Goal: Transaction & Acquisition: Purchase product/service

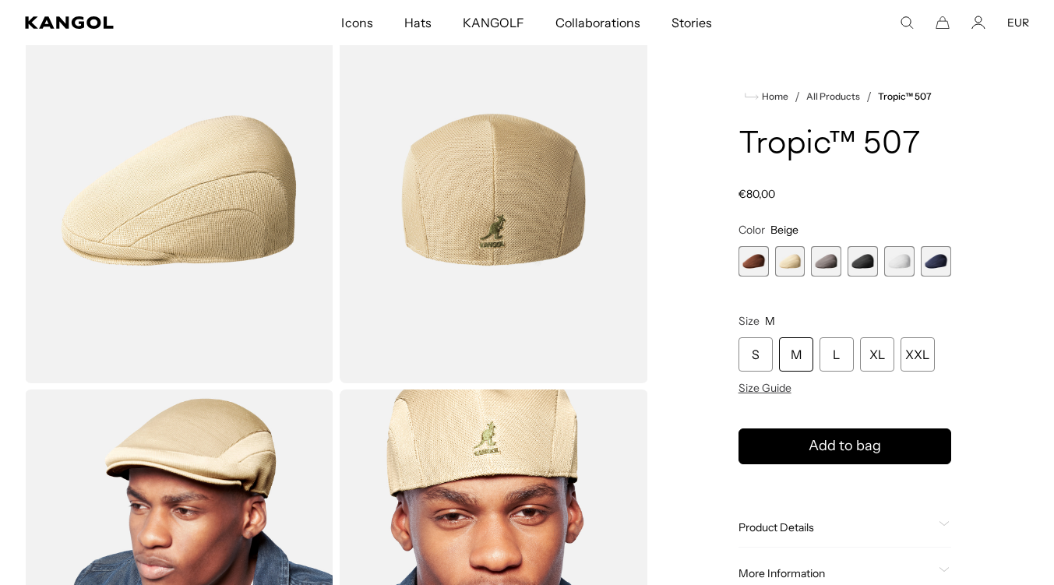
click at [908, 21] on icon "Search here" at bounding box center [907, 23] width 14 height 14
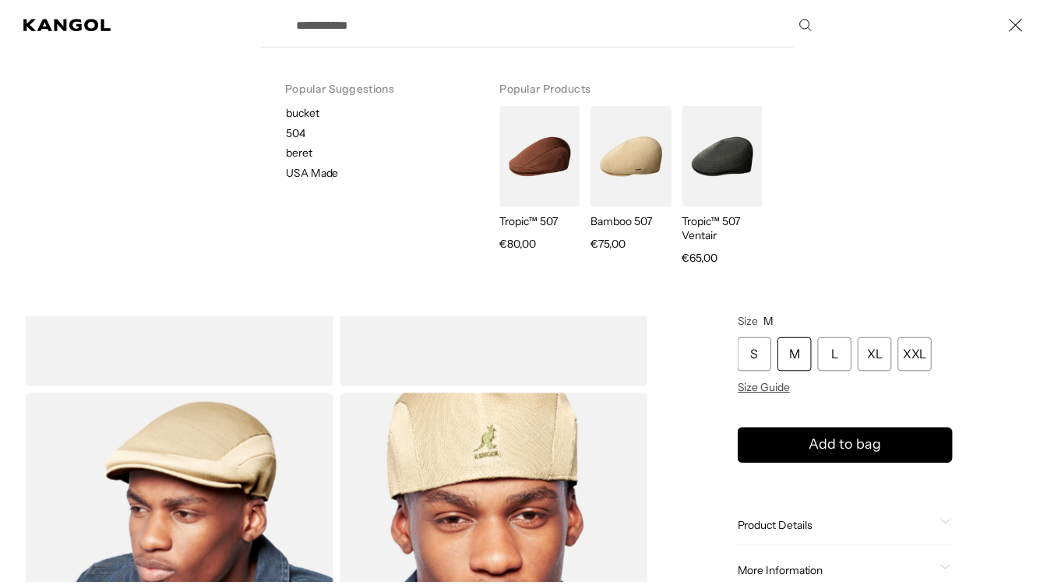
scroll to position [0, 321]
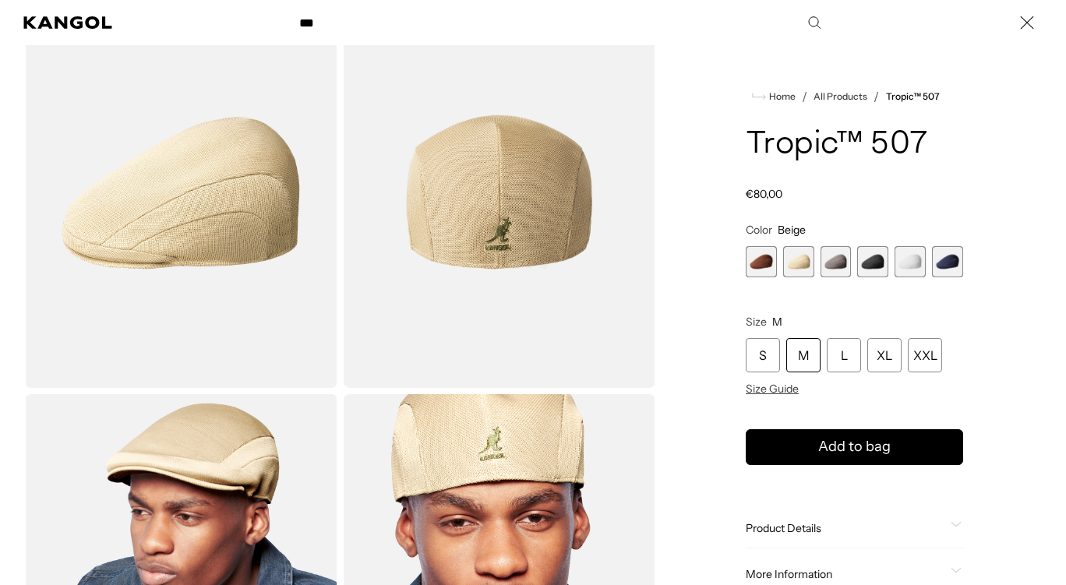
type input "***"
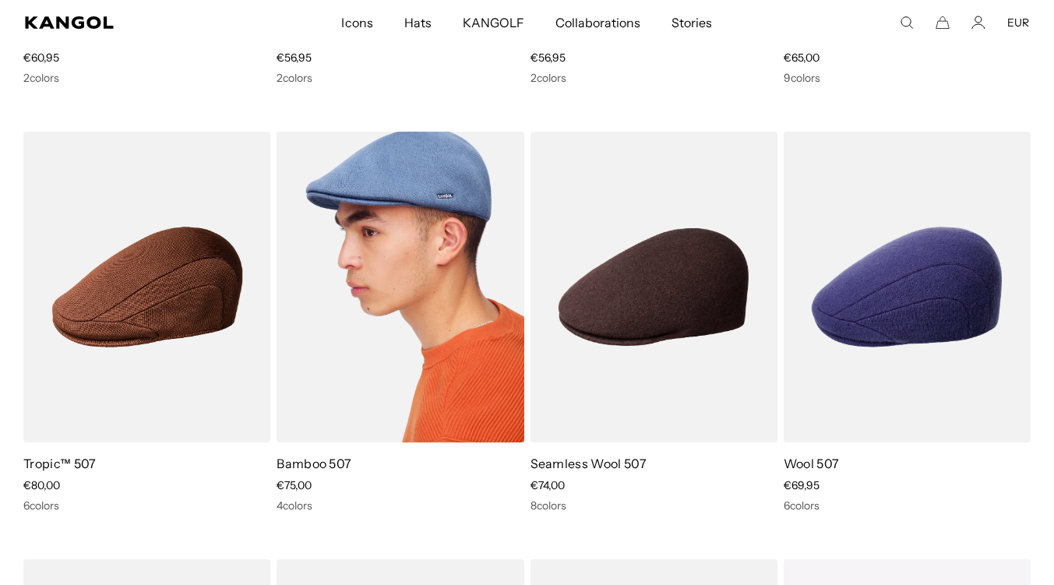
click at [441, 368] on img at bounding box center [400, 287] width 247 height 310
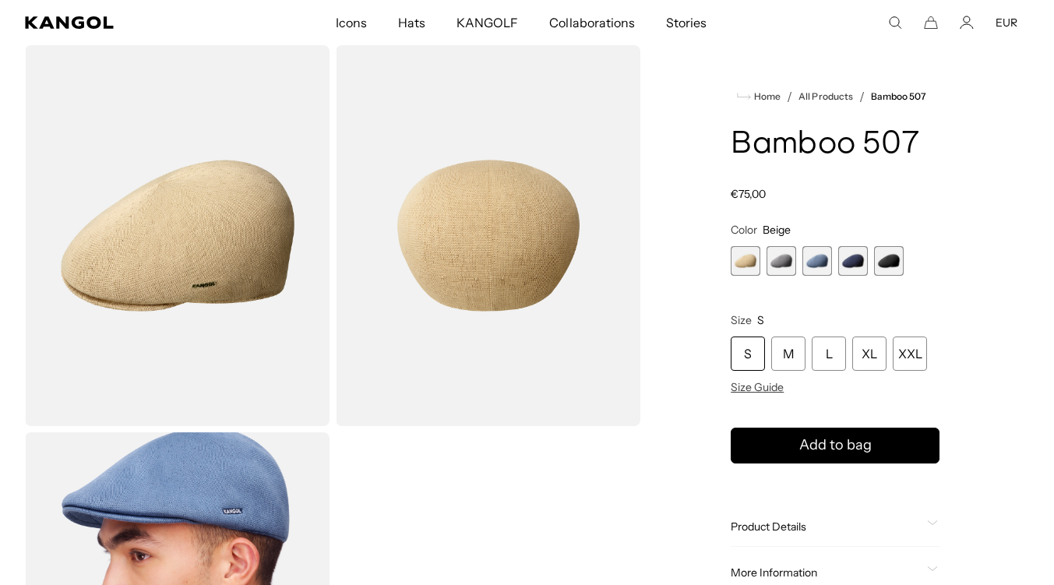
scroll to position [0, 321]
click at [777, 267] on span "2 of 5" at bounding box center [782, 261] width 30 height 30
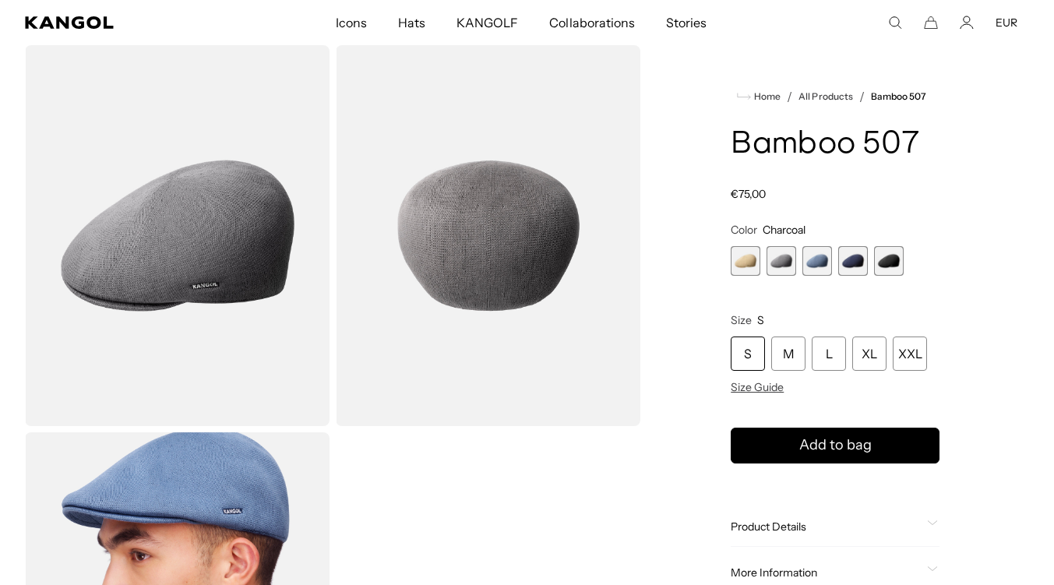
click at [817, 275] on span "3 of 5" at bounding box center [817, 261] width 30 height 30
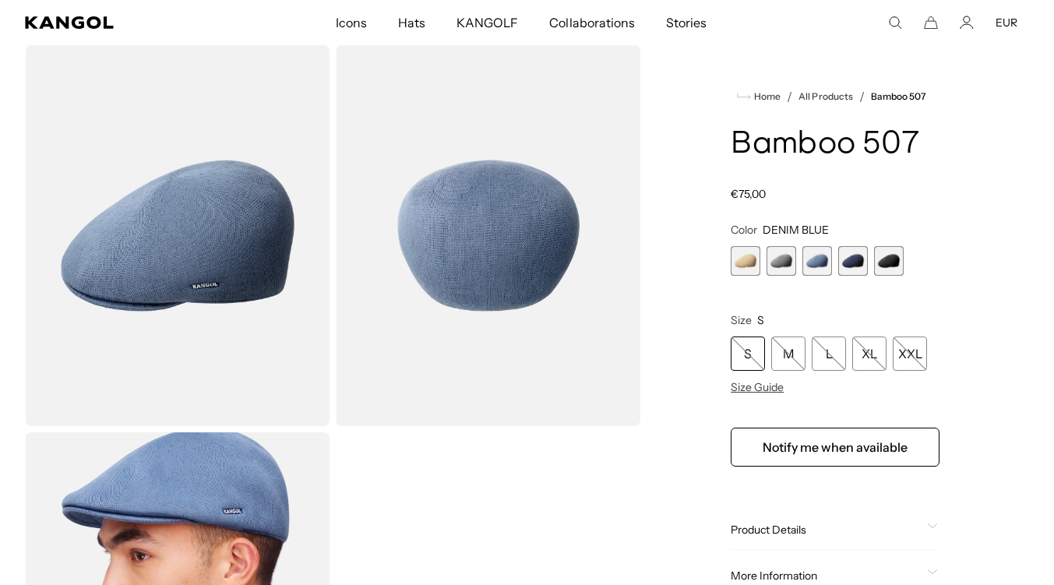
click at [857, 273] on span "4 of 5" at bounding box center [853, 261] width 30 height 30
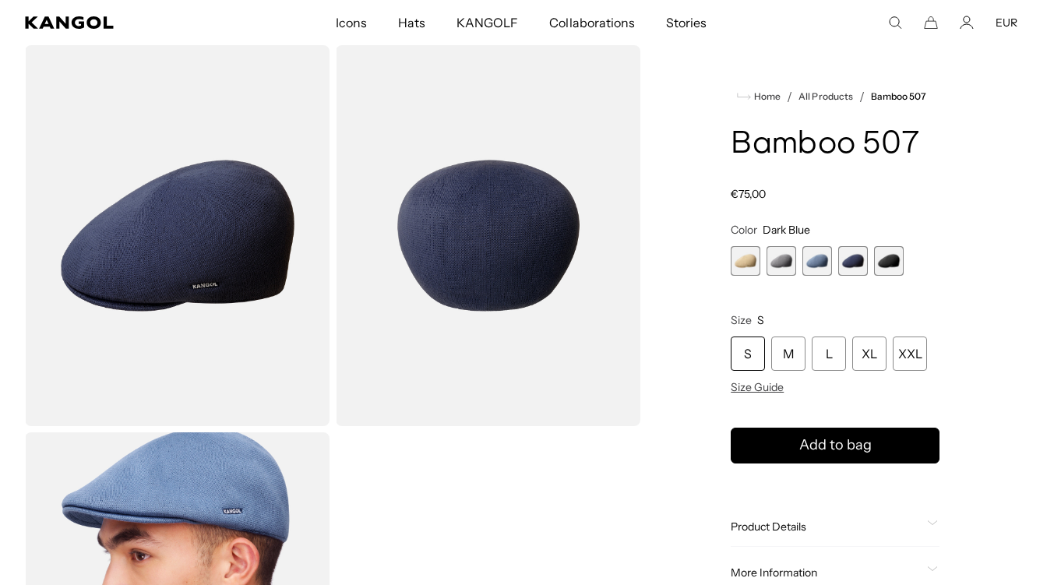
click at [893, 269] on span "5 of 5" at bounding box center [889, 261] width 30 height 30
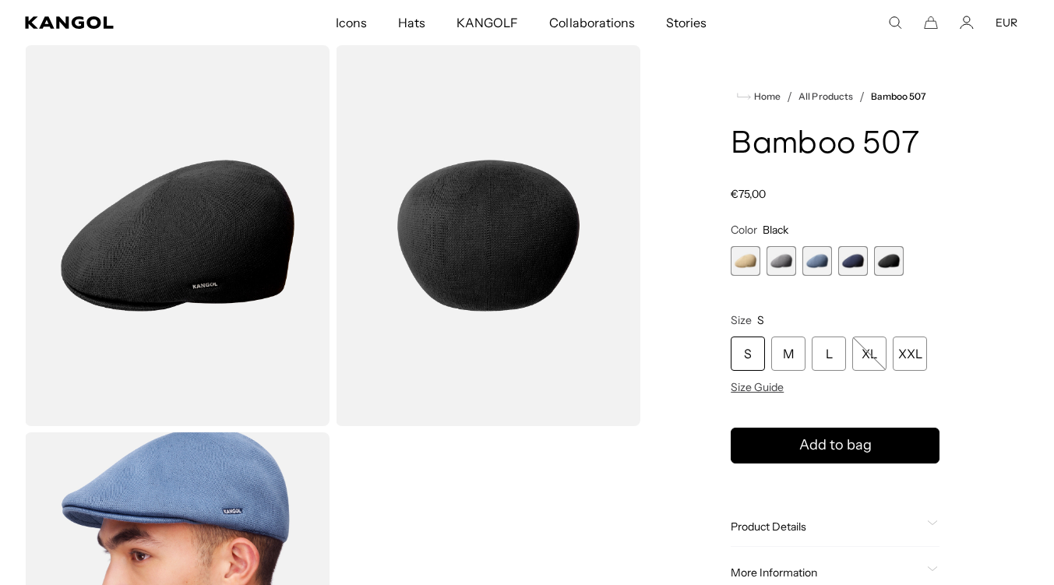
scroll to position [0, 321]
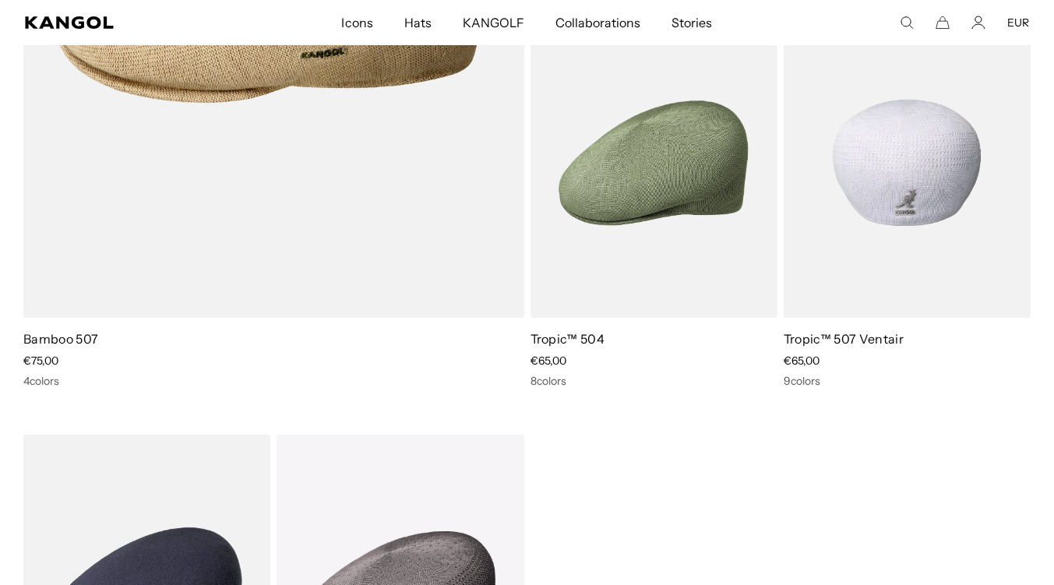
click at [870, 220] on img at bounding box center [907, 163] width 247 height 310
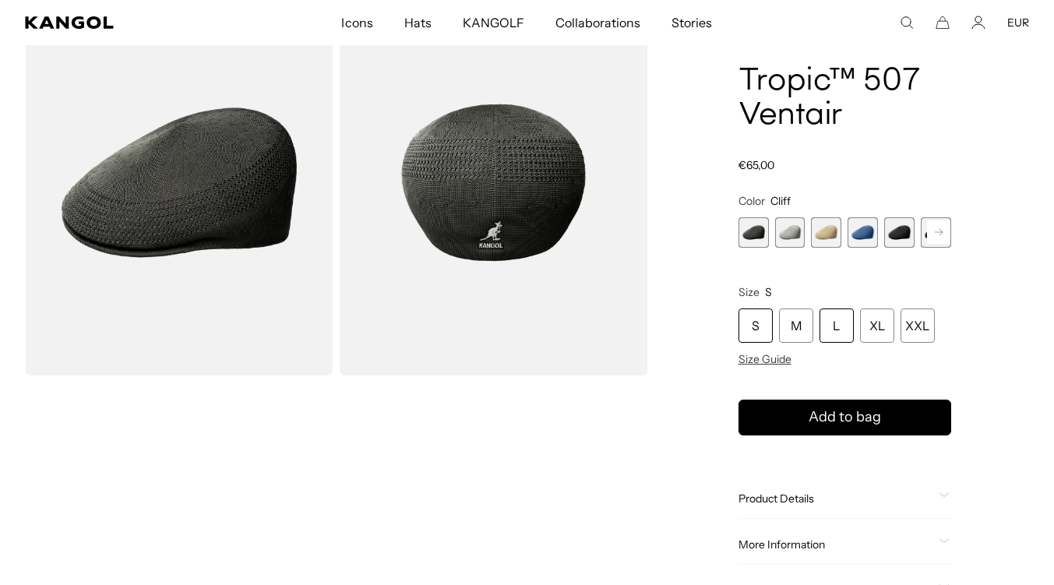
scroll to position [111, 0]
click at [835, 335] on div "L" at bounding box center [837, 325] width 34 height 34
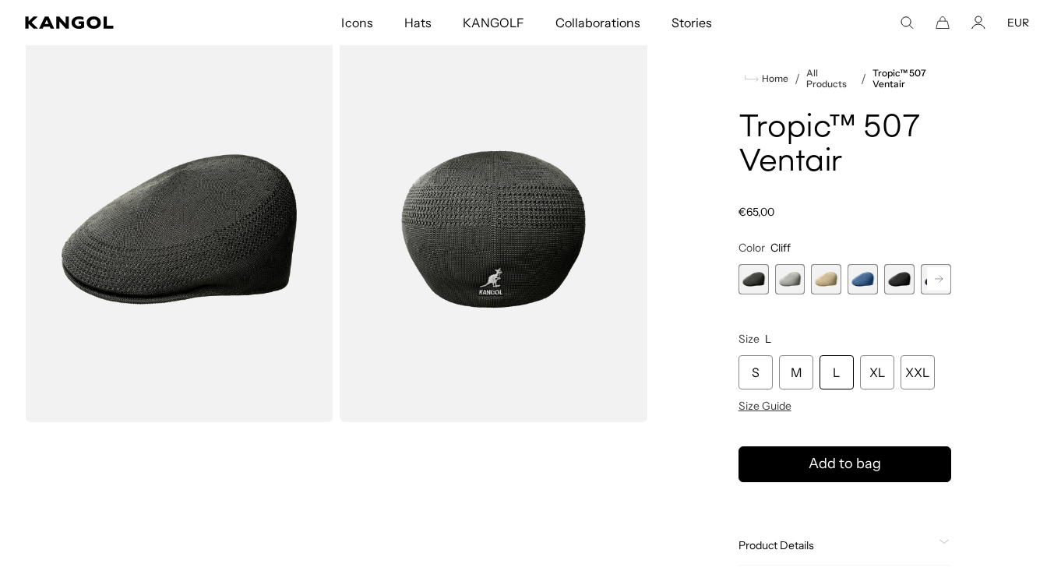
scroll to position [70, 0]
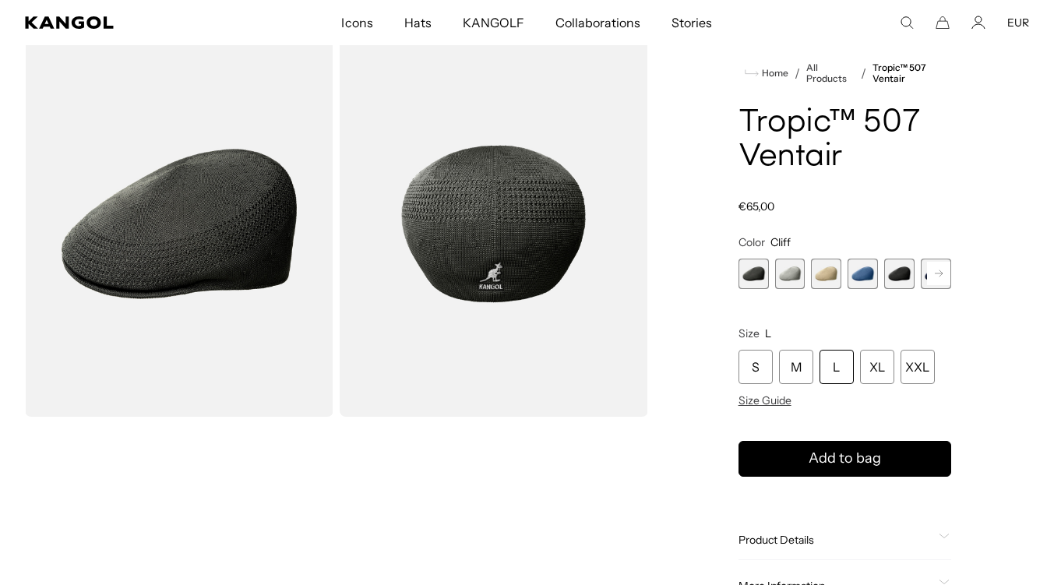
click at [943, 272] on rect at bounding box center [938, 273] width 23 height 23
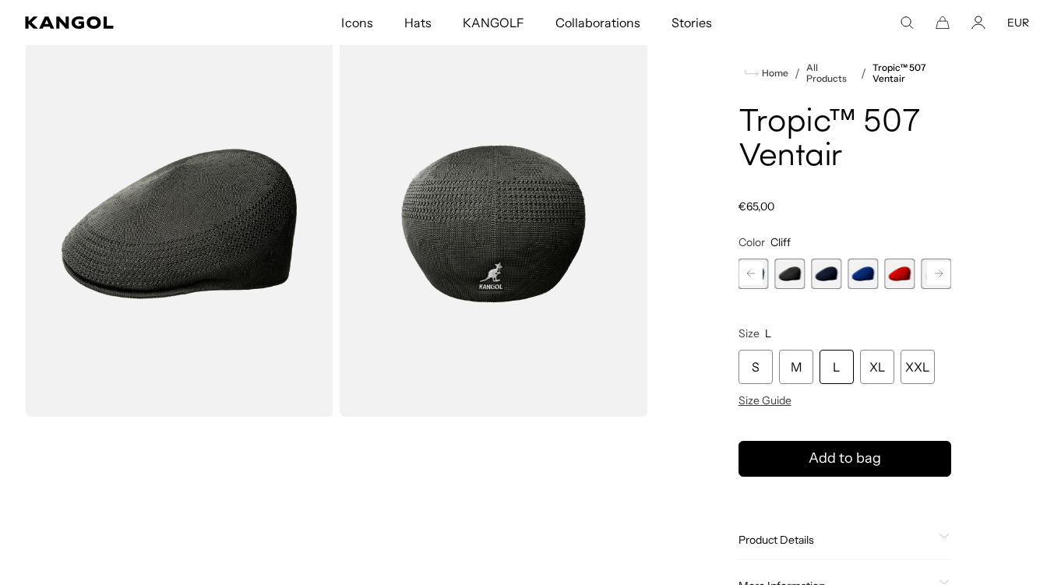
click at [943, 272] on rect at bounding box center [938, 273] width 23 height 23
click at [943, 272] on div "Previous Next [PERSON_NAME] sold out or unavailable Moonstruck Variant sold out…" at bounding box center [845, 274] width 213 height 30
click at [943, 272] on span "9 of 9" at bounding box center [936, 274] width 30 height 30
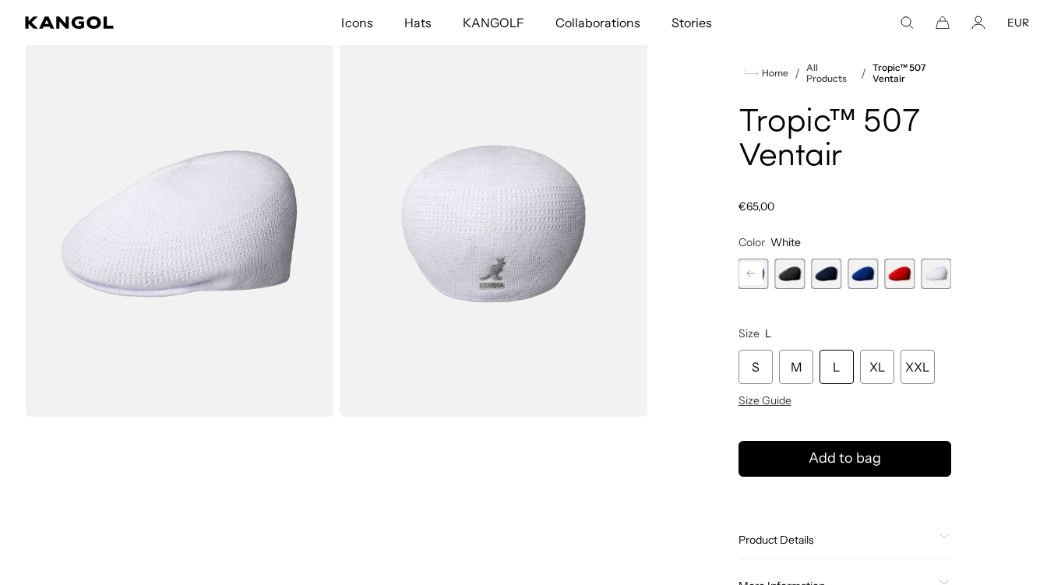
click at [943, 272] on span "9 of 9" at bounding box center [936, 274] width 30 height 30
click at [739, 271] on button "Previous" at bounding box center [751, 273] width 25 height 25
click at [742, 273] on rect at bounding box center [750, 273] width 23 height 23
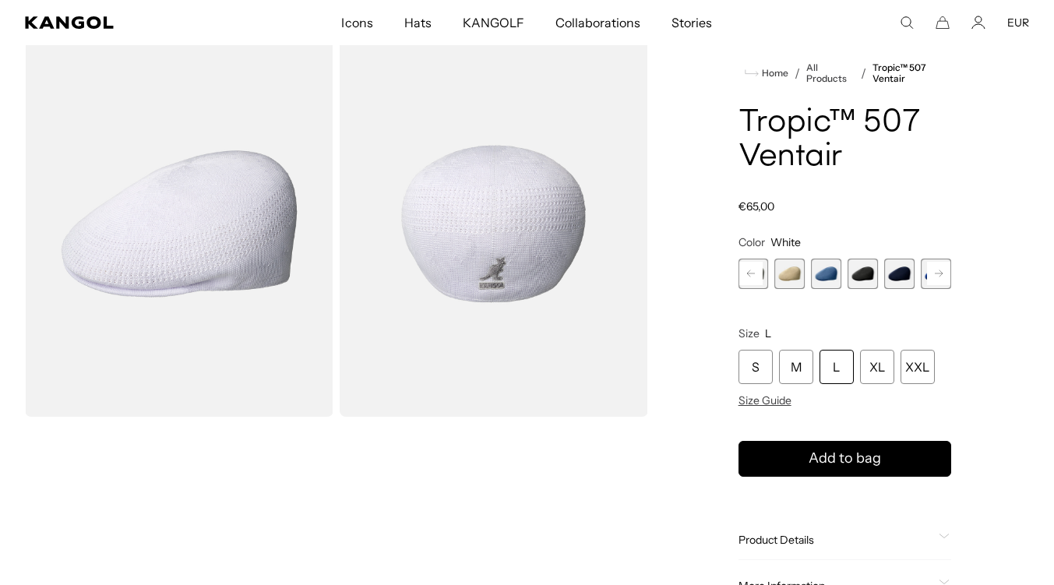
click at [742, 273] on rect at bounding box center [750, 273] width 23 height 23
click at [742, 273] on div "Previous Next Cliff Variant sold out or unavailable Moonstruck Variant sold out…" at bounding box center [845, 274] width 213 height 30
click at [784, 277] on span "2 of 9" at bounding box center [790, 274] width 30 height 30
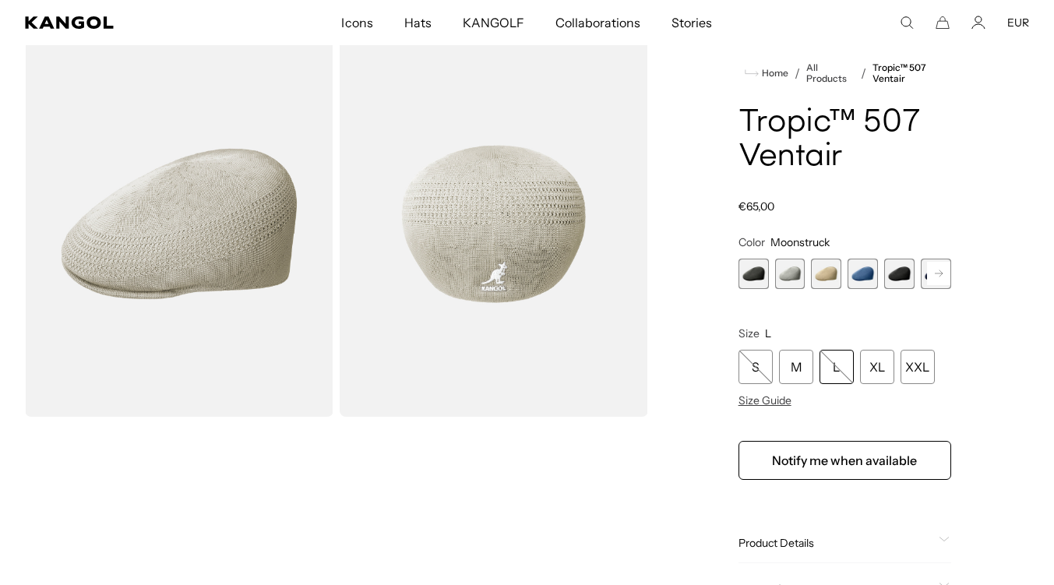
click at [830, 371] on div "L" at bounding box center [837, 367] width 34 height 34
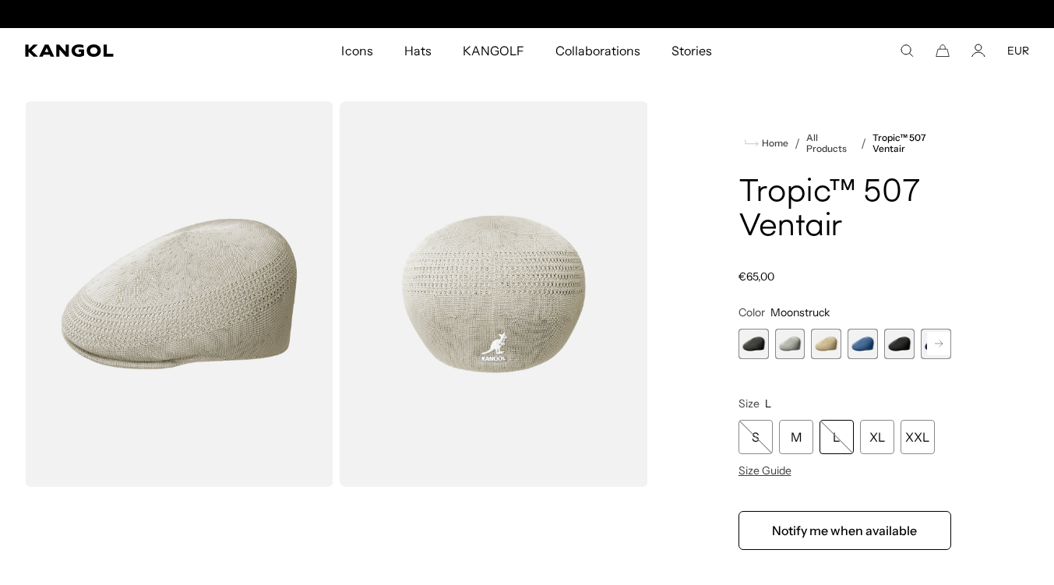
scroll to position [0, 321]
click at [787, 340] on span "2 of 9" at bounding box center [790, 344] width 30 height 30
click at [765, 346] on span "1 of 9" at bounding box center [754, 344] width 30 height 30
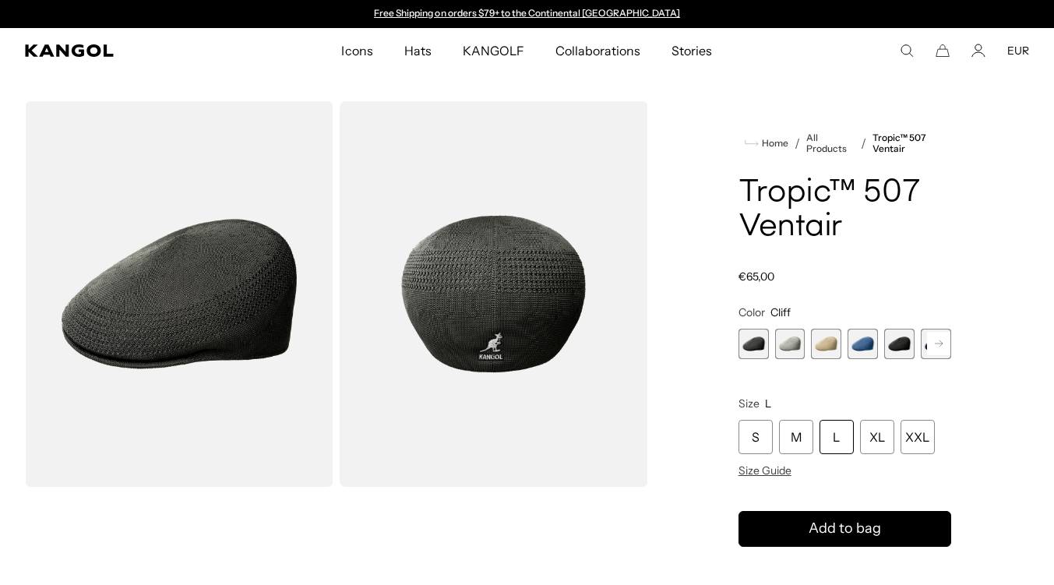
click at [796, 357] on span "2 of 9" at bounding box center [790, 344] width 30 height 30
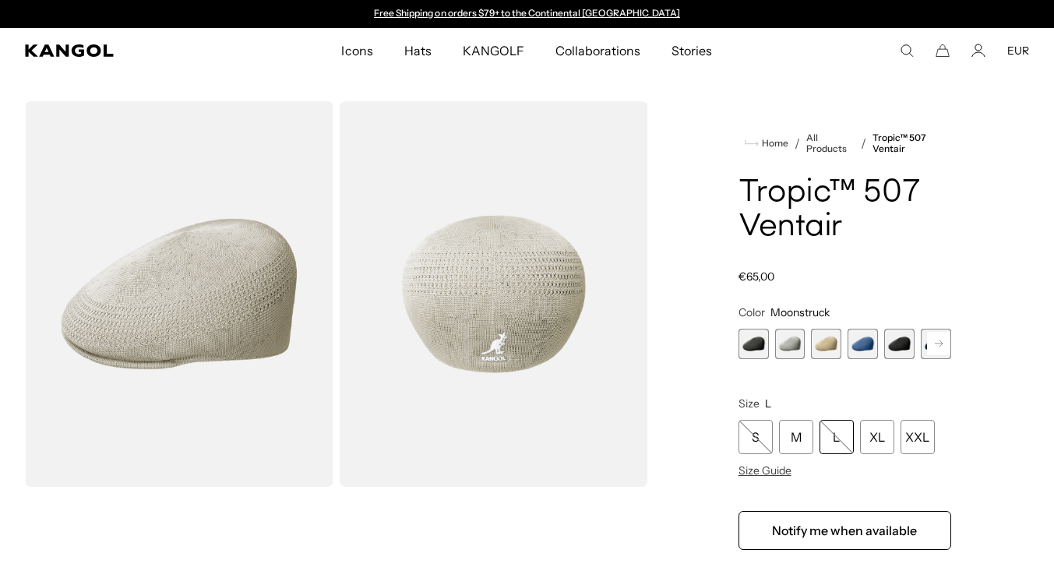
click at [816, 351] on span "3 of 9" at bounding box center [826, 344] width 30 height 30
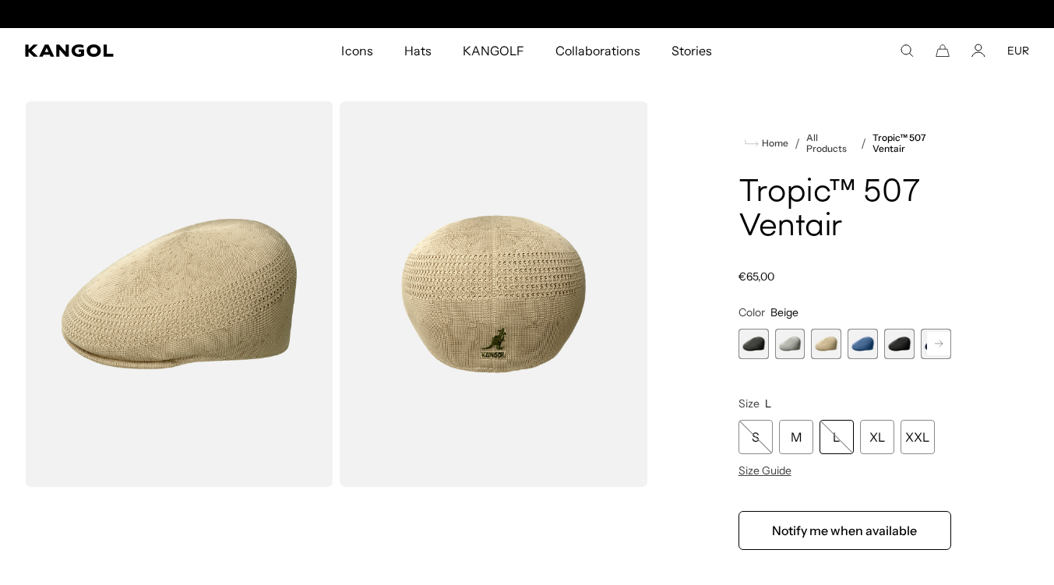
click at [790, 351] on span "2 of 9" at bounding box center [790, 344] width 30 height 30
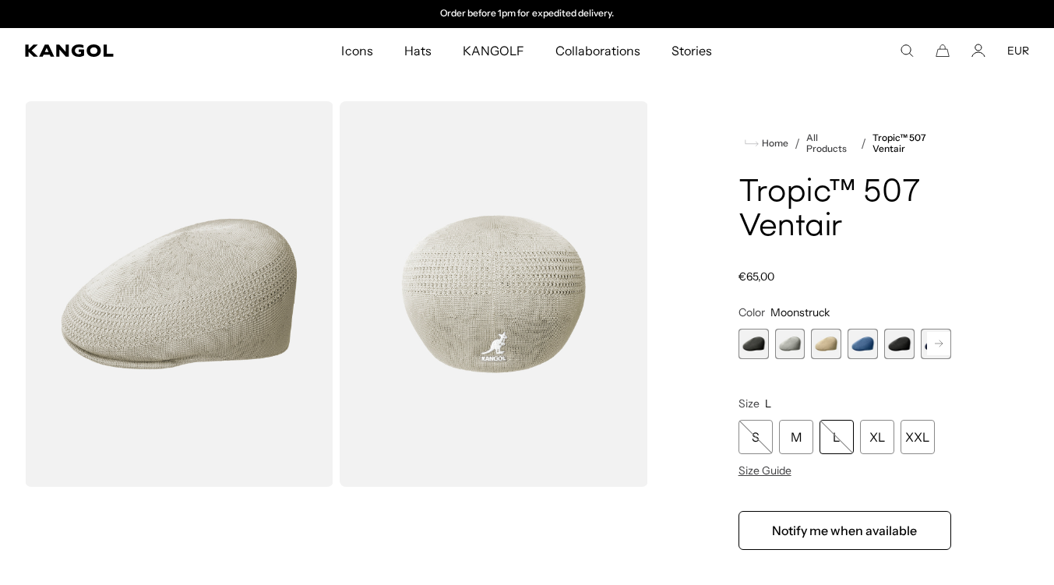
click at [939, 344] on icon at bounding box center [939, 343] width 8 height 6
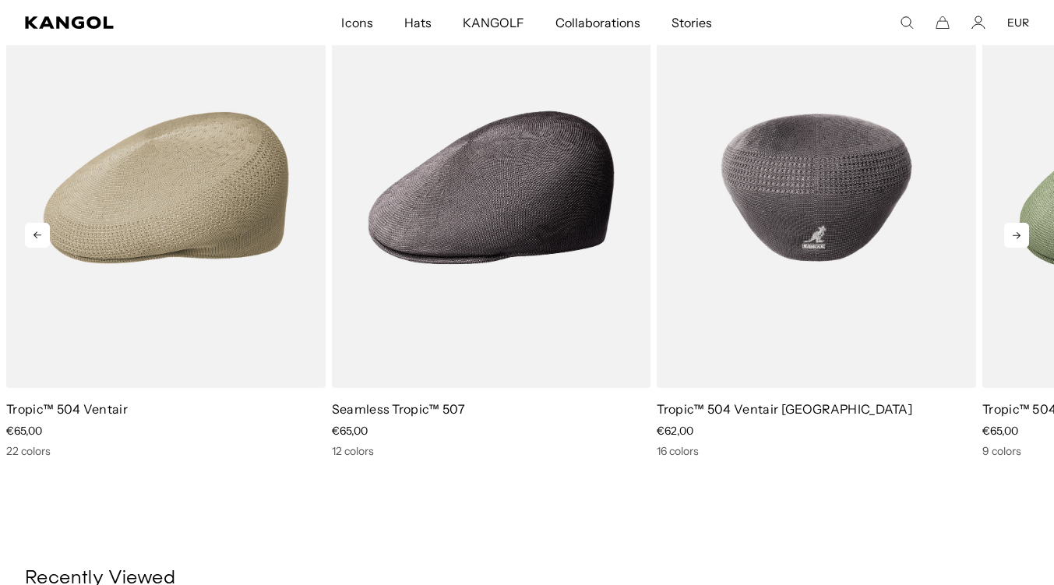
scroll to position [0, 321]
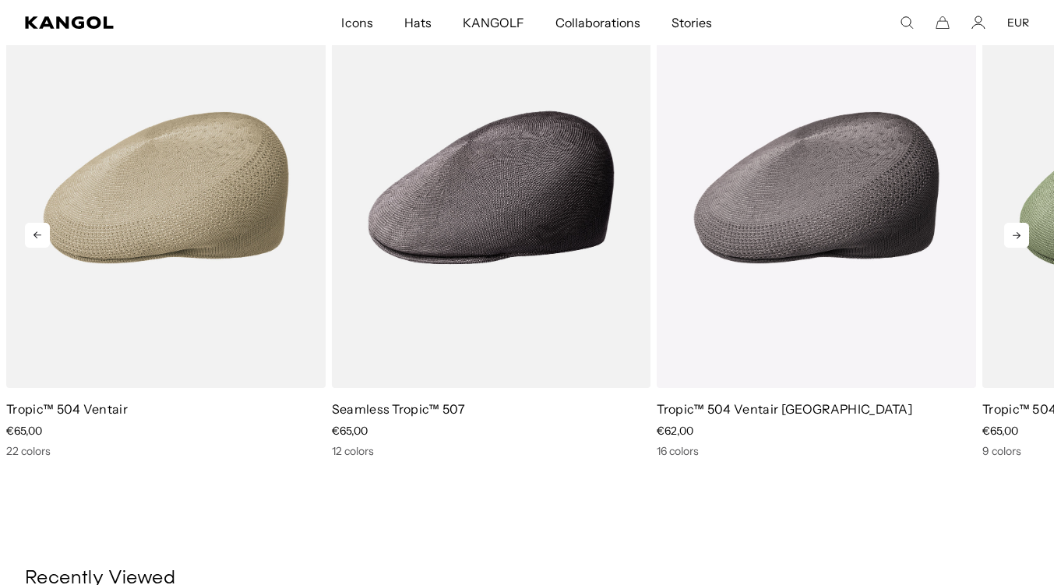
click at [1021, 241] on icon at bounding box center [1016, 235] width 25 height 25
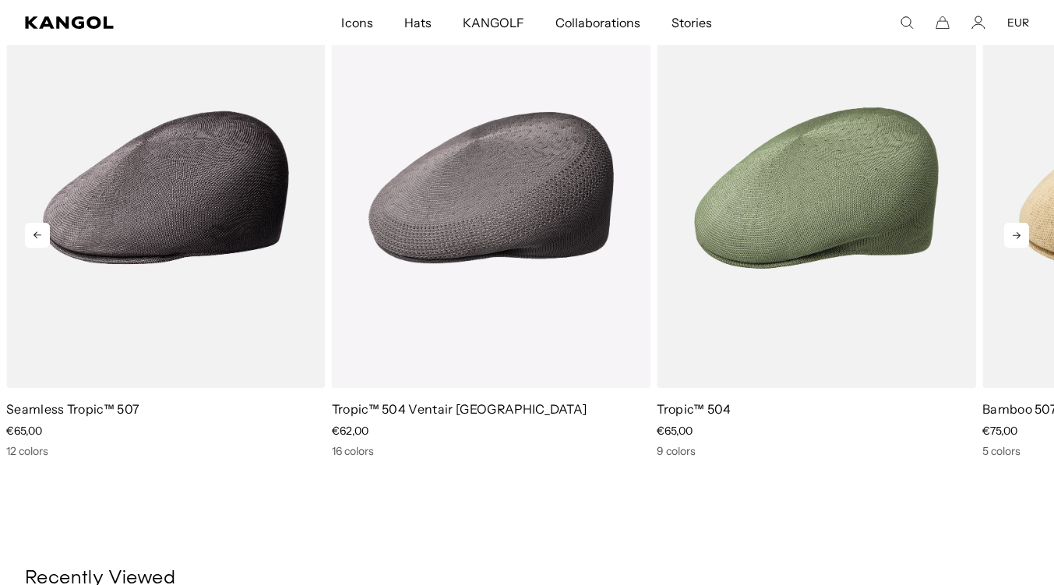
scroll to position [0, 0]
click at [1021, 241] on icon at bounding box center [1016, 235] width 25 height 25
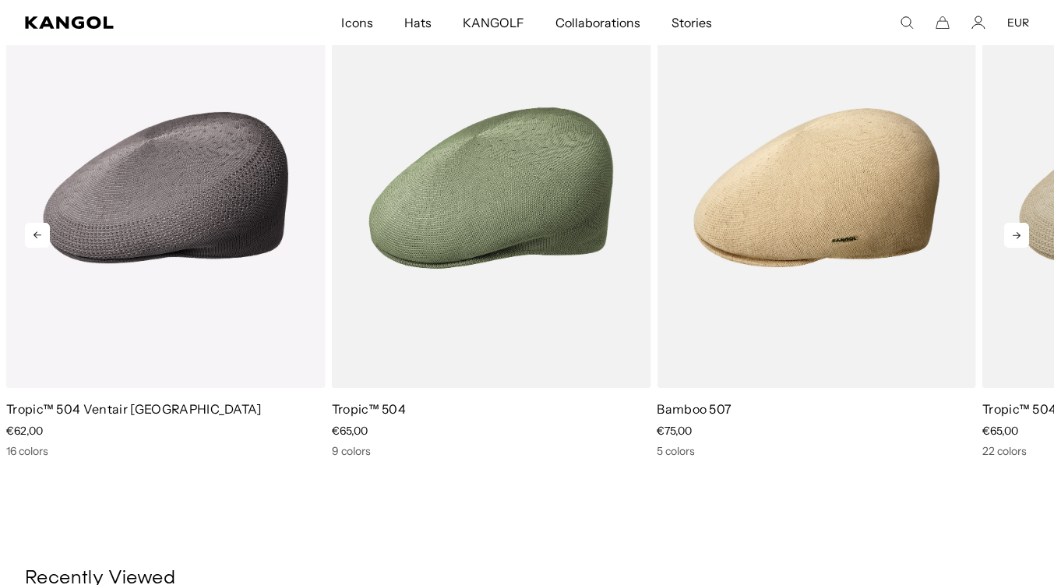
click at [1021, 241] on icon at bounding box center [1016, 235] width 25 height 25
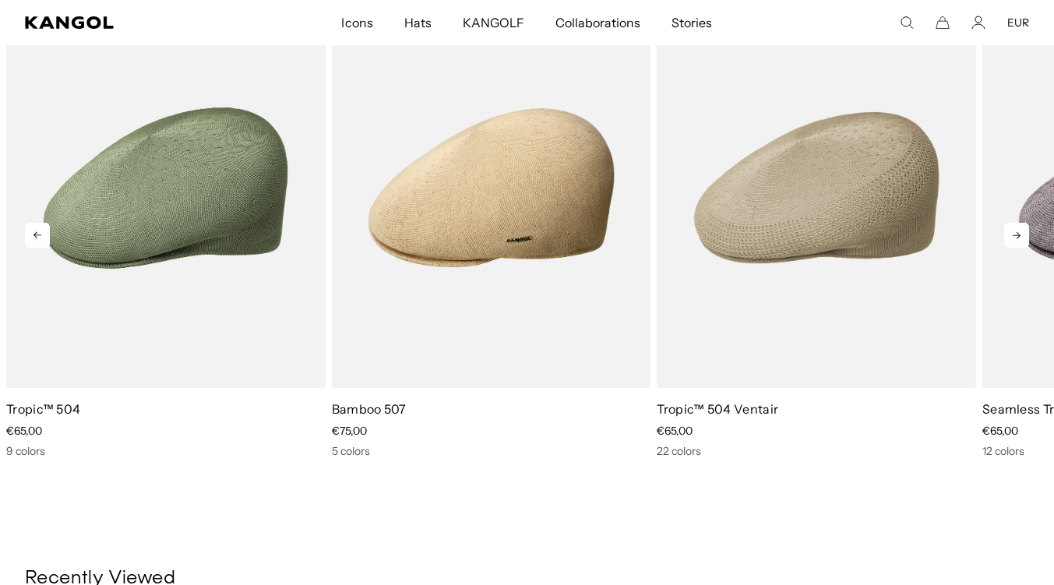
click at [1021, 241] on icon at bounding box center [1016, 235] width 25 height 25
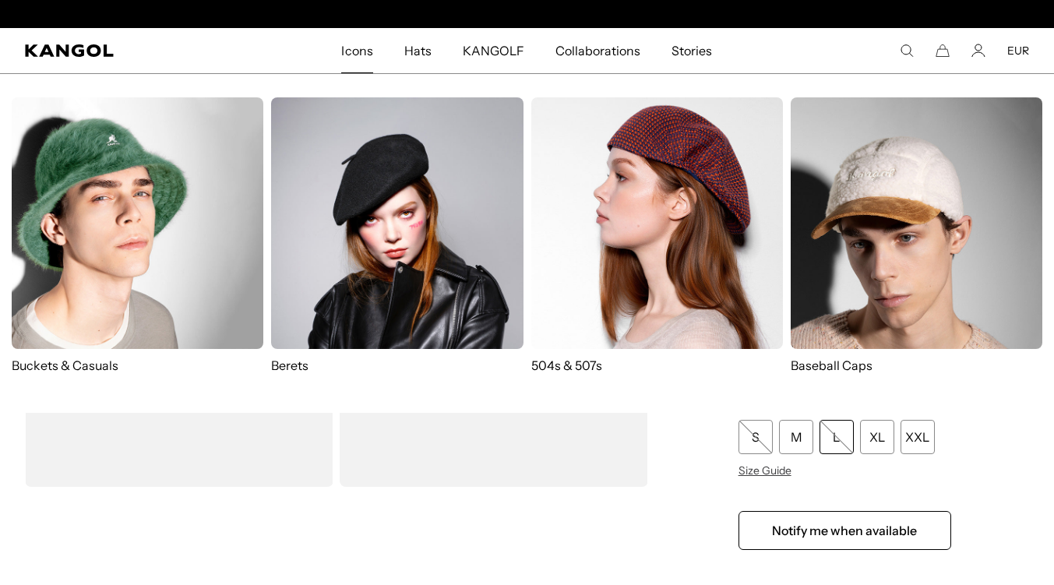
scroll to position [0, 321]
click at [695, 286] on img at bounding box center [657, 223] width 252 height 252
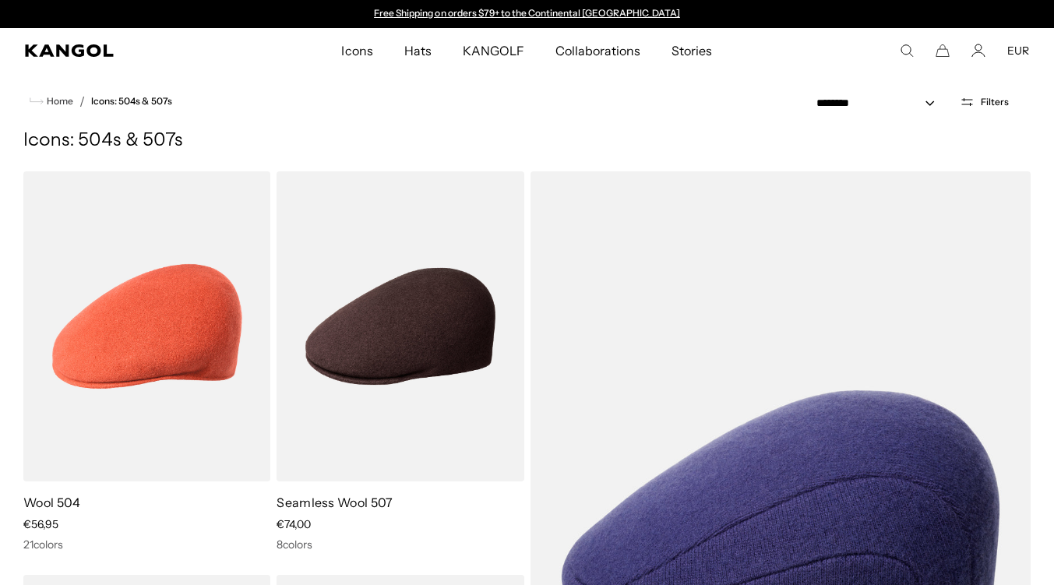
click at [982, 103] on span "Filters" at bounding box center [995, 102] width 28 height 11
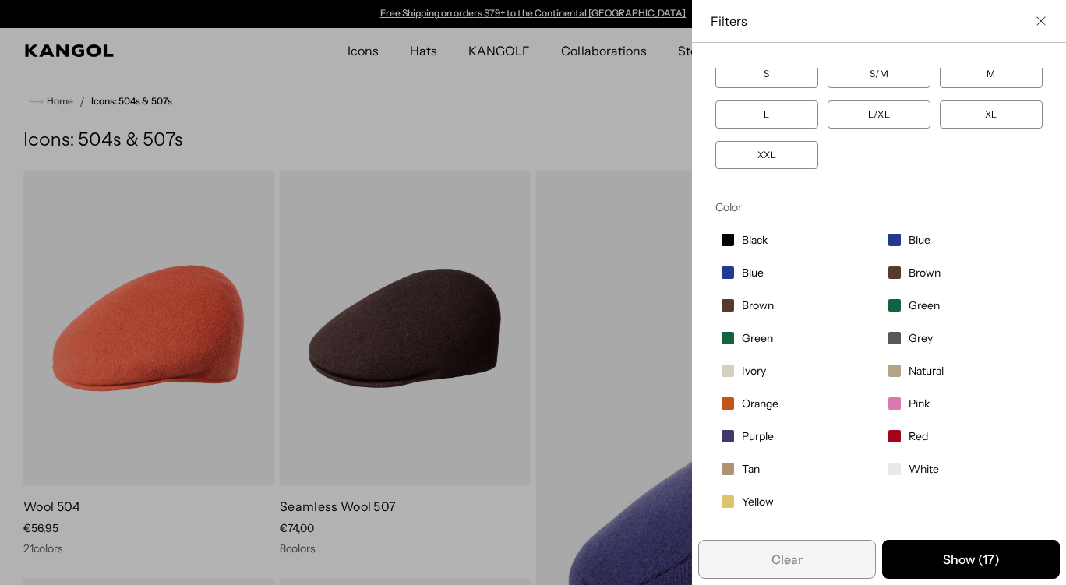
click at [908, 304] on span "Green" at bounding box center [923, 305] width 31 height 14
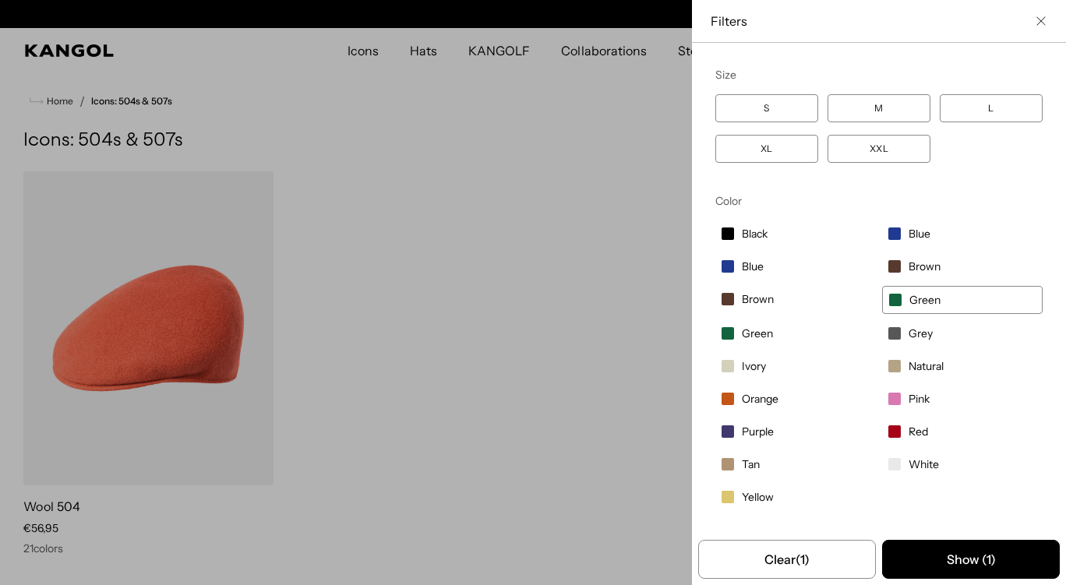
scroll to position [0, 321]
click at [893, 304] on label "Green" at bounding box center [962, 300] width 160 height 28
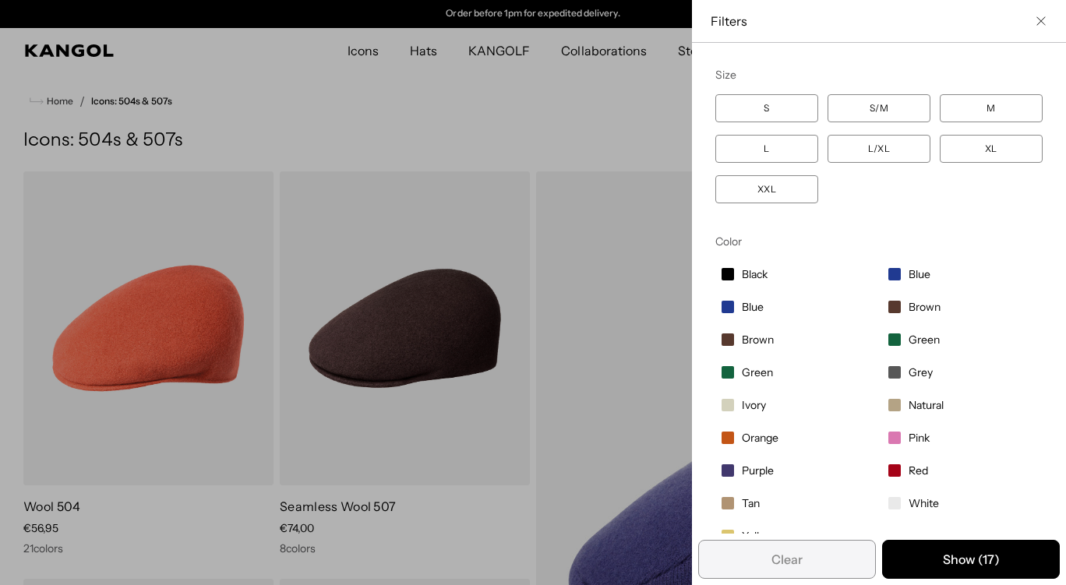
click at [742, 375] on span "Green" at bounding box center [757, 372] width 31 height 14
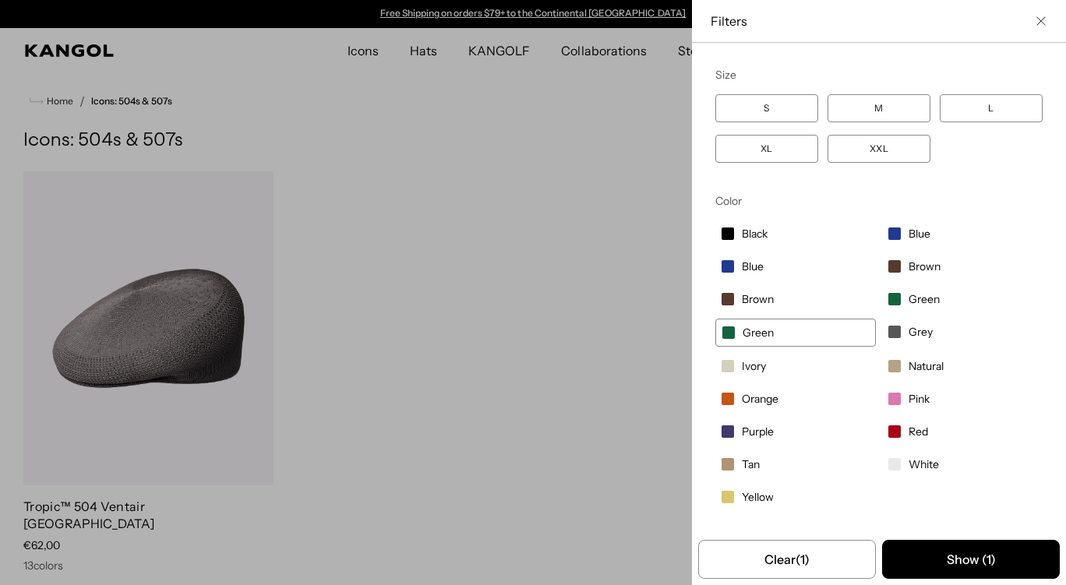
click at [887, 308] on label "Green" at bounding box center [962, 299] width 160 height 26
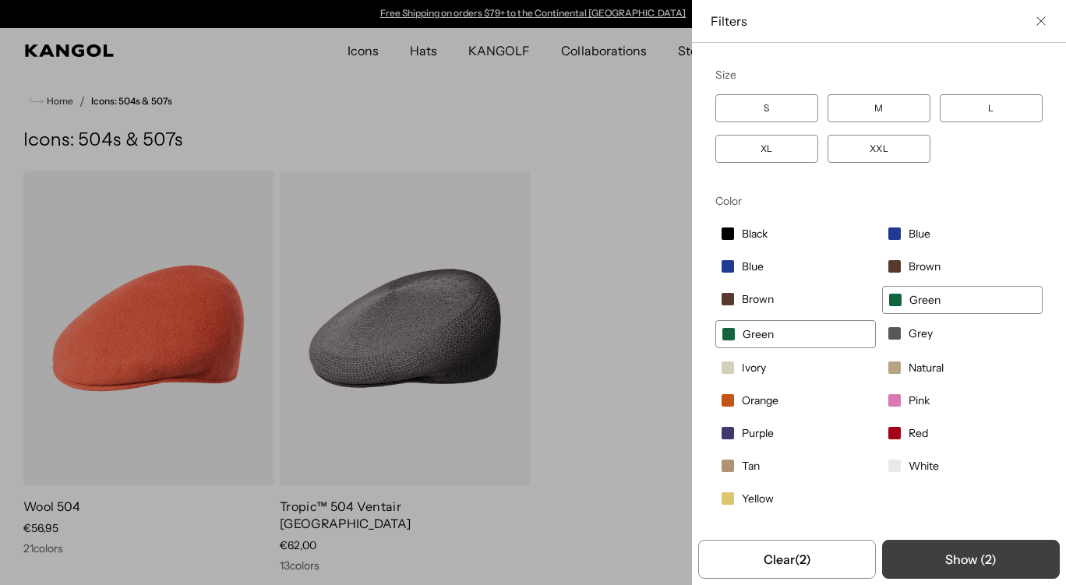
click at [919, 553] on button "Show ( 2 )" at bounding box center [971, 559] width 178 height 39
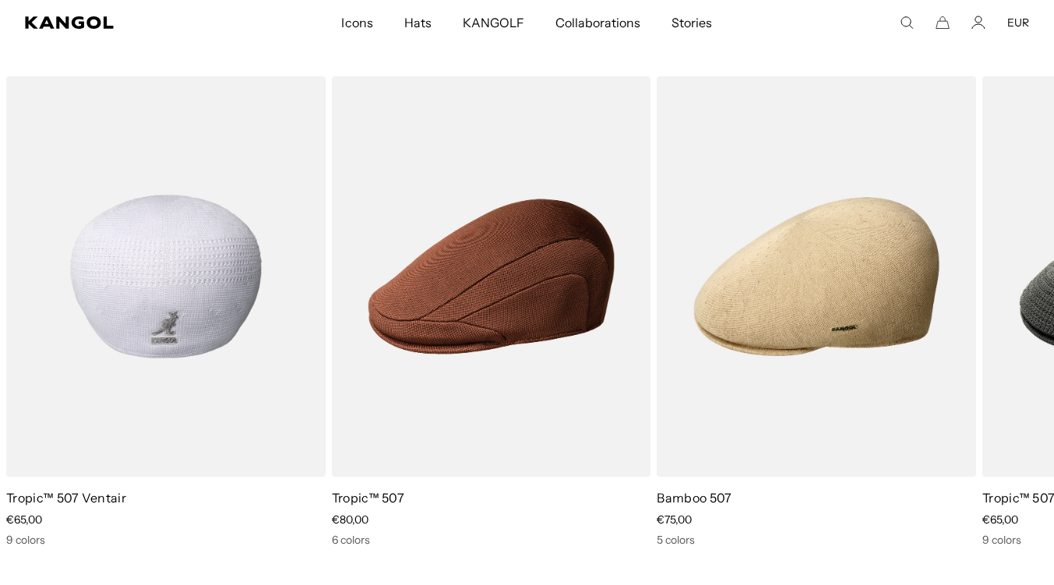
scroll to position [0, 321]
click at [213, 308] on img "1 of 3" at bounding box center [165, 276] width 319 height 400
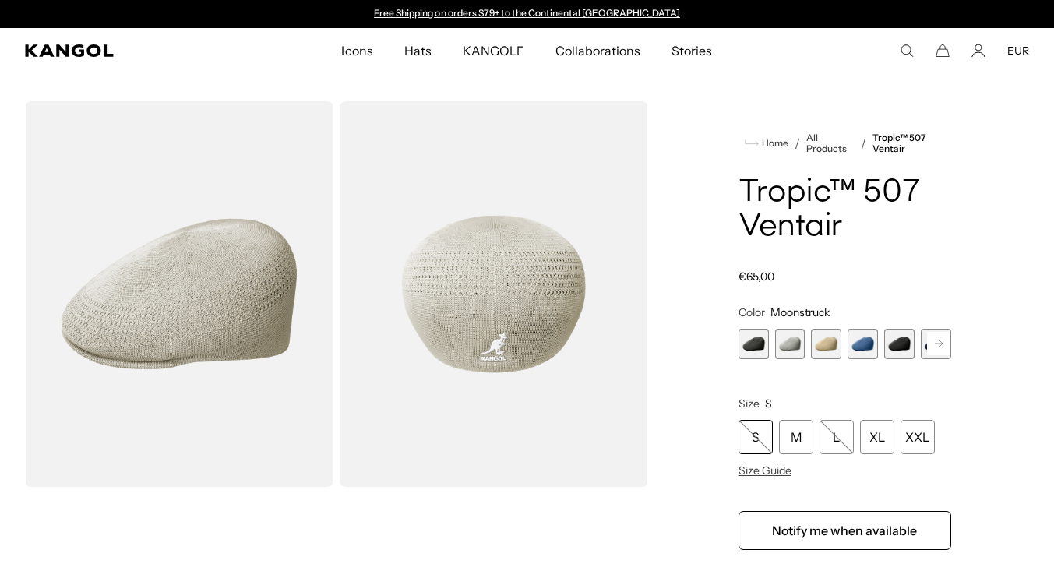
click at [940, 350] on rect at bounding box center [938, 343] width 23 height 23
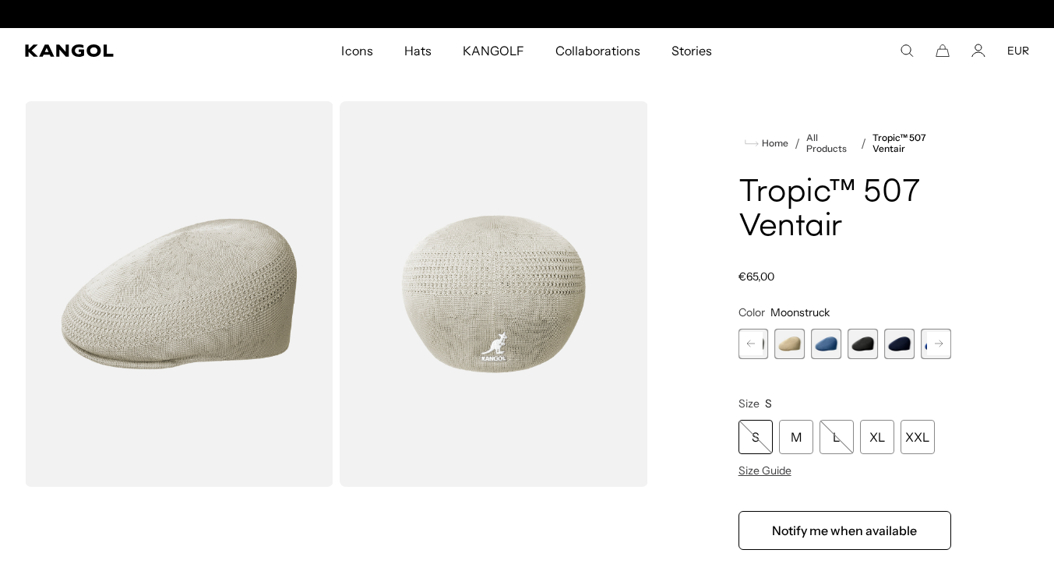
click at [940, 350] on rect at bounding box center [938, 343] width 23 height 23
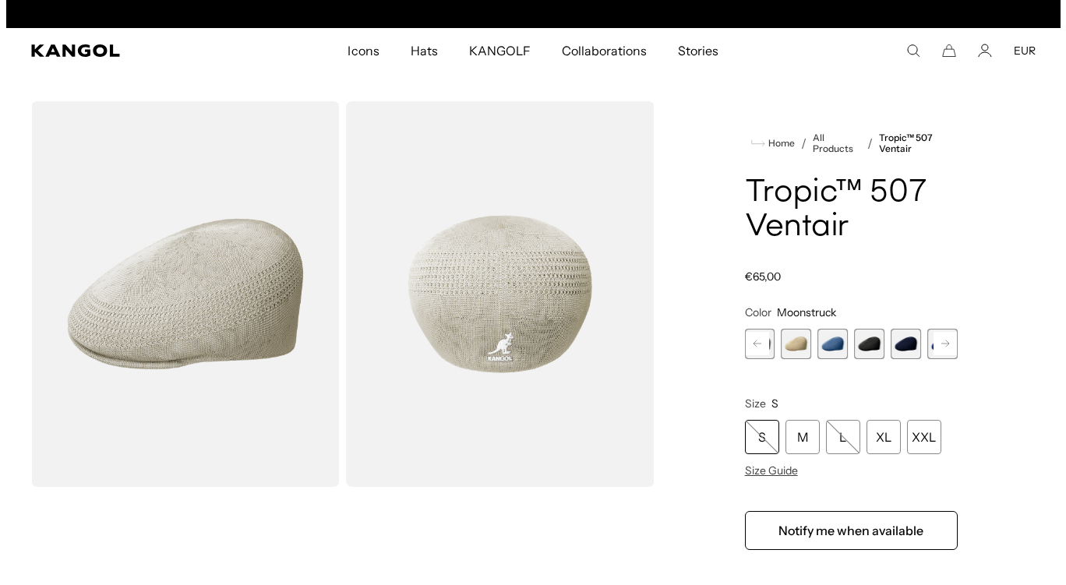
scroll to position [0, 321]
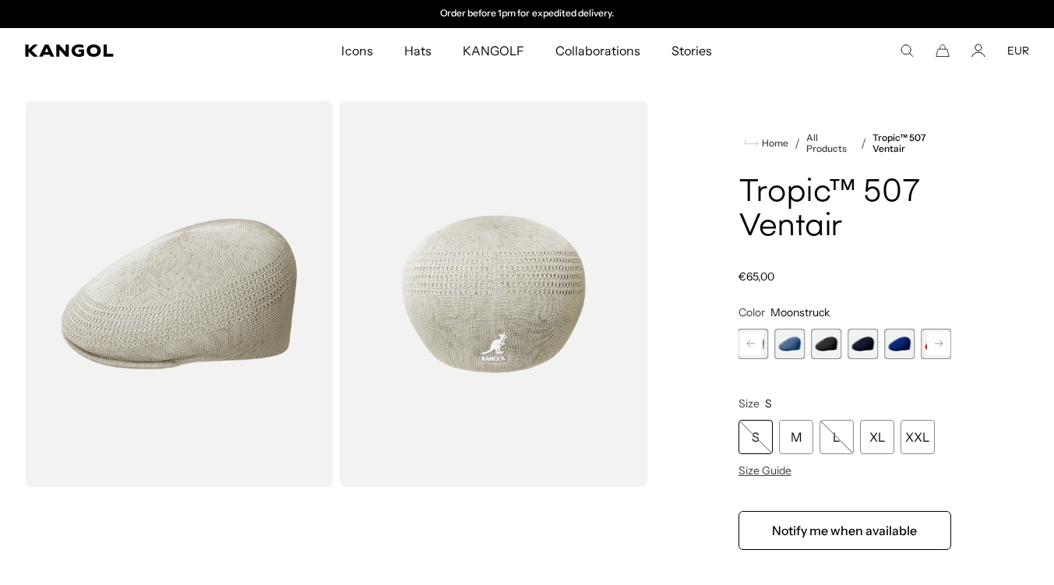
click at [940, 350] on rect at bounding box center [938, 343] width 23 height 23
click at [908, 50] on icon "Search here" at bounding box center [907, 51] width 14 height 14
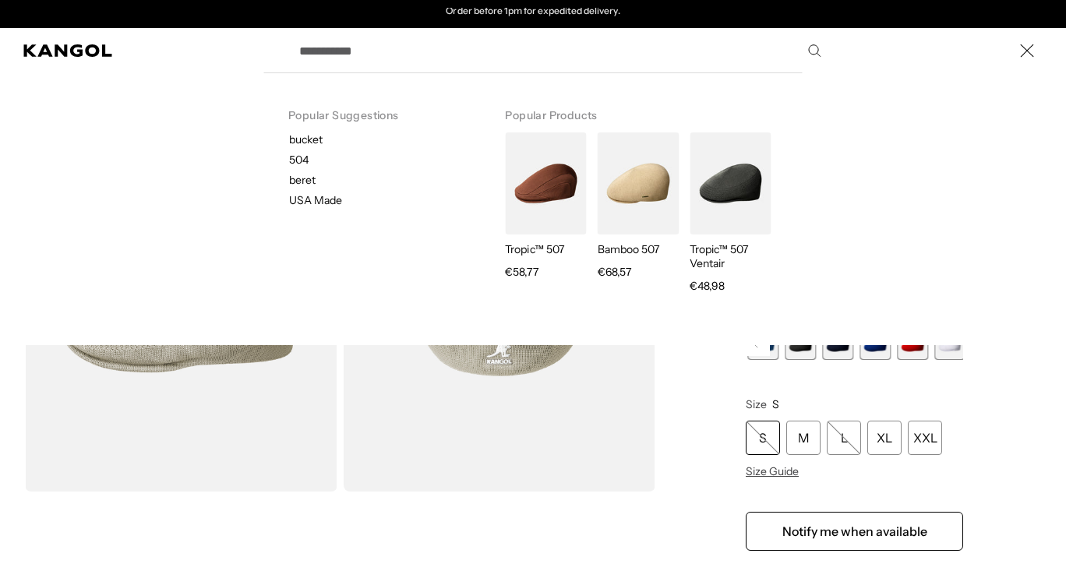
scroll to position [0, 0]
click at [563, 66] on input "Search here" at bounding box center [559, 50] width 538 height 39
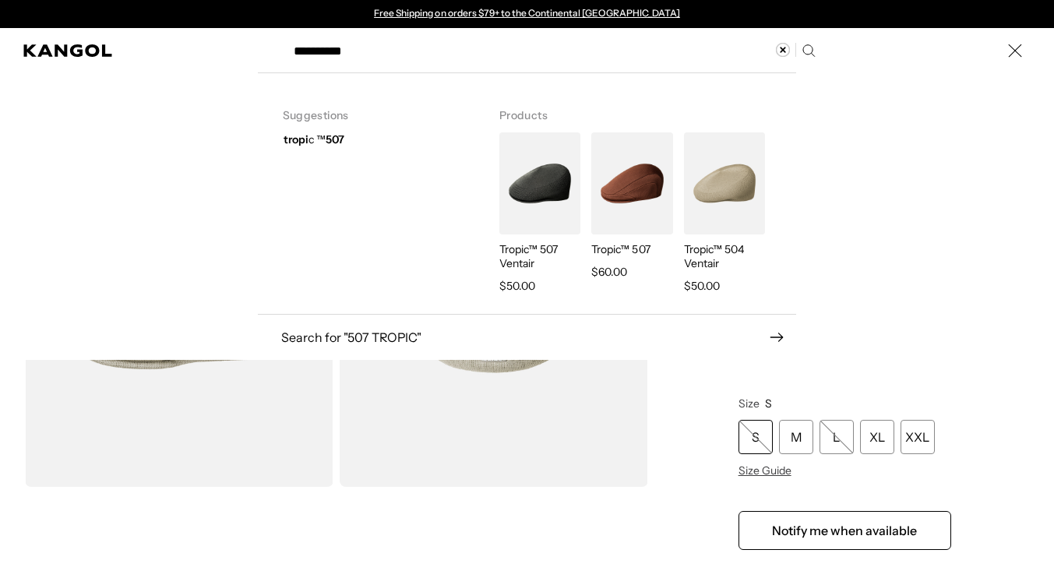
type input "**********"
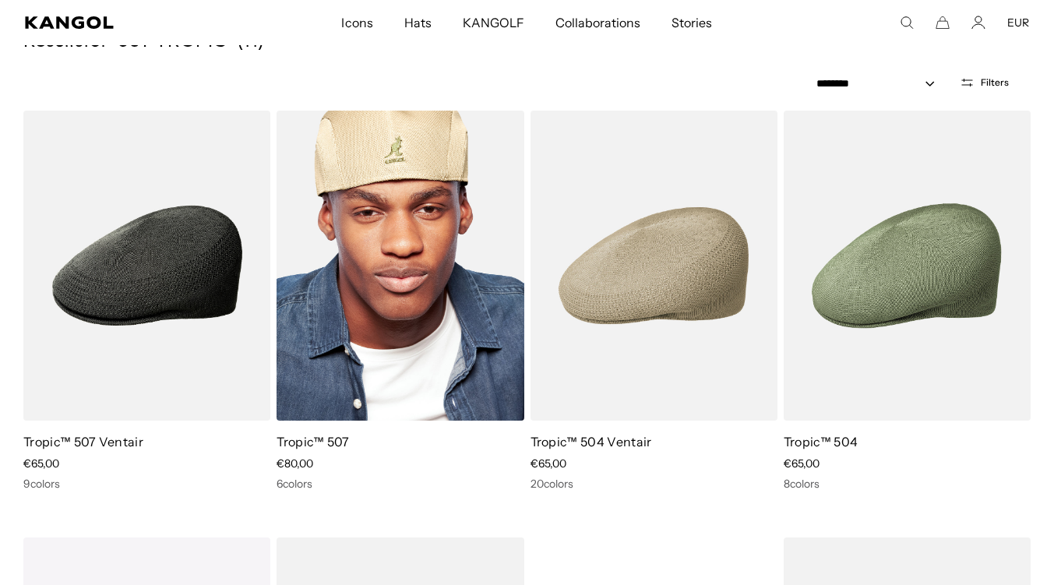
scroll to position [181, 0]
click at [418, 323] on img at bounding box center [400, 265] width 247 height 310
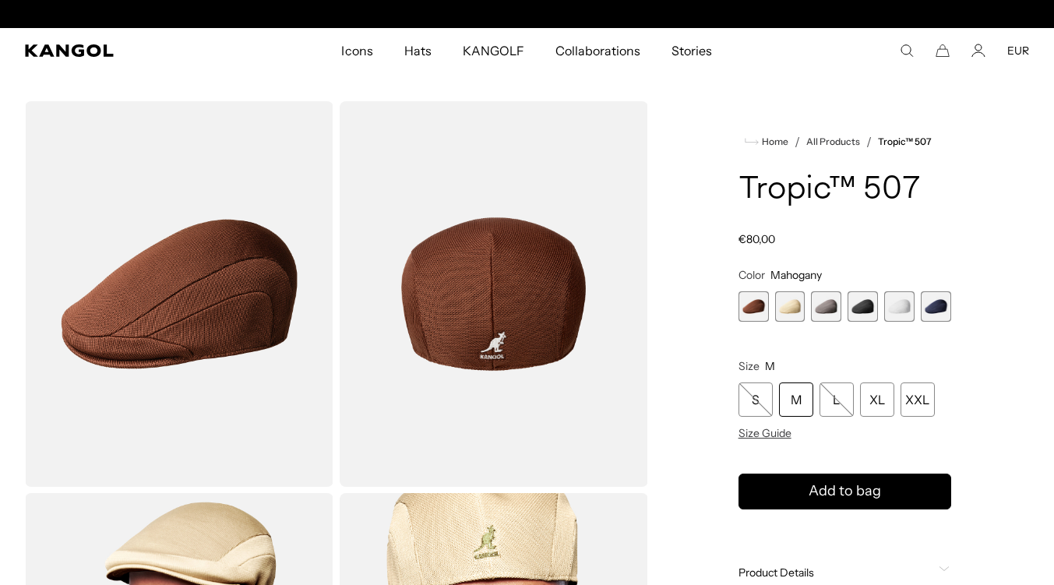
scroll to position [0, 321]
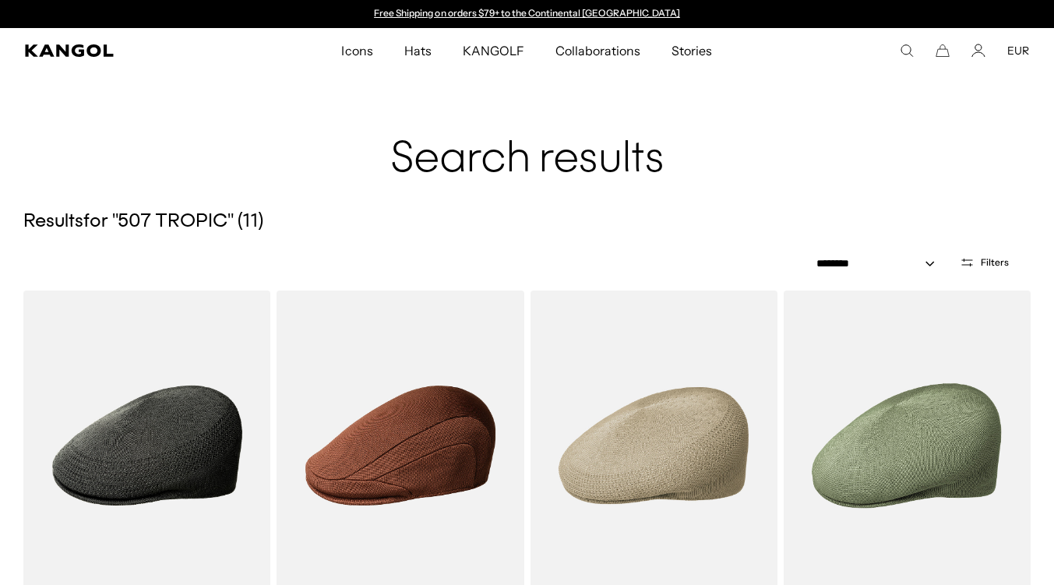
scroll to position [181, 0]
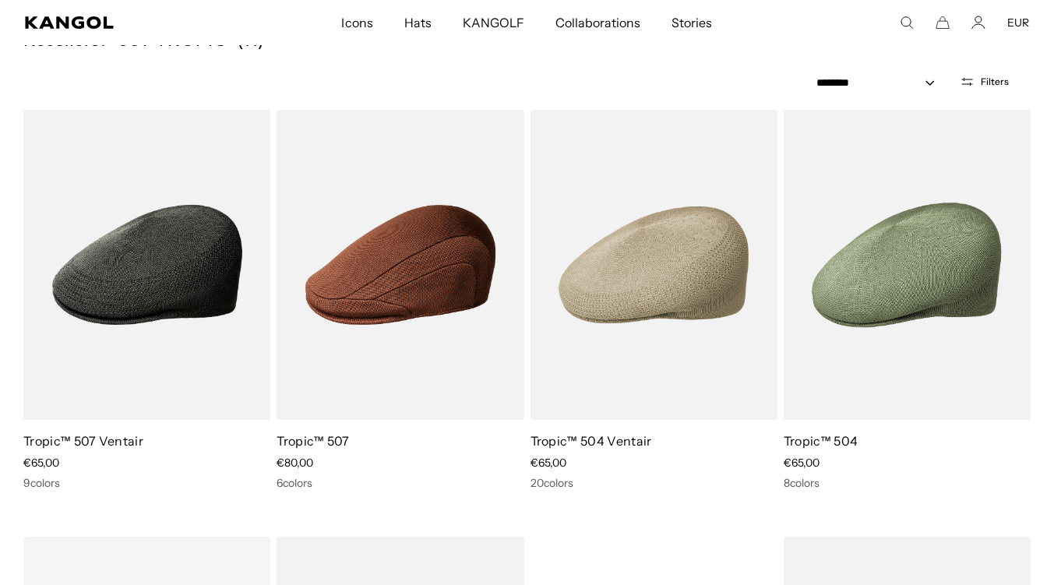
click at [0, 0] on img at bounding box center [0, 0] width 0 height 0
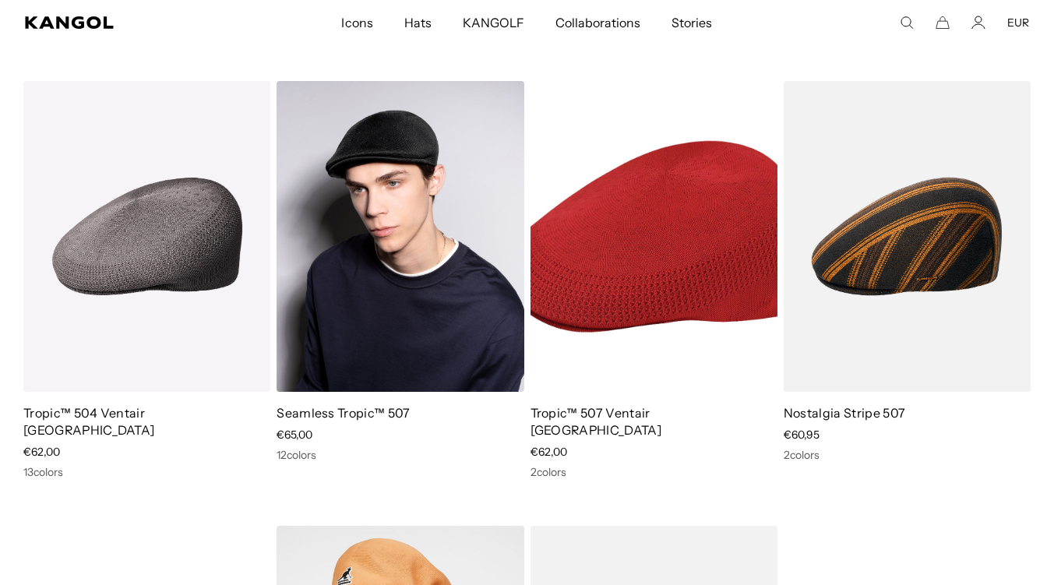
click at [393, 354] on img at bounding box center [400, 236] width 247 height 310
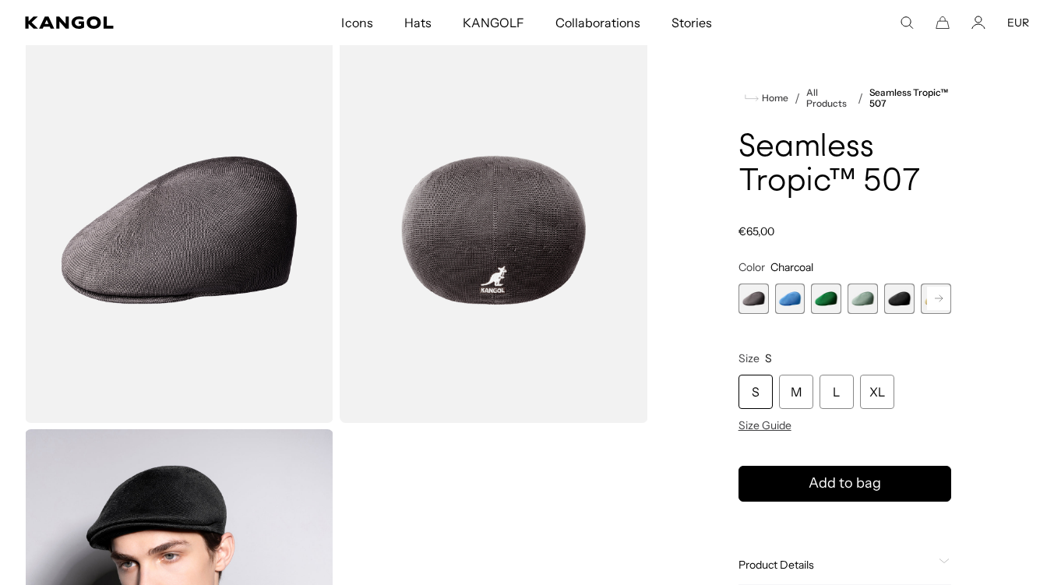
scroll to position [0, 321]
click at [865, 305] on span "4 of 12" at bounding box center [863, 299] width 30 height 30
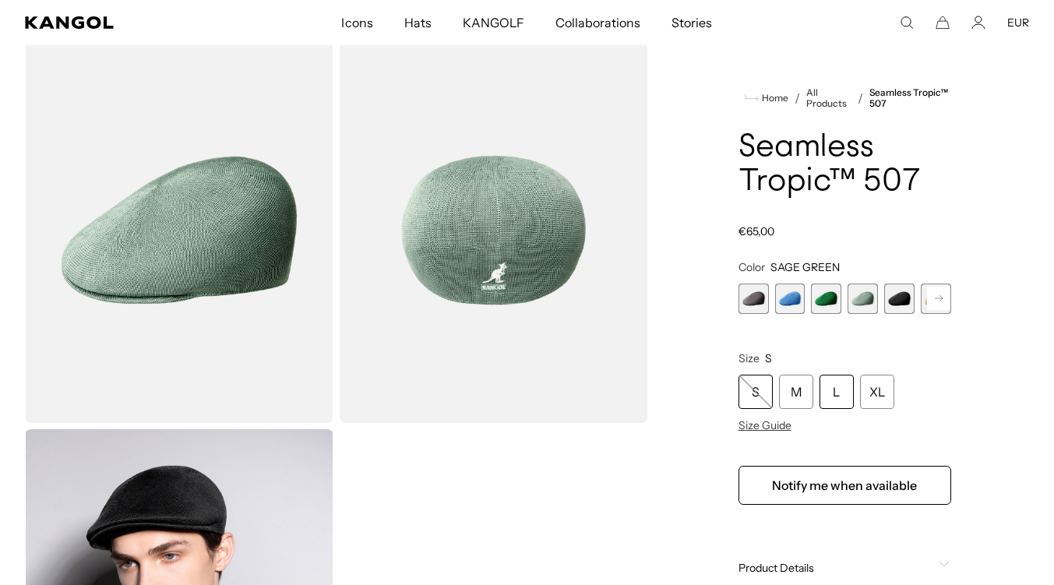
click at [835, 391] on div "L" at bounding box center [837, 392] width 34 height 34
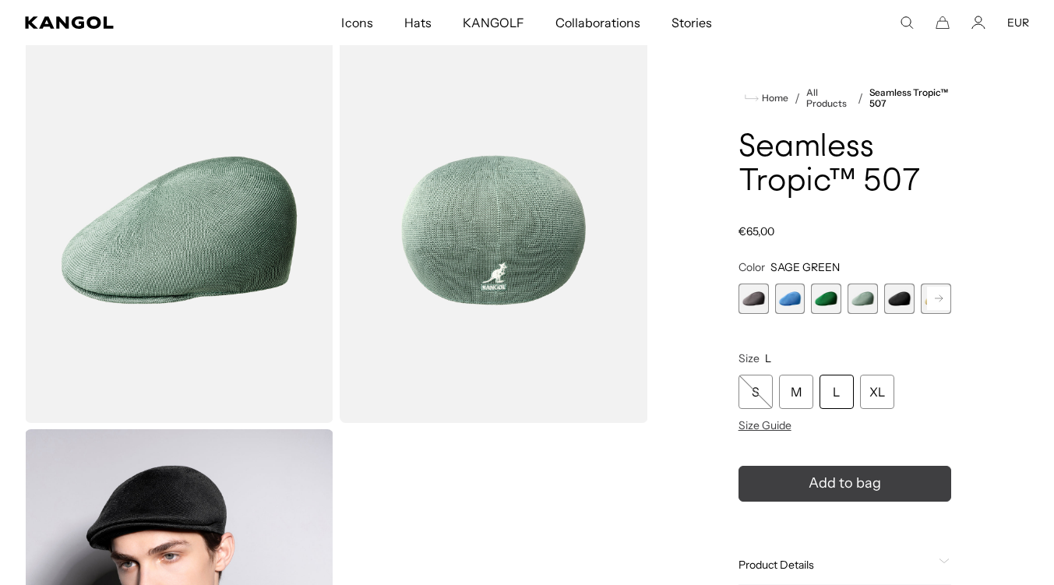
click at [842, 486] on icon "submit" at bounding box center [845, 484] width 30 height 30
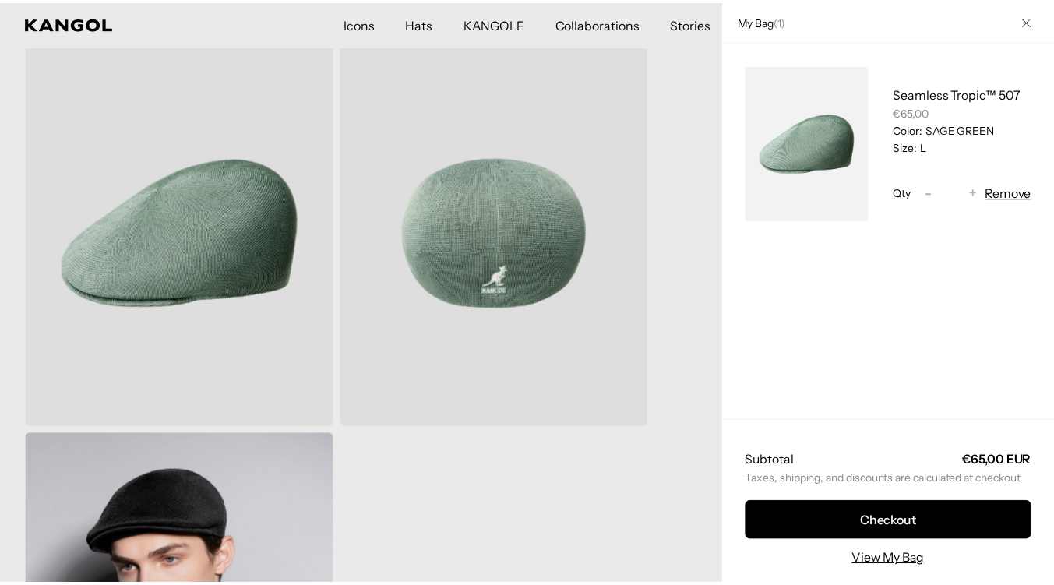
scroll to position [0, 321]
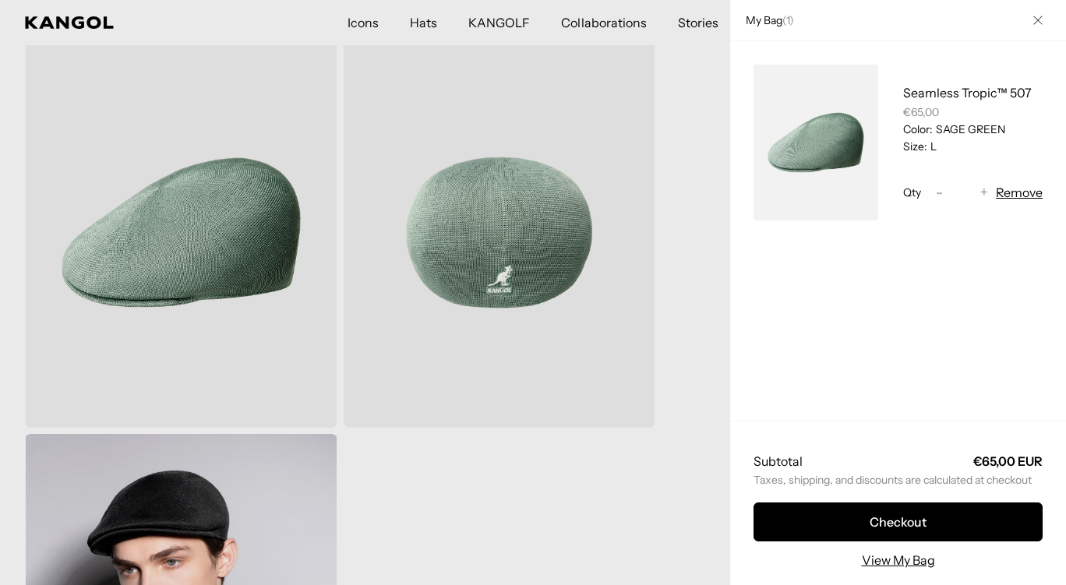
click at [682, 304] on div at bounding box center [533, 292] width 1066 height 585
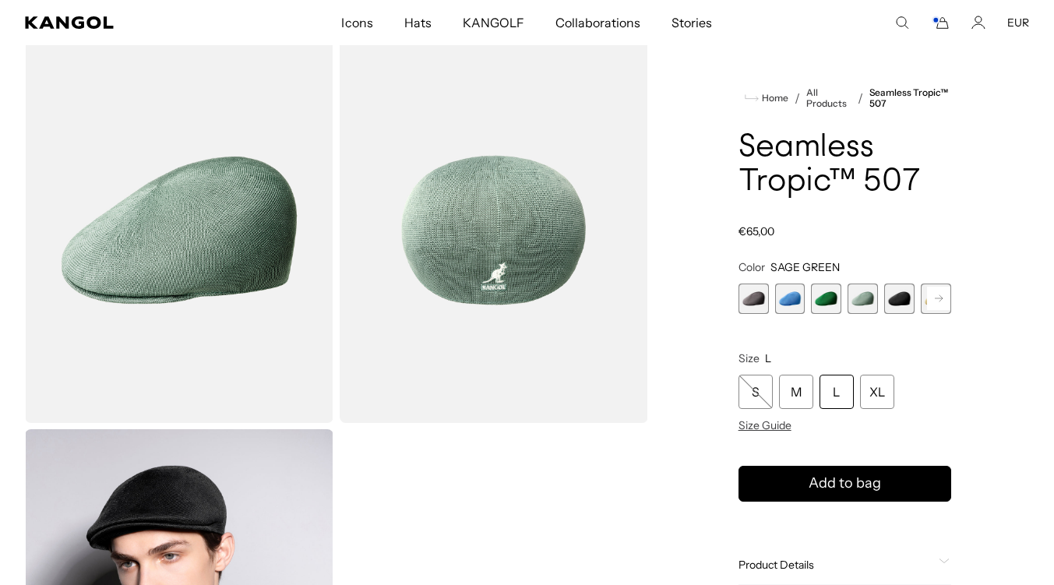
scroll to position [0, 0]
click at [932, 302] on rect at bounding box center [938, 298] width 23 height 23
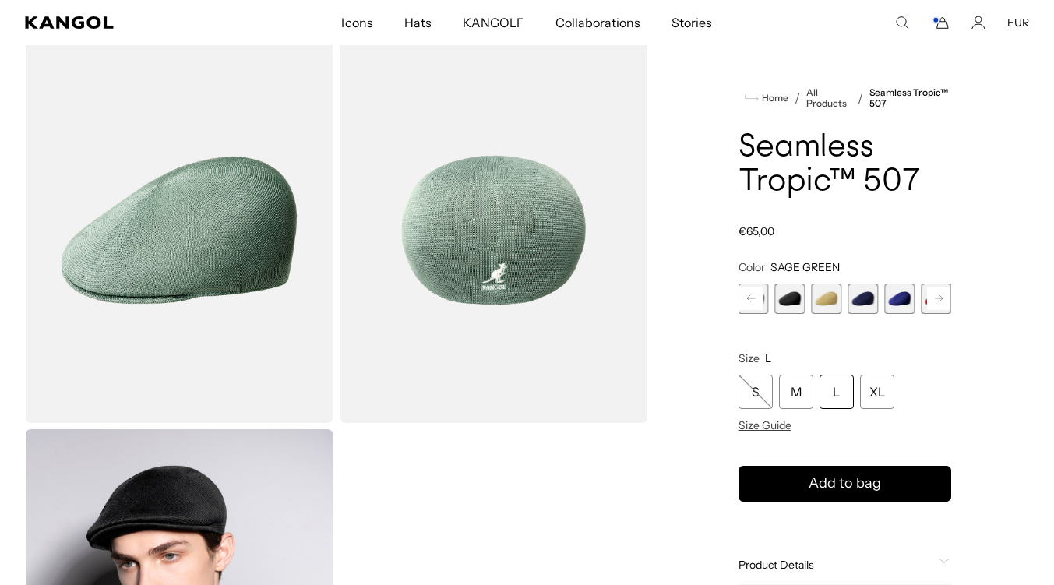
click at [932, 302] on rect at bounding box center [938, 298] width 23 height 23
click at [932, 302] on div "Previous Next Charcoal Variant sold out or unavailable Surf Variant sold out or…" at bounding box center [845, 299] width 213 height 30
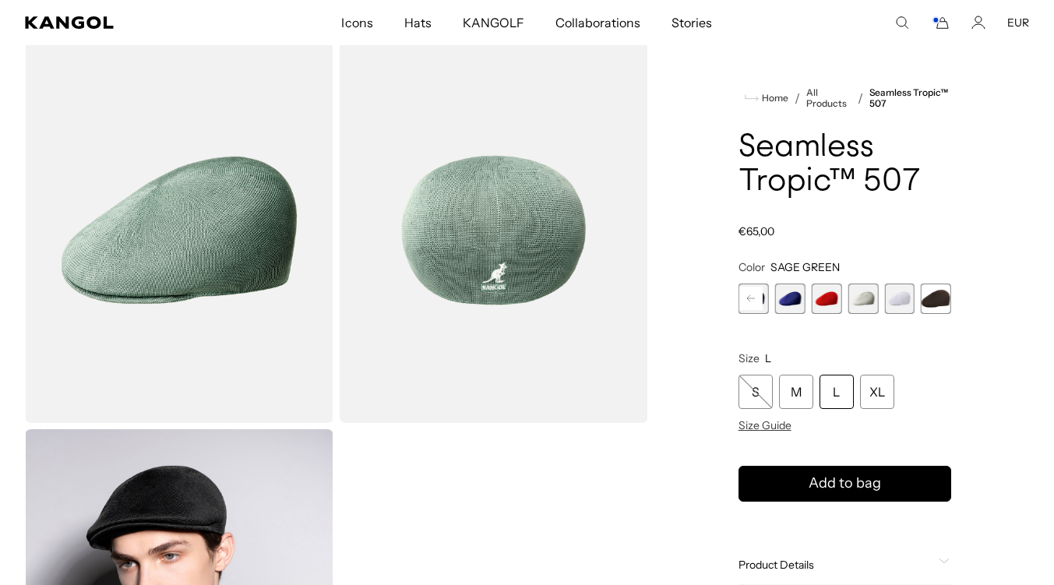
click at [932, 302] on span "12 of 12" at bounding box center [936, 299] width 30 height 30
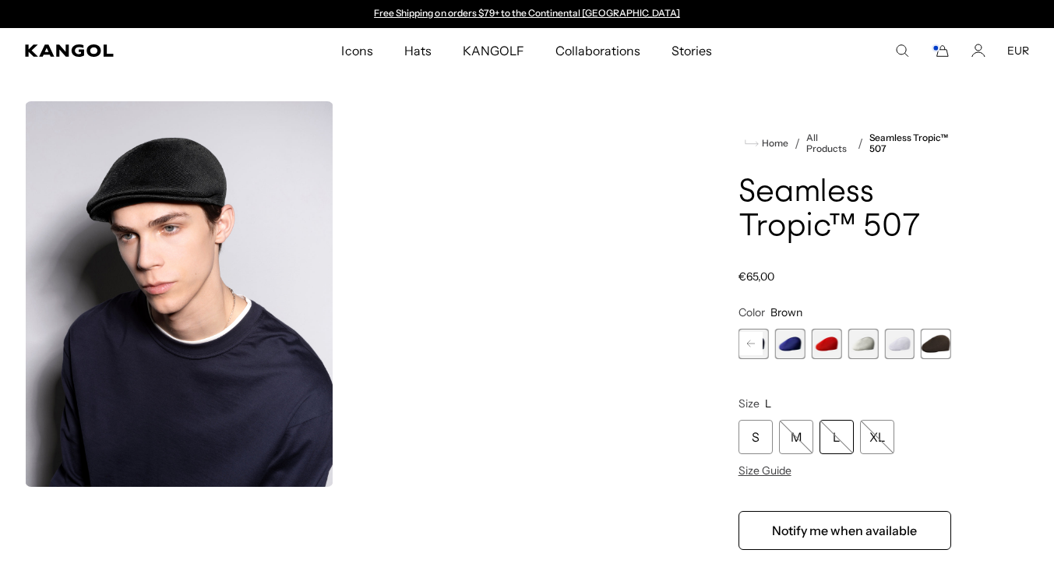
click at [869, 347] on span "10 of 12" at bounding box center [863, 344] width 30 height 30
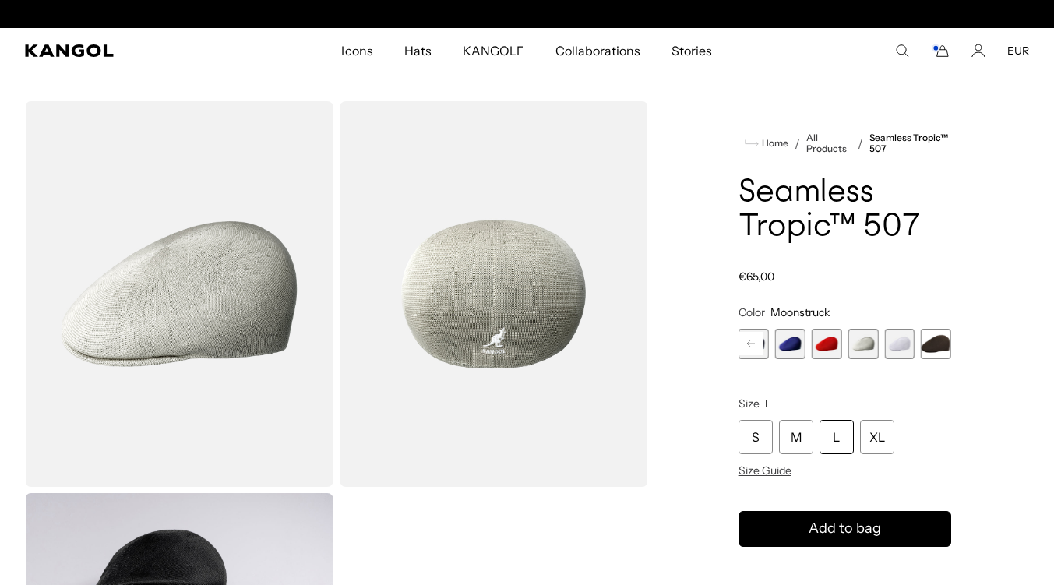
scroll to position [0, 321]
click at [822, 351] on span "9 of 12" at bounding box center [826, 344] width 30 height 30
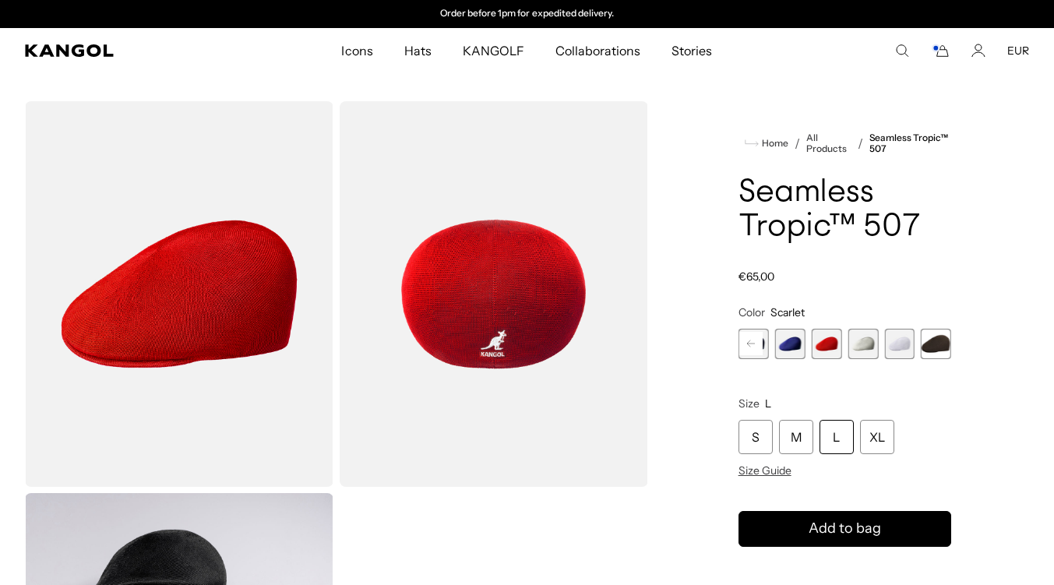
click at [754, 343] on rect at bounding box center [750, 343] width 23 height 23
click at [823, 342] on span "8 of 12" at bounding box center [826, 344] width 30 height 30
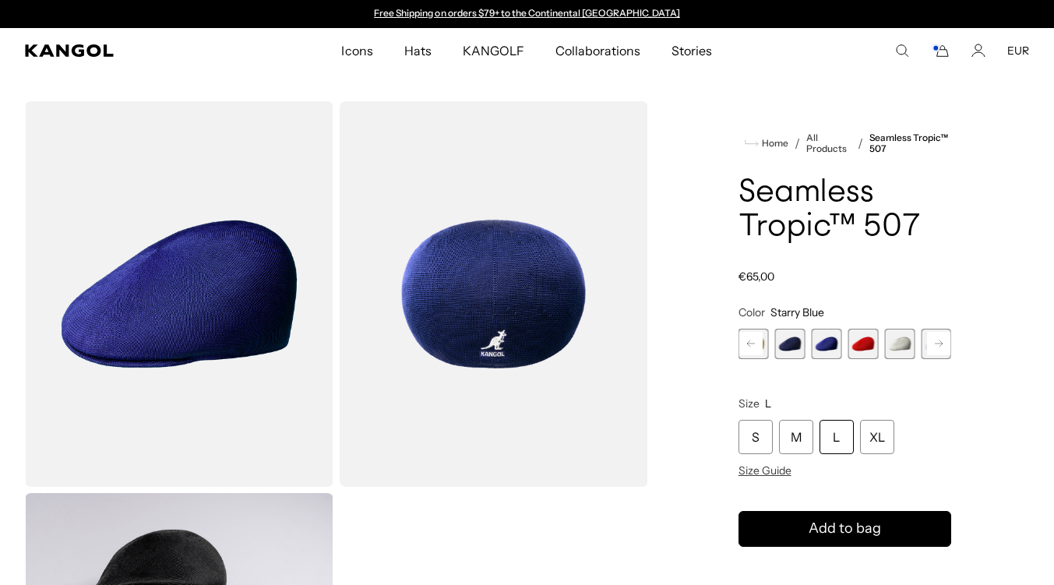
click at [788, 343] on span "7 of 12" at bounding box center [790, 344] width 30 height 30
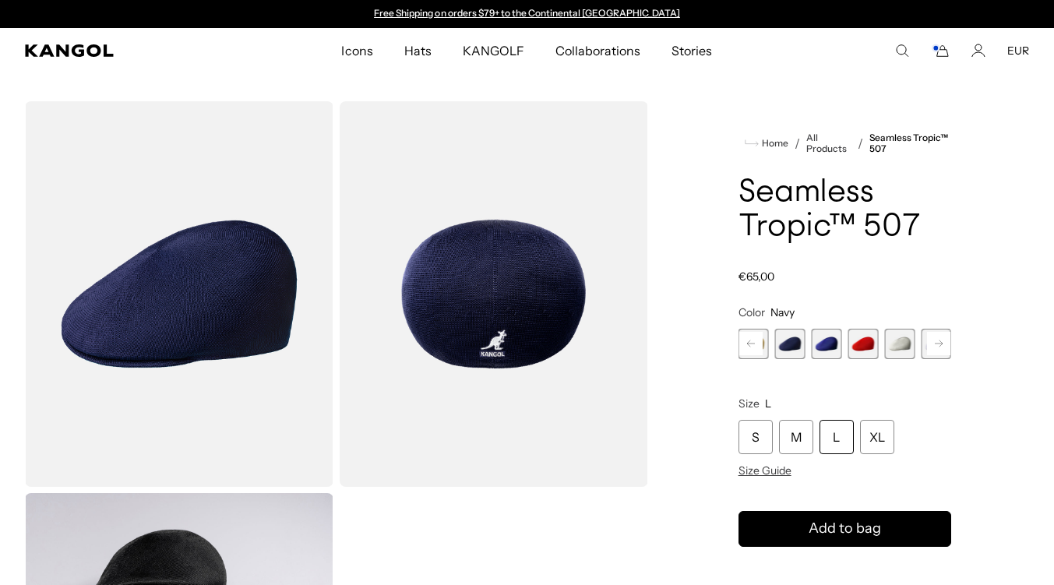
click at [758, 347] on rect at bounding box center [750, 343] width 23 height 23
click at [830, 348] on span "6 of 12" at bounding box center [826, 344] width 30 height 30
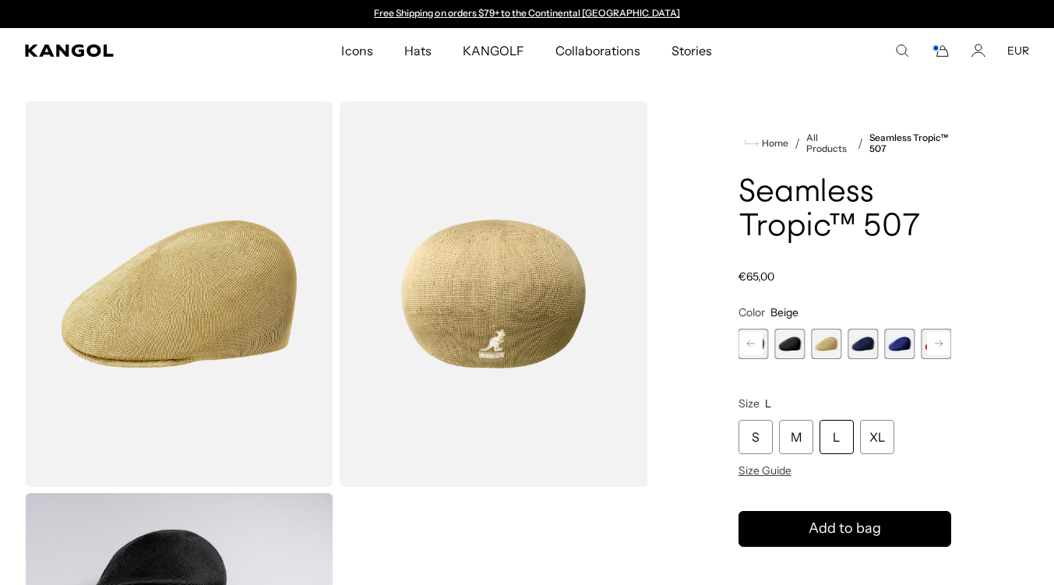
click at [760, 345] on rect at bounding box center [750, 343] width 23 height 23
click at [811, 347] on span "3 of 12" at bounding box center [826, 344] width 30 height 30
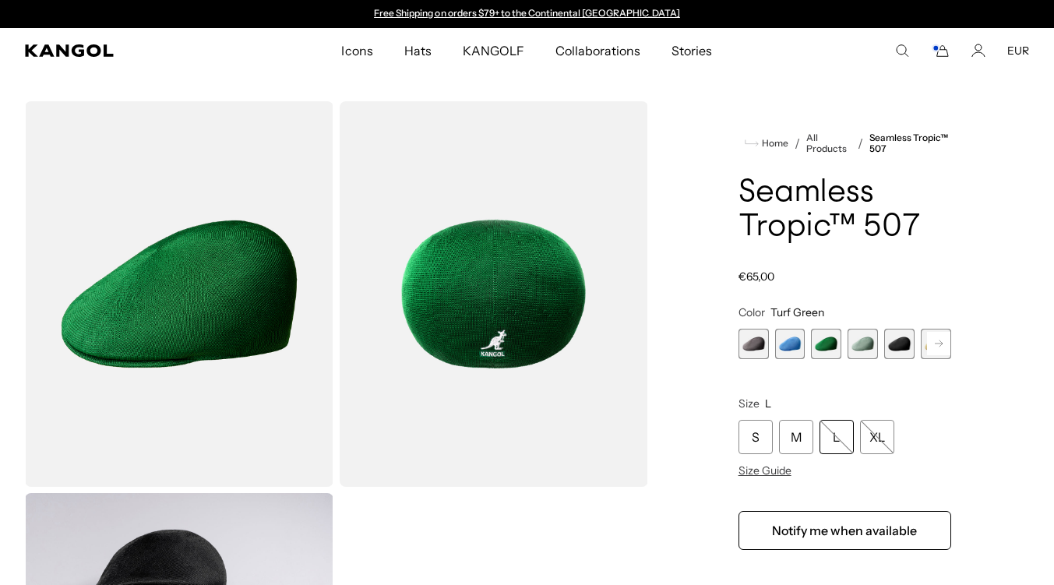
click at [750, 348] on span "1 of 12" at bounding box center [754, 344] width 30 height 30
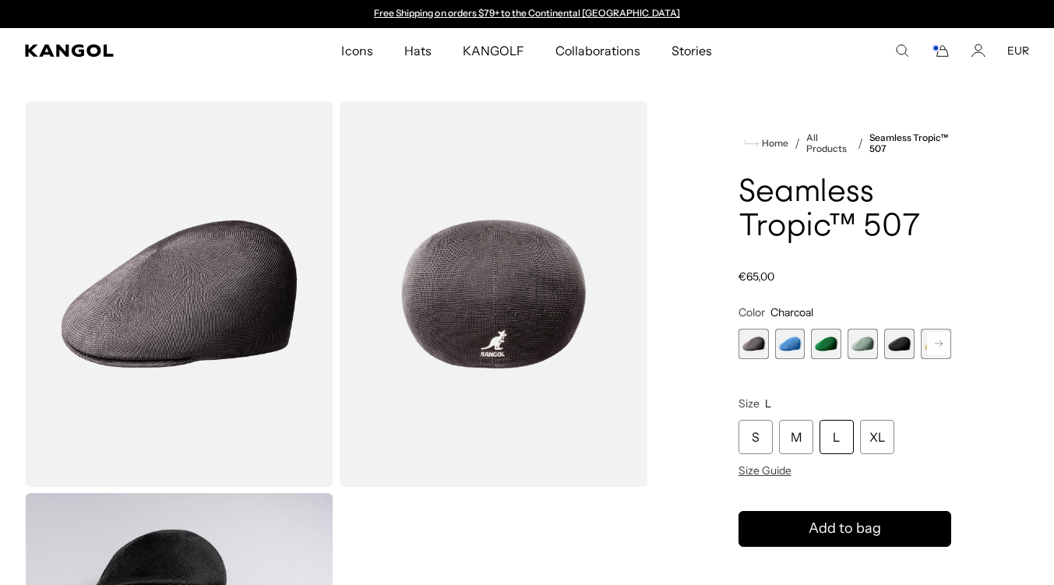
click at [788, 354] on span "2 of 12" at bounding box center [790, 344] width 30 height 30
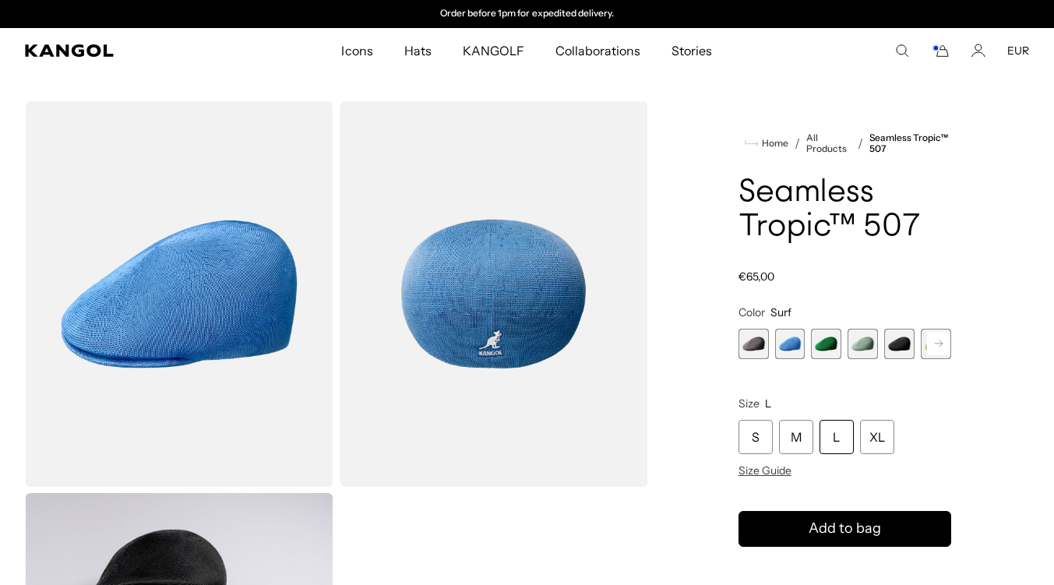
click at [788, 354] on span "2 of 12" at bounding box center [790, 344] width 30 height 30
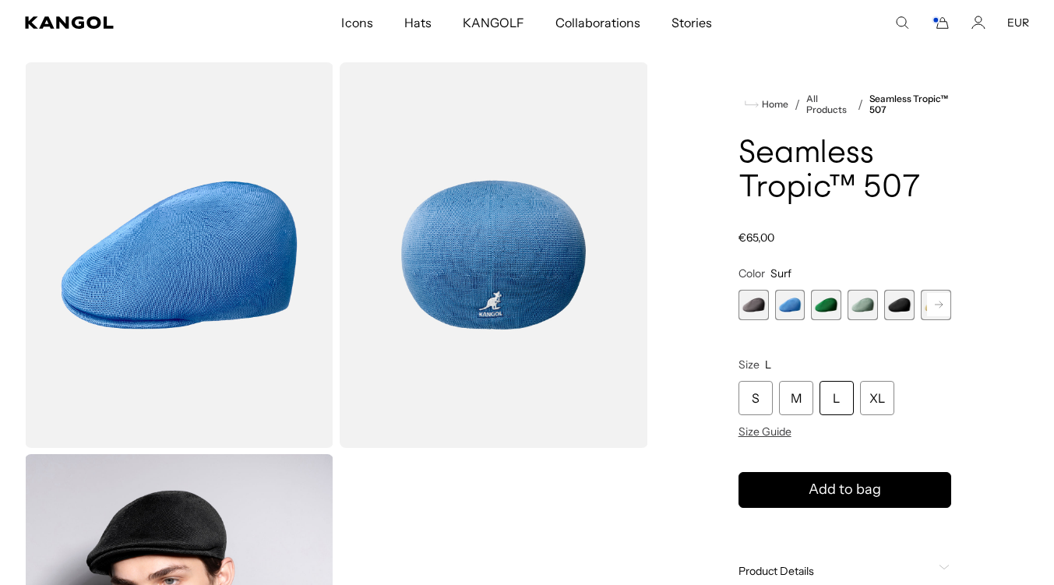
scroll to position [0, 0]
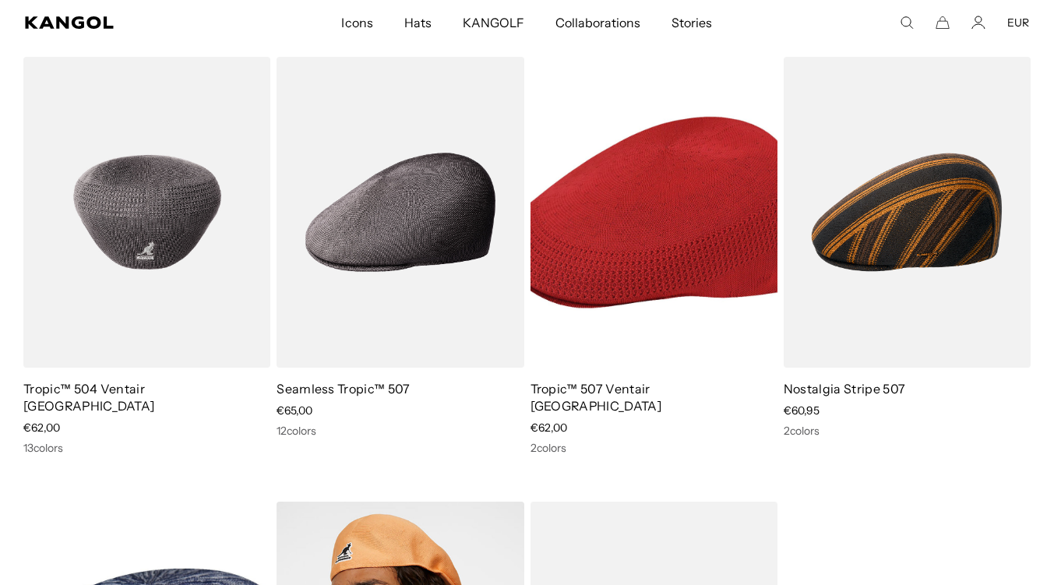
click at [196, 270] on img at bounding box center [146, 212] width 247 height 310
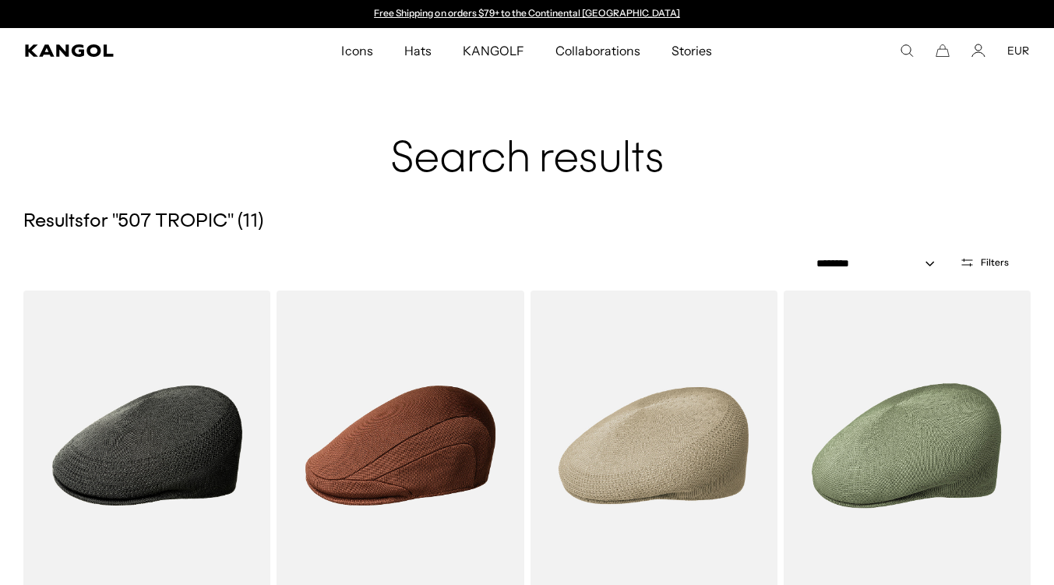
click at [0, 0] on img at bounding box center [0, 0] width 0 height 0
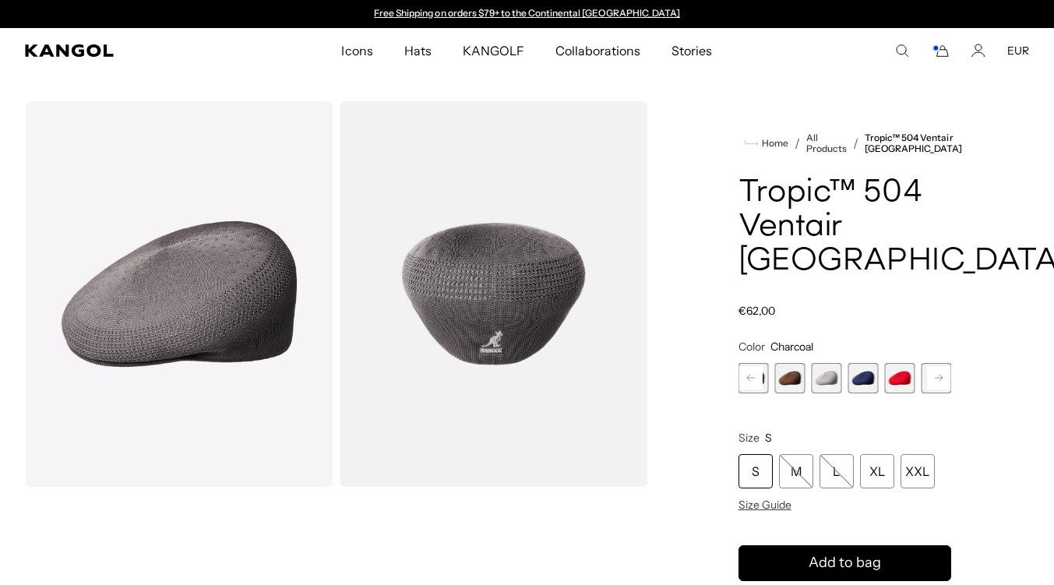
click at [945, 366] on rect at bounding box center [938, 377] width 23 height 23
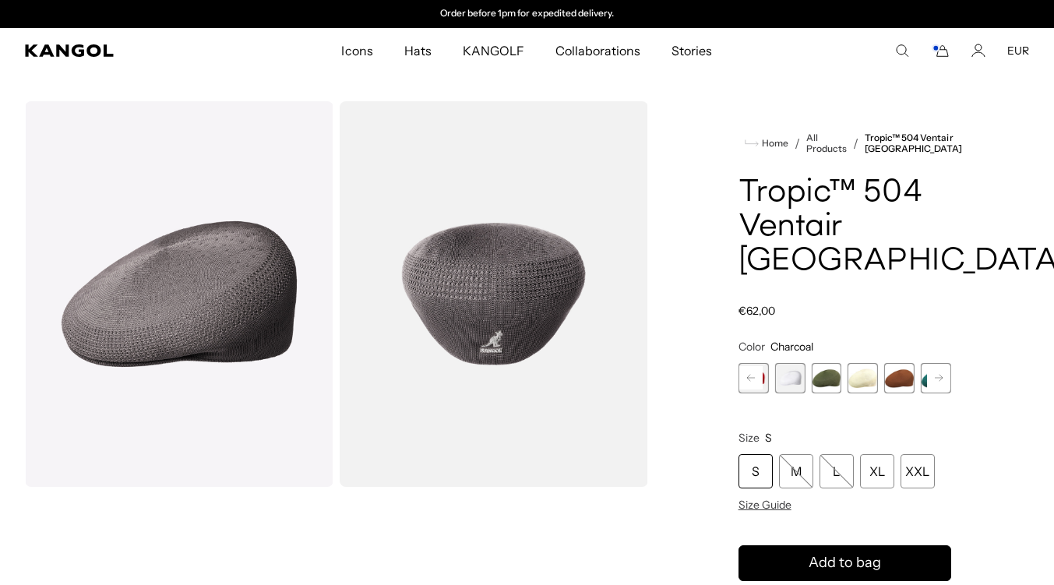
click at [945, 366] on rect at bounding box center [938, 377] width 23 height 23
drag, startPoint x: 0, startPoint y: 0, endPoint x: 945, endPoint y: 347, distance: 1006.5
click at [945, 366] on rect at bounding box center [938, 377] width 23 height 23
click at [945, 363] on span "16 of 16" at bounding box center [936, 378] width 30 height 30
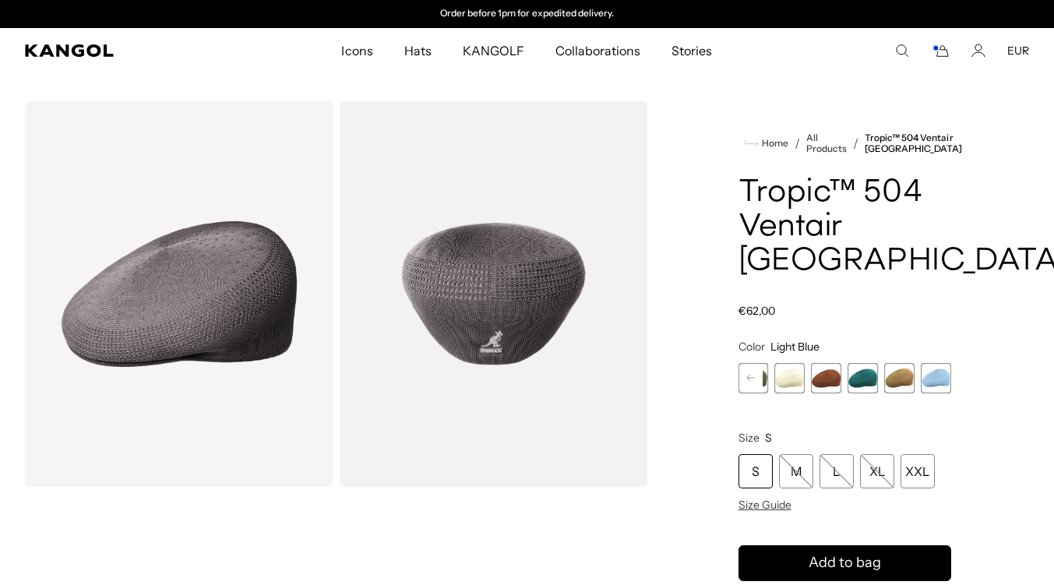
click at [945, 363] on span "16 of 16" at bounding box center [936, 378] width 30 height 30
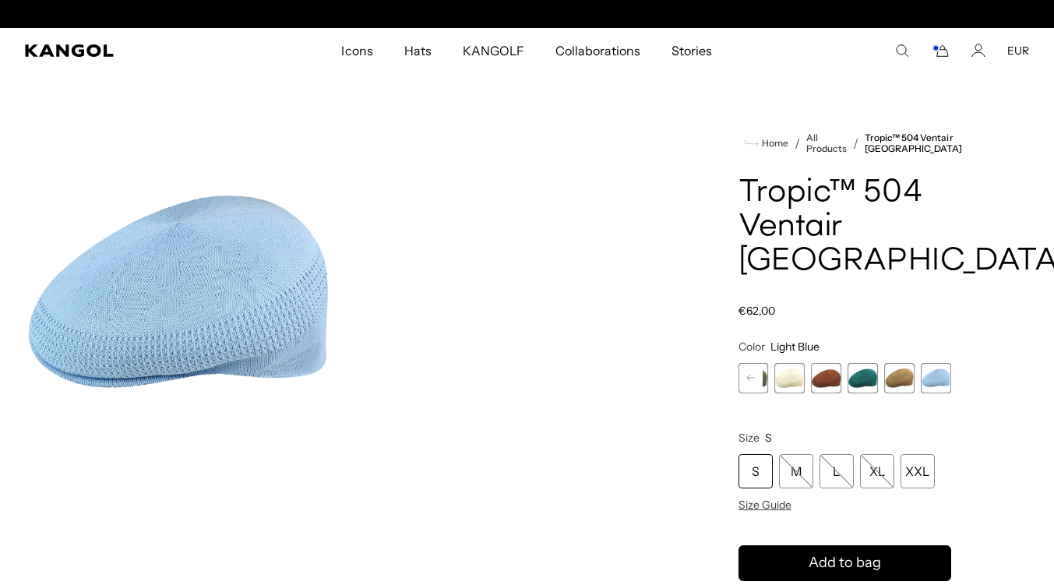
scroll to position [0, 321]
click at [897, 363] on span "15 of 16" at bounding box center [899, 378] width 30 height 30
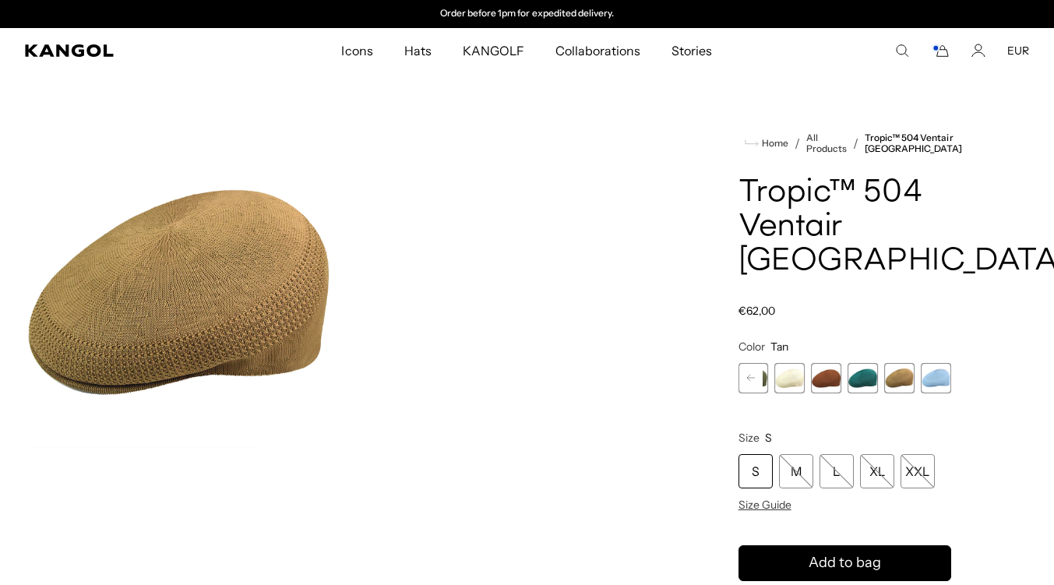
click at [870, 363] on span "14 of 16" at bounding box center [863, 378] width 30 height 30
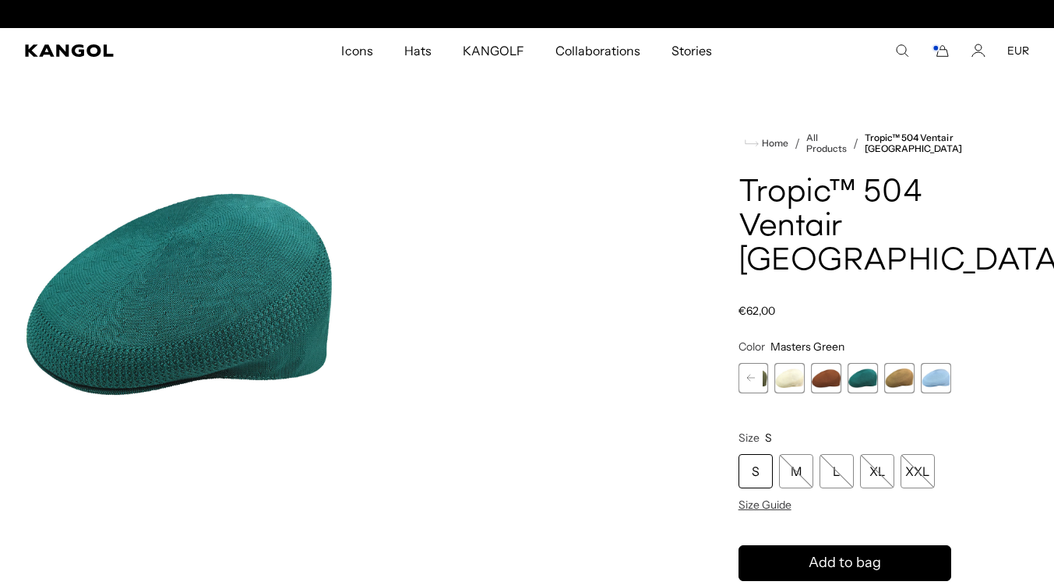
click at [900, 363] on span "15 of 16" at bounding box center [899, 378] width 30 height 30
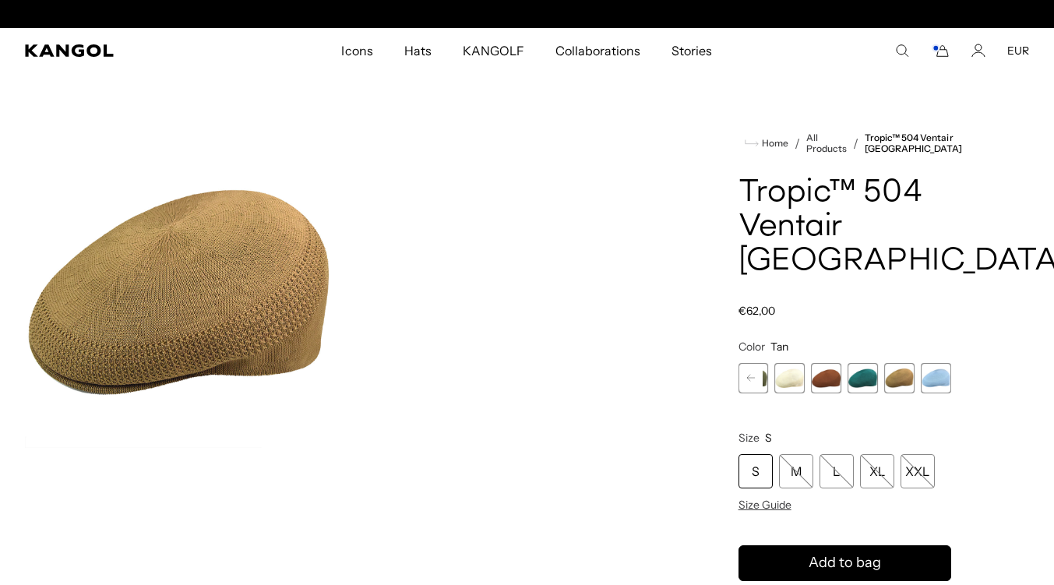
scroll to position [0, 321]
click at [828, 363] on span "13 of 16" at bounding box center [826, 378] width 30 height 30
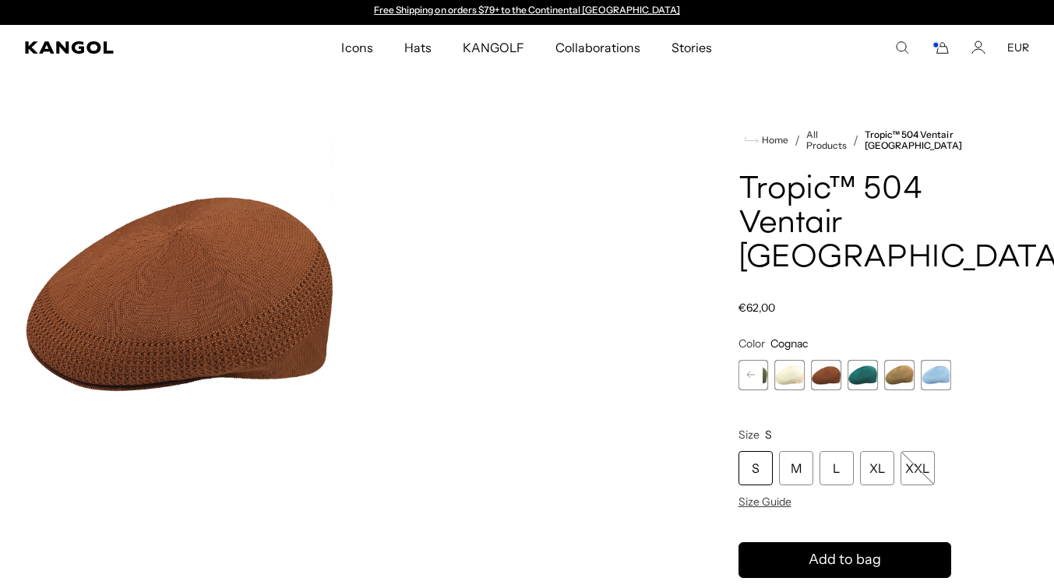
scroll to position [1, 0]
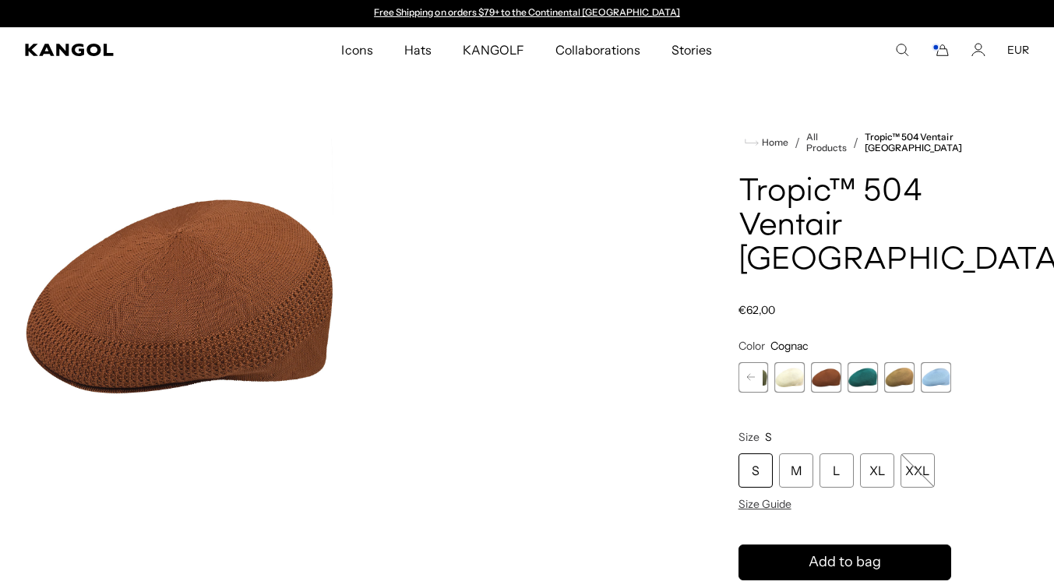
click at [752, 365] on rect at bounding box center [750, 376] width 23 height 23
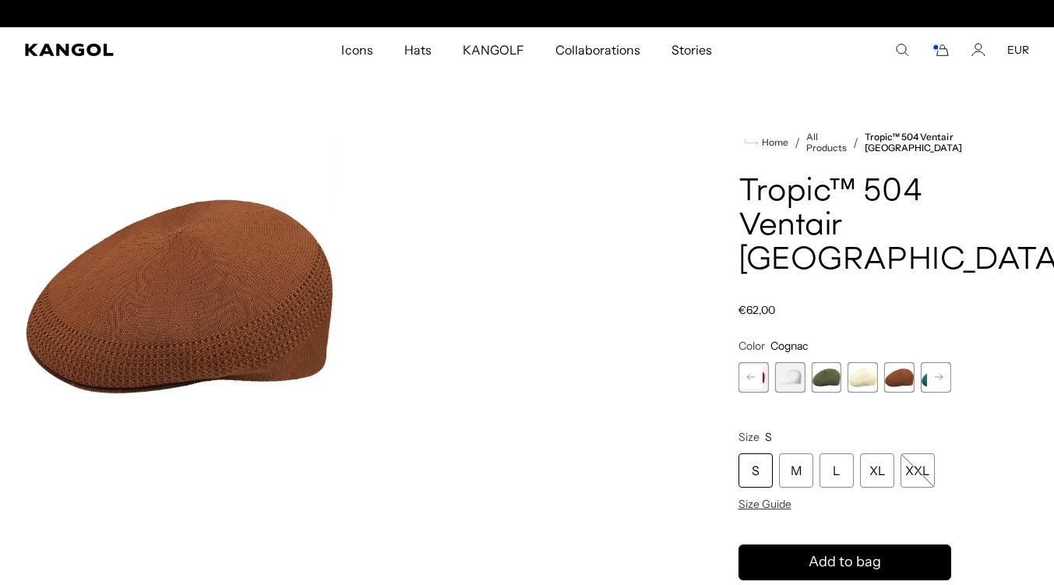
click at [752, 365] on rect at bounding box center [750, 376] width 23 height 23
click at [797, 362] on span "8 of 16" at bounding box center [790, 377] width 30 height 30
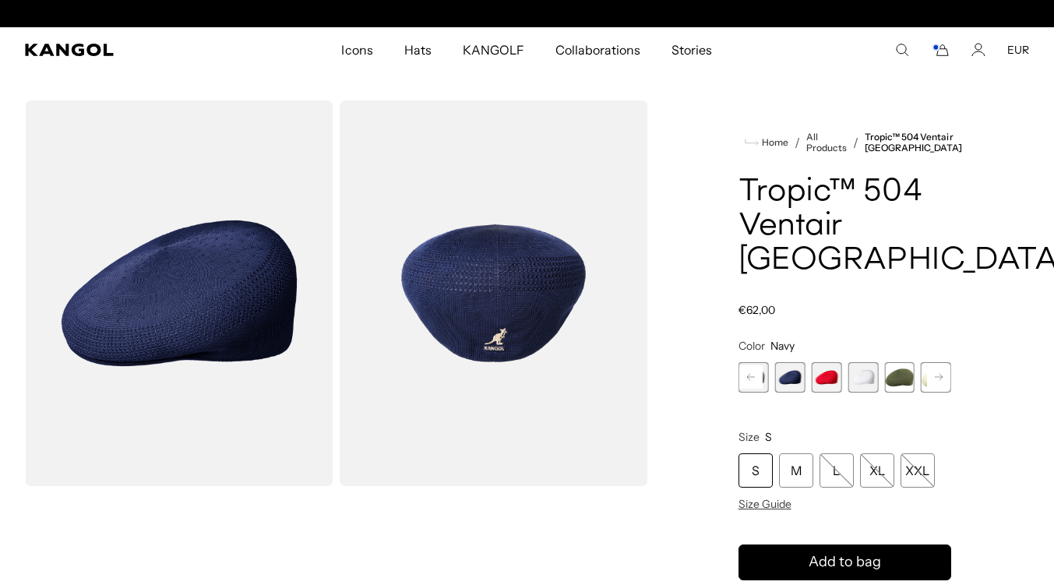
click at [859, 362] on span "10 of 16" at bounding box center [863, 377] width 30 height 30
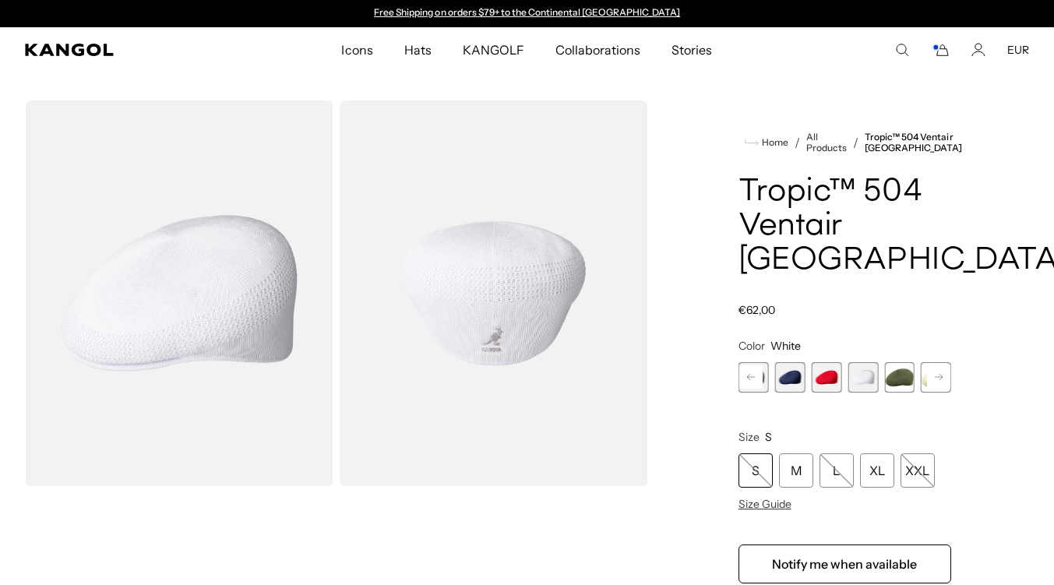
click at [904, 362] on span "11 of 16" at bounding box center [899, 377] width 30 height 30
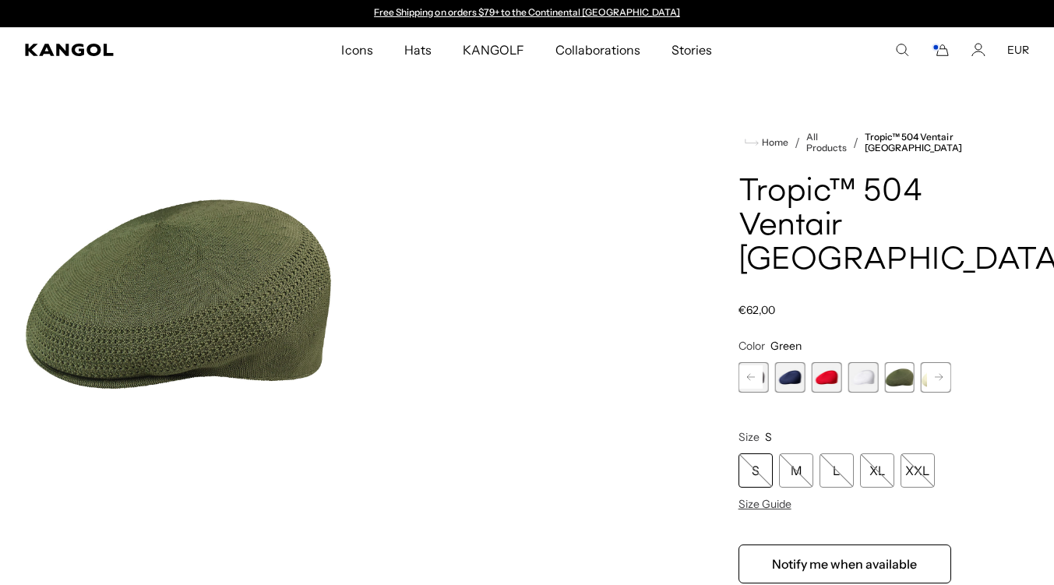
click at [746, 365] on rect at bounding box center [750, 376] width 23 height 23
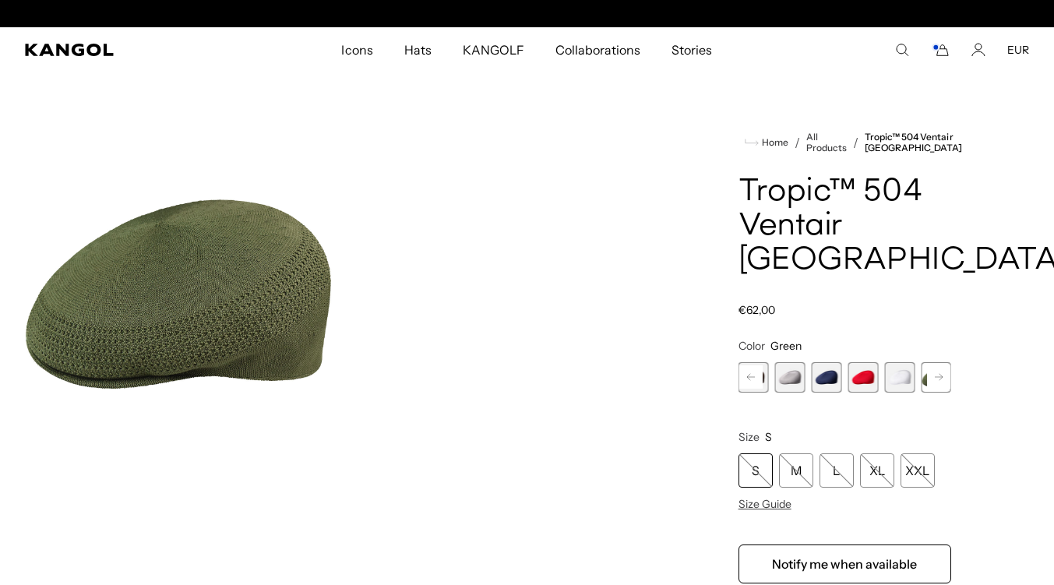
scroll to position [0, 321]
click at [746, 365] on rect at bounding box center [750, 376] width 23 height 23
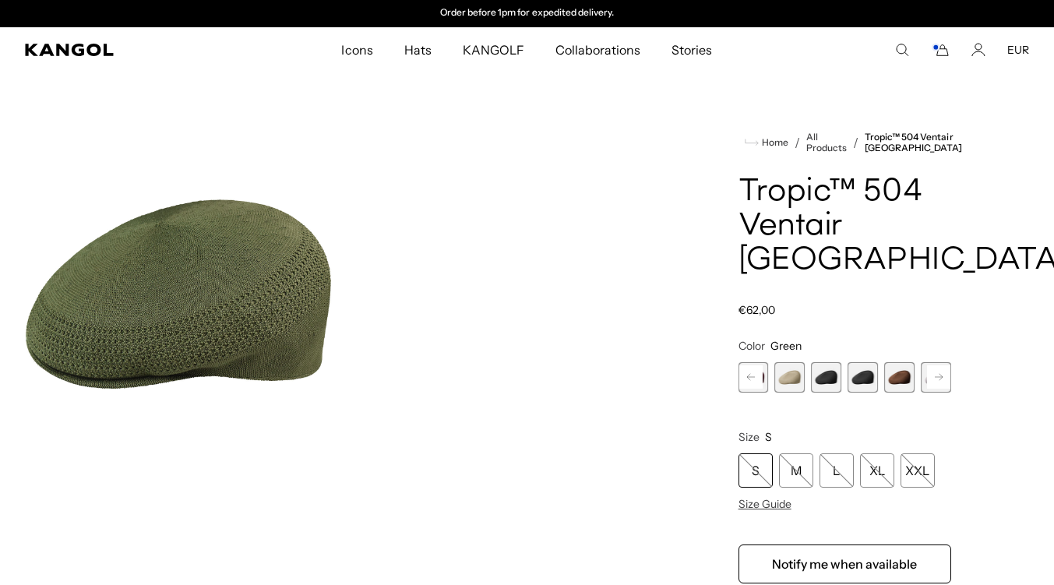
click at [746, 365] on rect at bounding box center [750, 376] width 23 height 23
click at [746, 362] on div "Previous Next Charcoal Variant sold out or unavailable Burgundy Variant sold ou…" at bounding box center [845, 377] width 213 height 30
click at [746, 362] on span "1 of 16" at bounding box center [754, 377] width 30 height 30
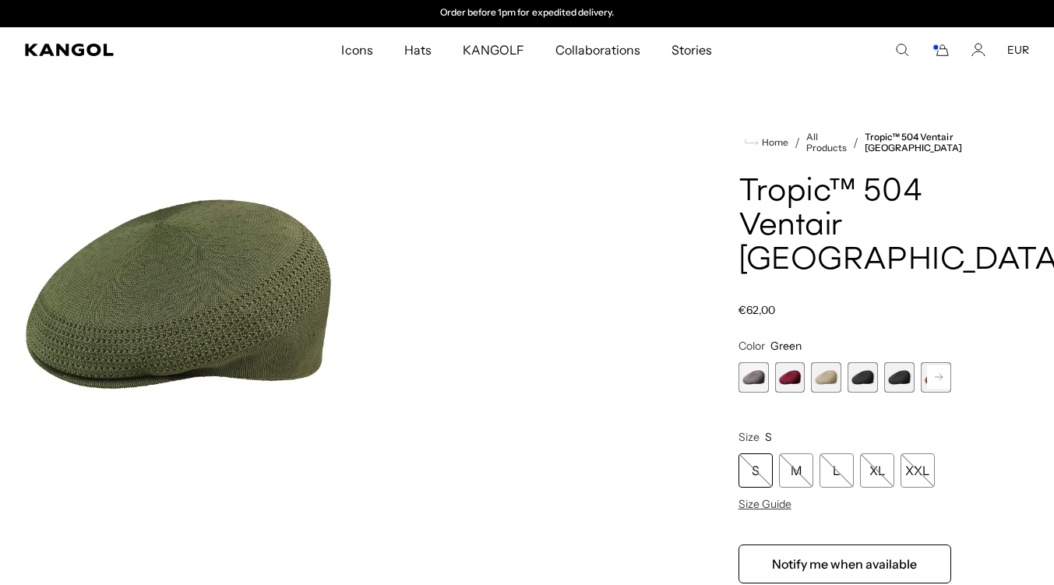
click at [746, 362] on span "1 of 16" at bounding box center [754, 377] width 30 height 30
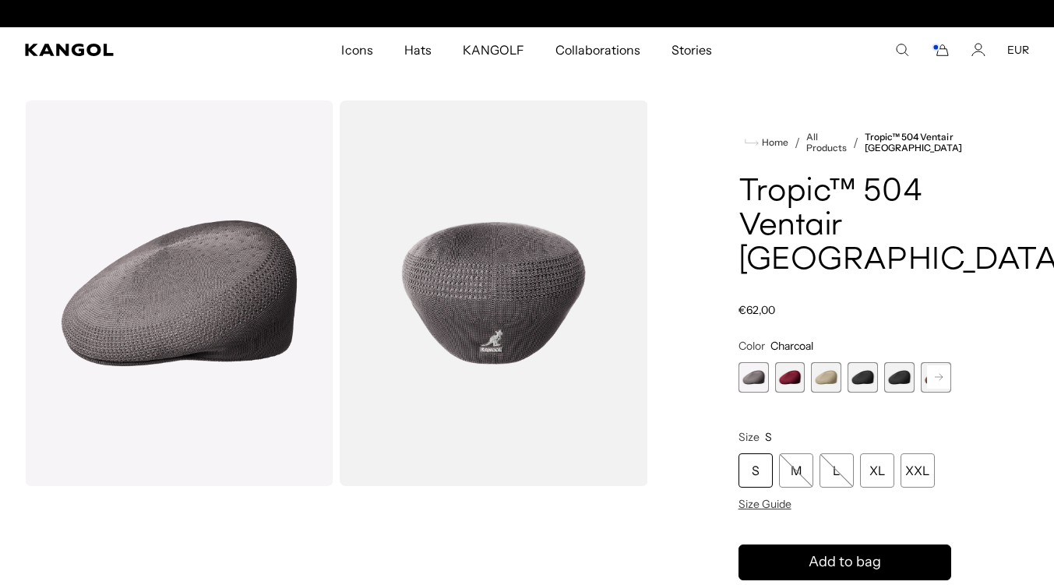
click at [792, 362] on span "2 of 16" at bounding box center [790, 377] width 30 height 30
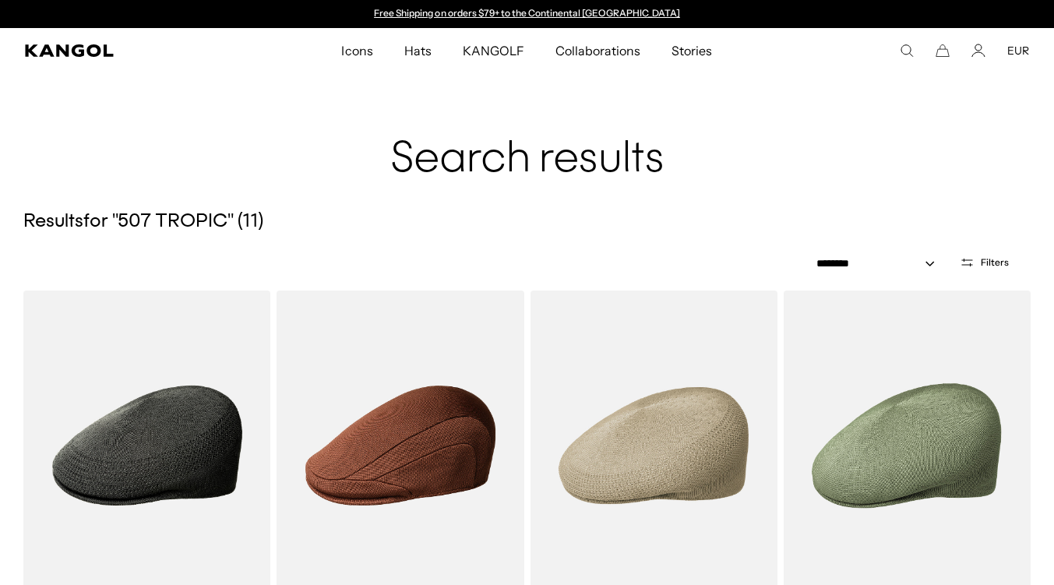
click at [943, 54] on icon "Cart" at bounding box center [943, 51] width 14 height 14
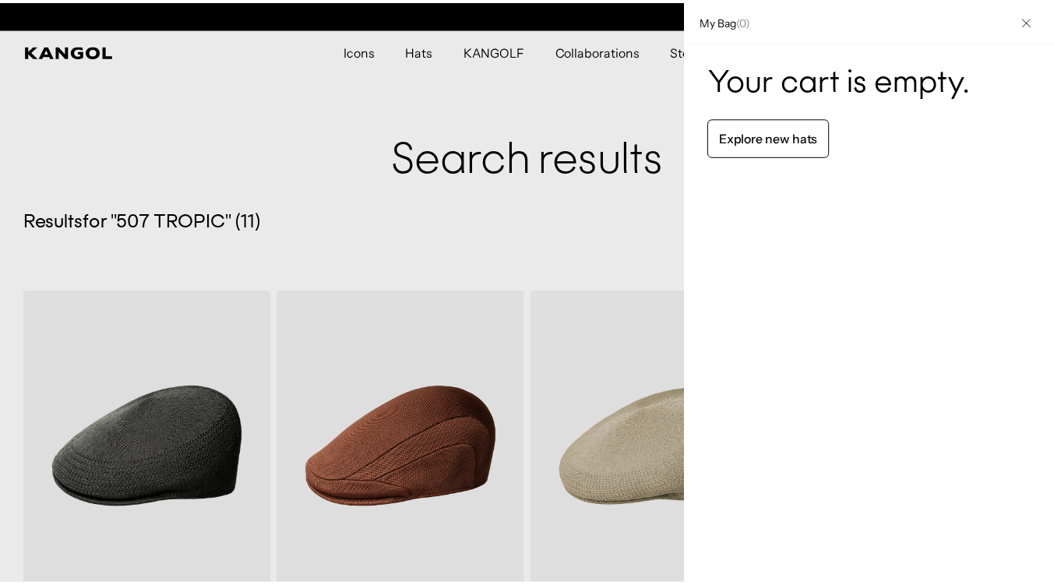
scroll to position [0, 321]
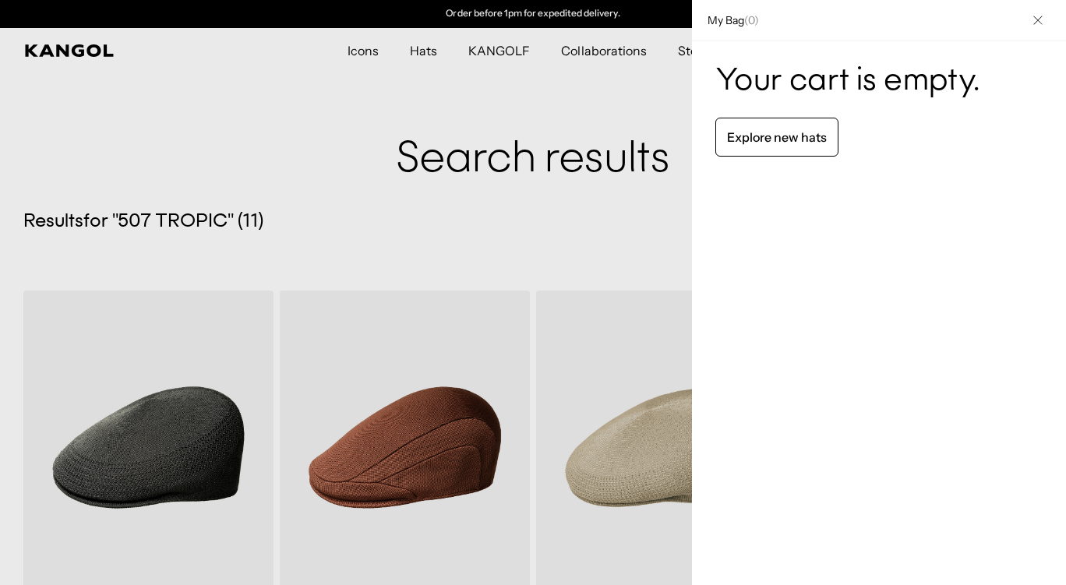
click at [1033, 20] on icon "Close" at bounding box center [1037, 20] width 9 height 9
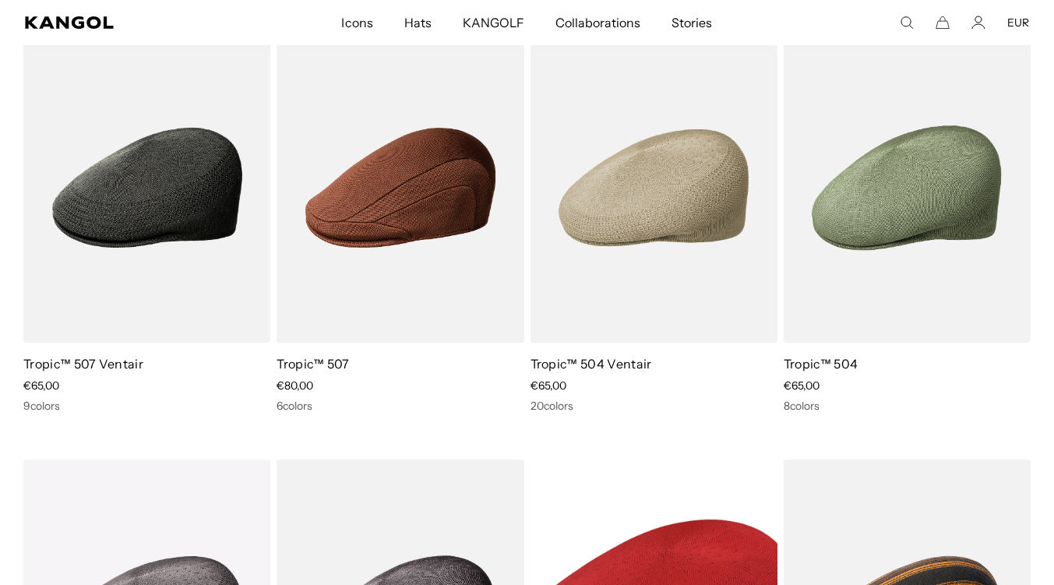
scroll to position [0, 0]
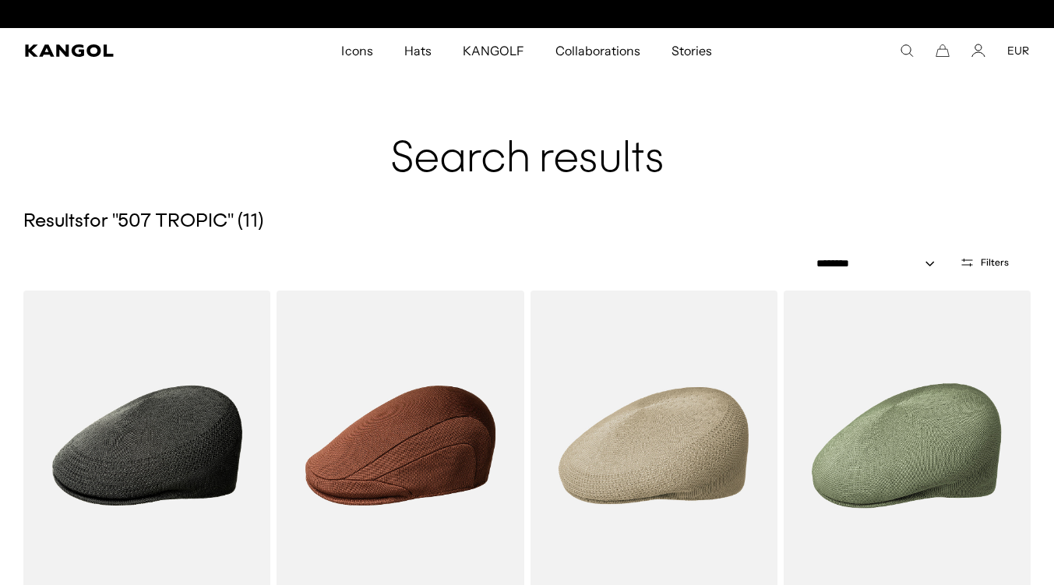
click at [965, 262] on icon "Open filters" at bounding box center [967, 263] width 15 height 14
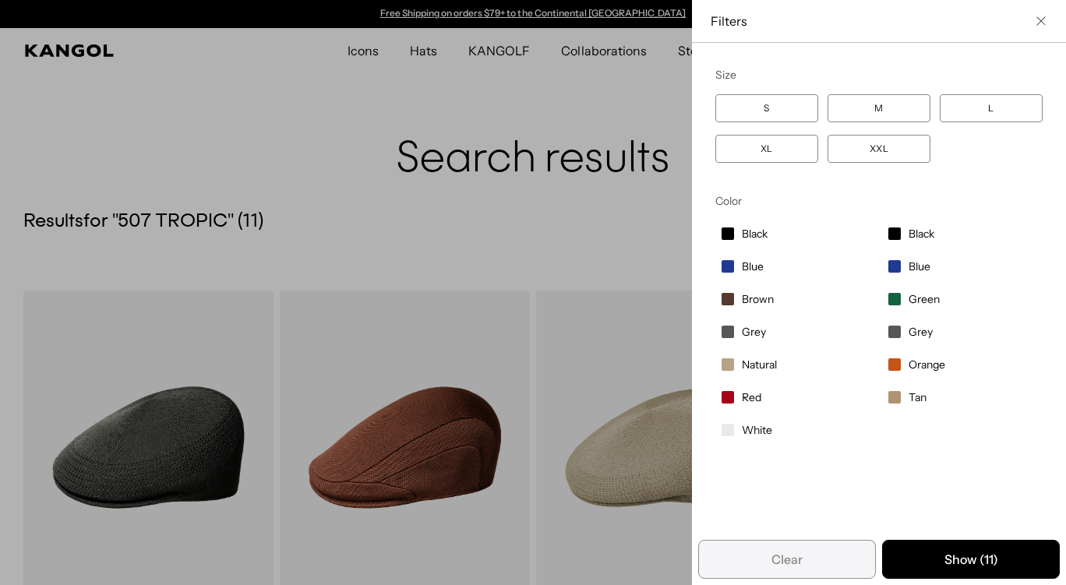
click at [893, 298] on label "Green" at bounding box center [962, 299] width 160 height 26
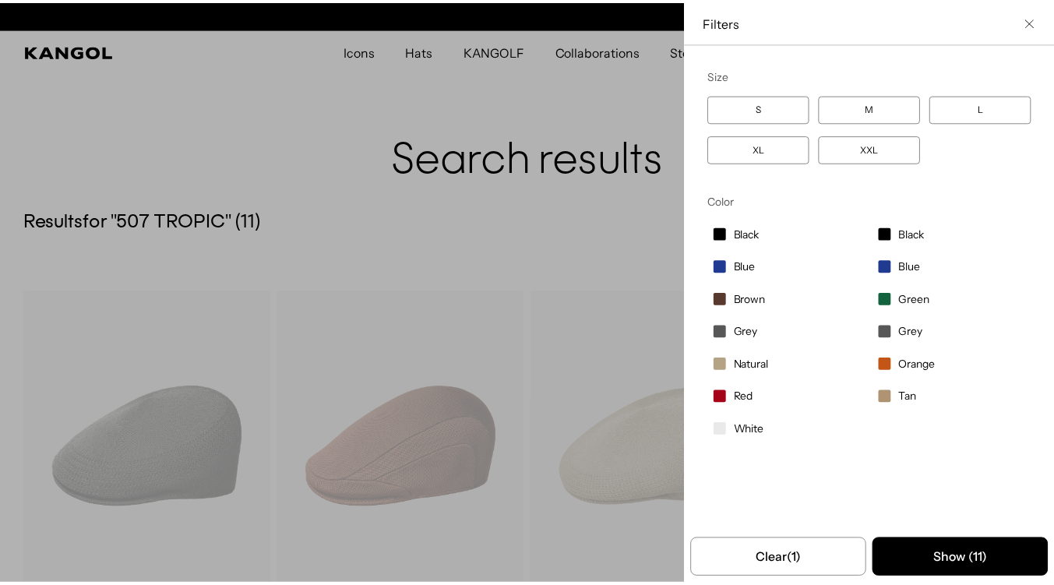
scroll to position [0, 321]
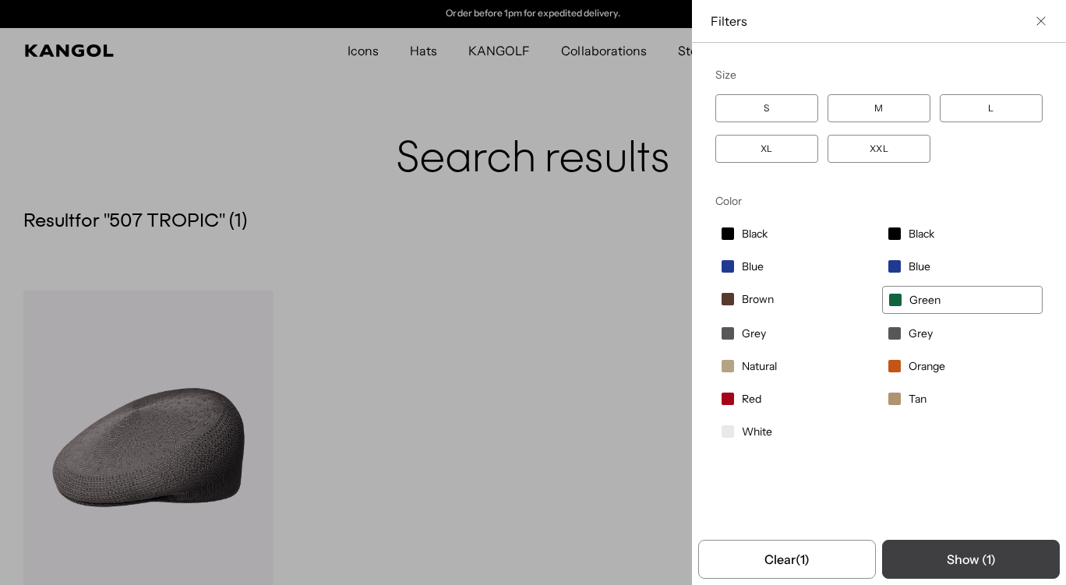
click at [950, 569] on button "Show ( 1 )" at bounding box center [971, 559] width 178 height 39
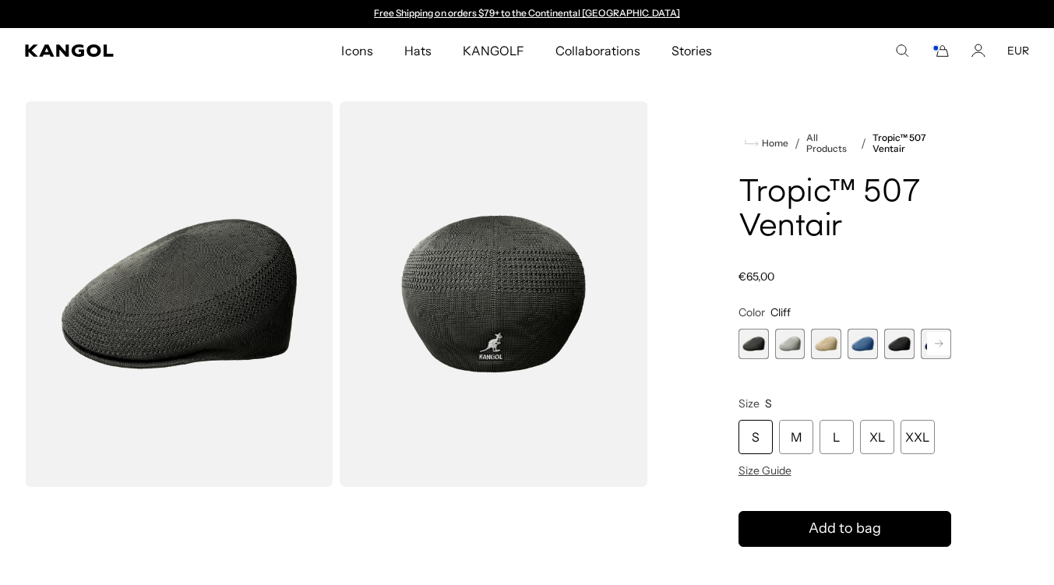
click at [931, 341] on rect at bounding box center [938, 343] width 23 height 23
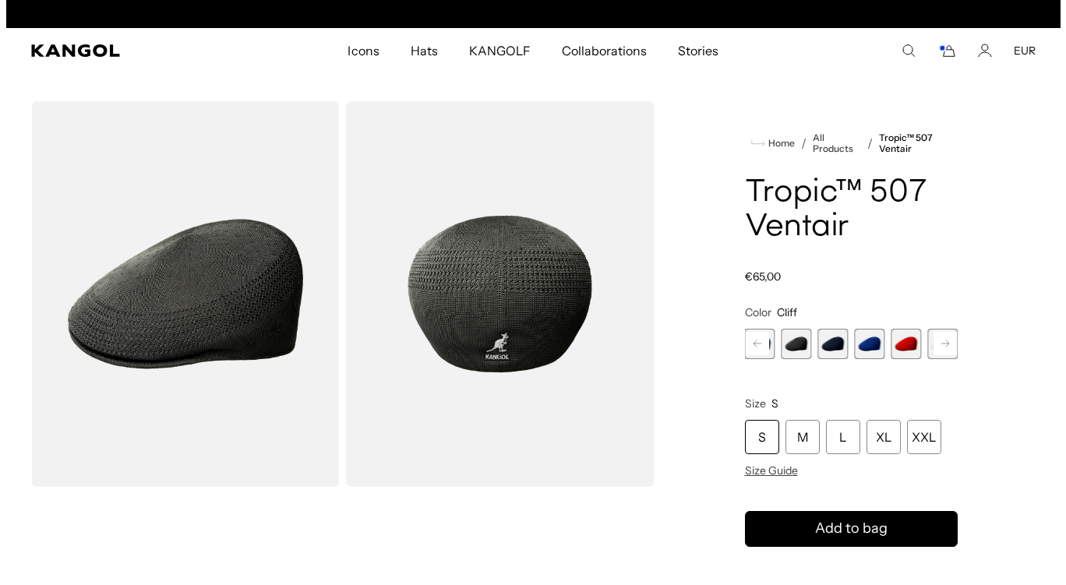
scroll to position [0, 321]
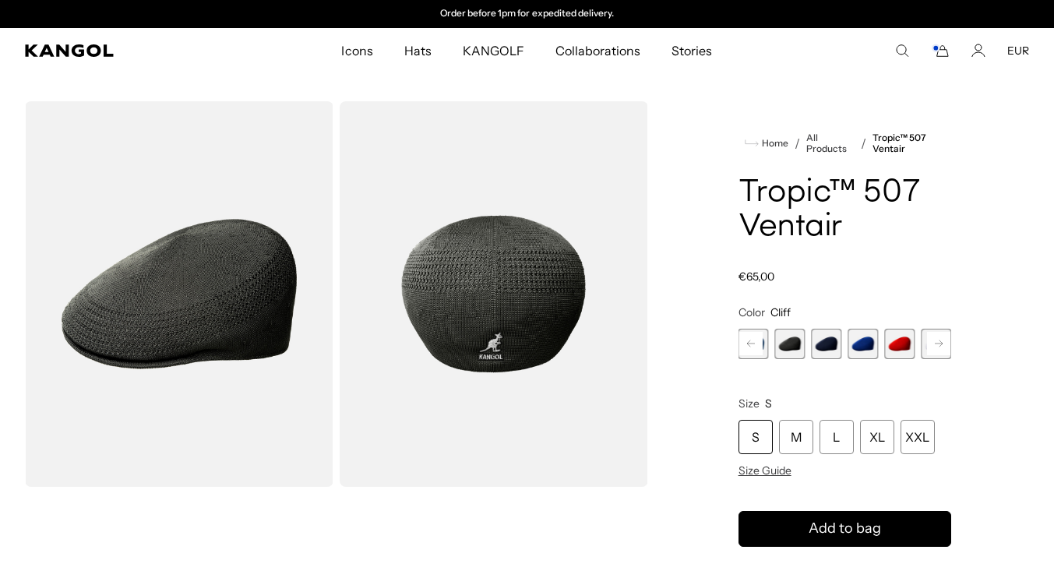
click at [931, 341] on div "Previous Next [PERSON_NAME] sold out or unavailable Moonstruck Variant sold out…" at bounding box center [845, 344] width 213 height 30
click at [931, 341] on span "9 of 9" at bounding box center [936, 344] width 30 height 30
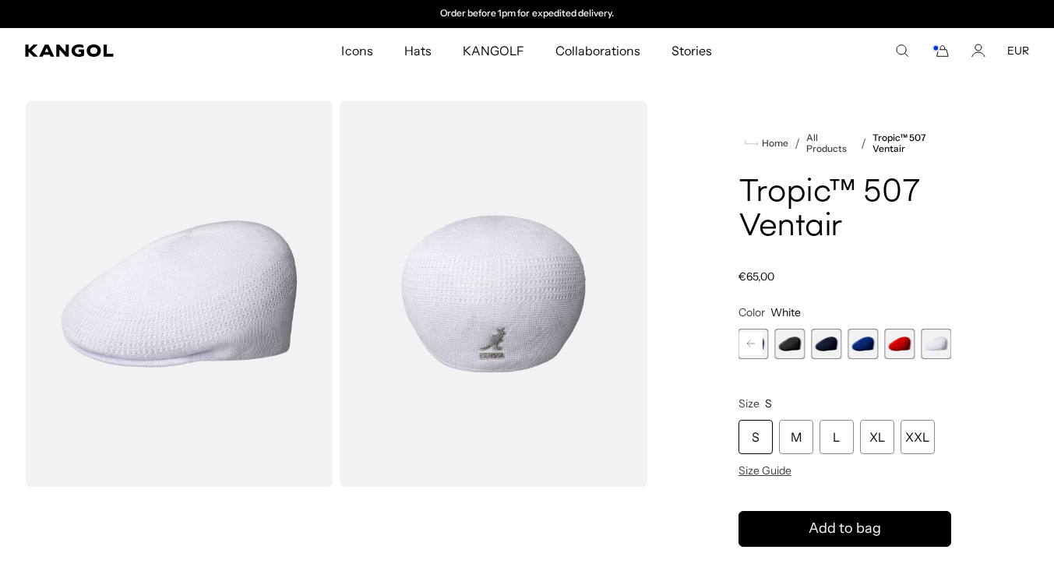
click at [939, 51] on rect "Cart" at bounding box center [935, 48] width 6 height 6
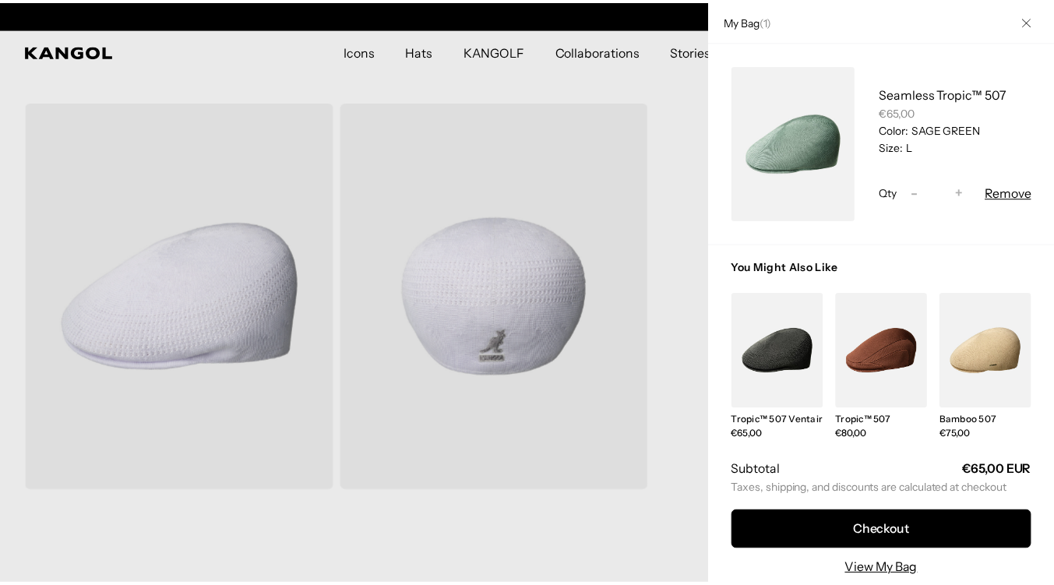
scroll to position [0, 321]
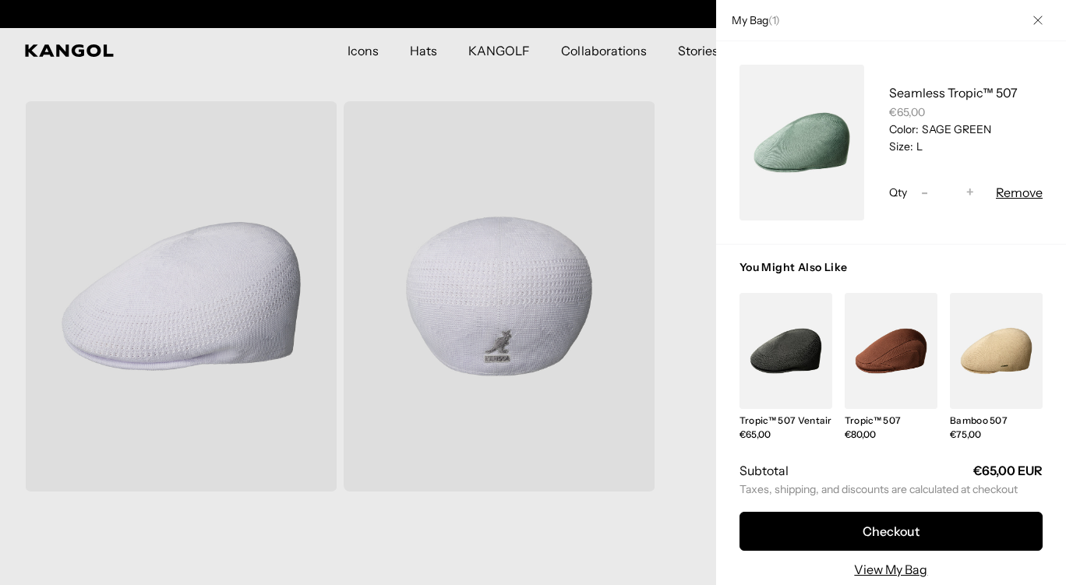
click at [686, 175] on div at bounding box center [533, 292] width 1066 height 585
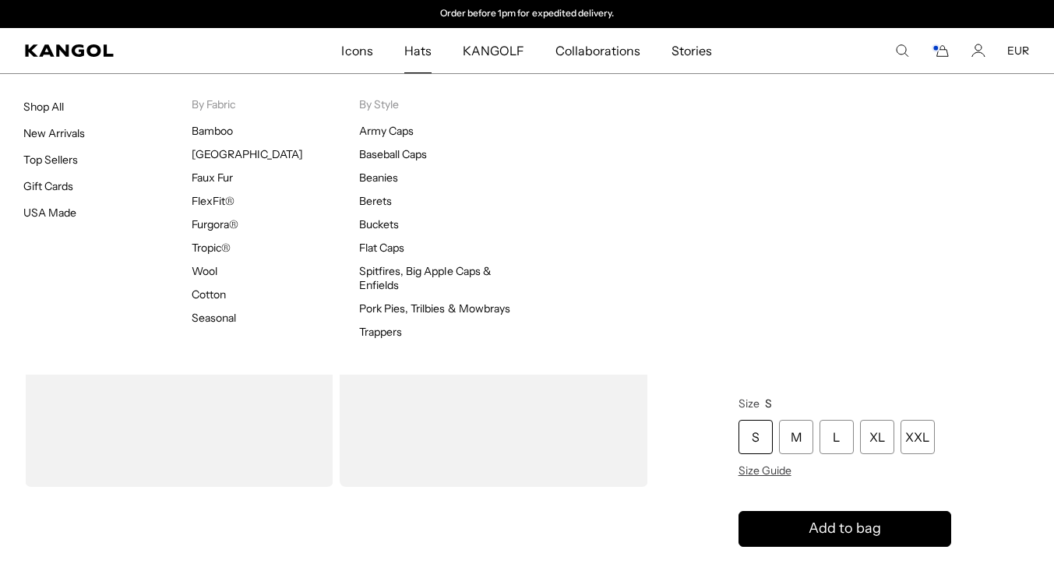
click at [418, 48] on span "Hats" at bounding box center [417, 50] width 27 height 45
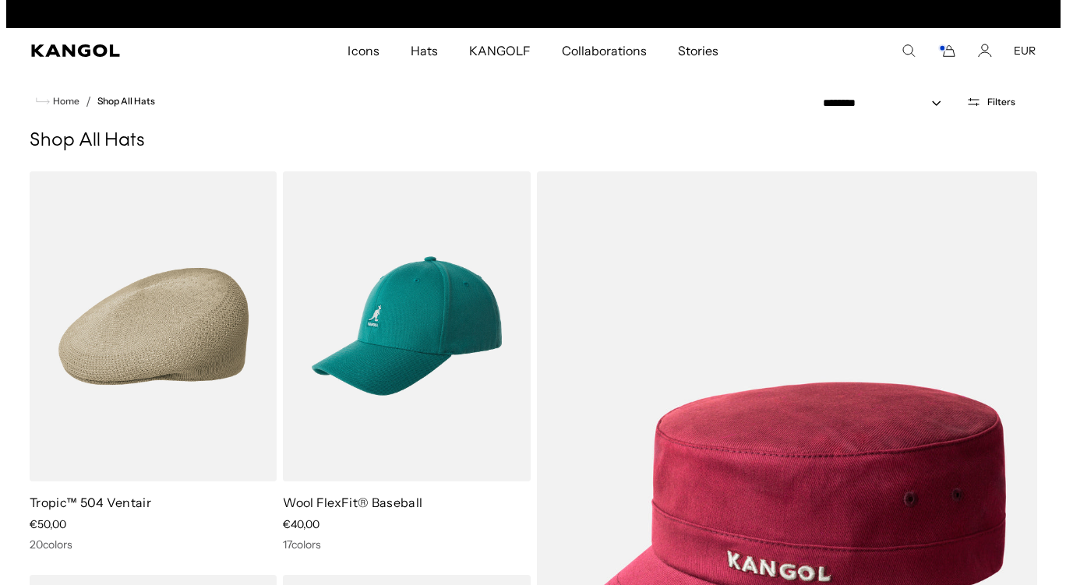
scroll to position [0, 321]
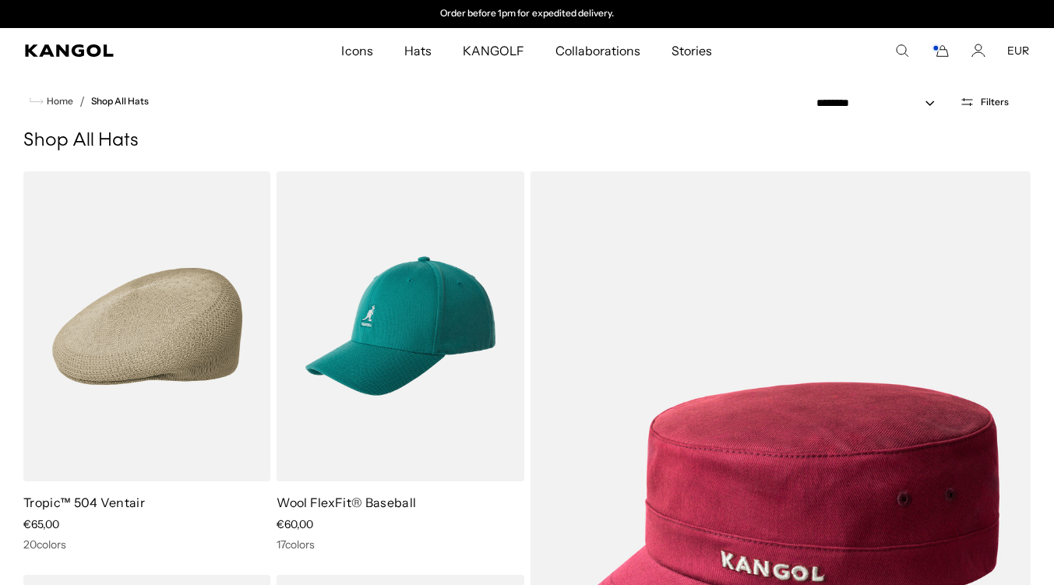
click at [991, 97] on span "Filters" at bounding box center [995, 102] width 28 height 11
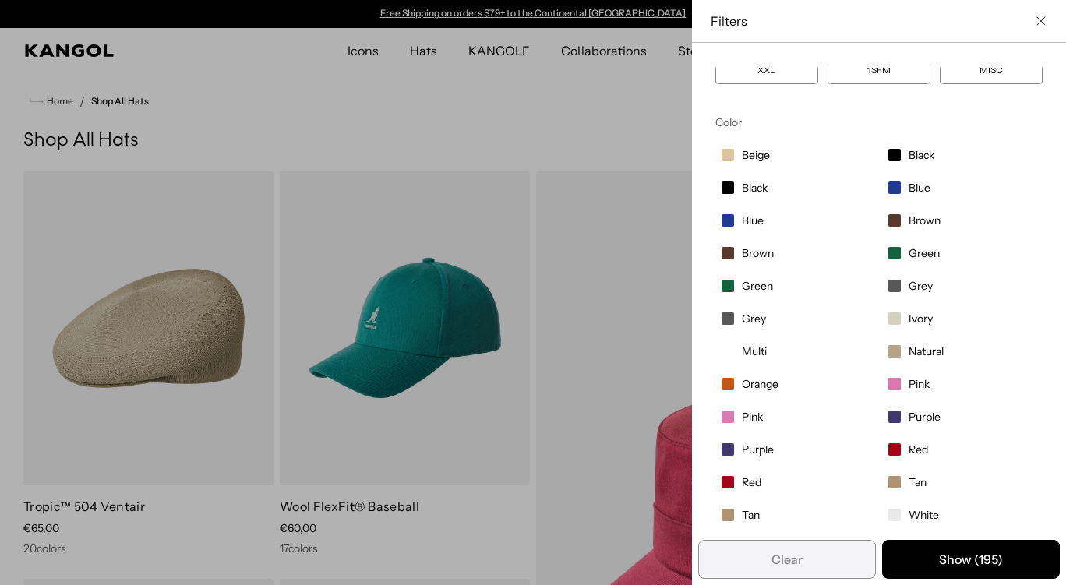
scroll to position [201, 0]
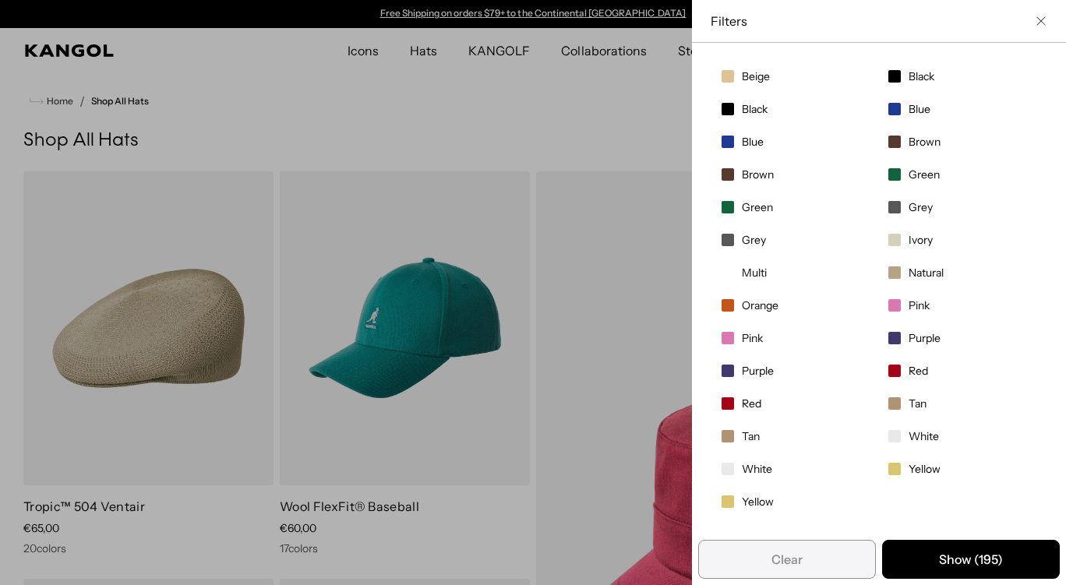
click at [746, 382] on label "Purple" at bounding box center [795, 371] width 160 height 26
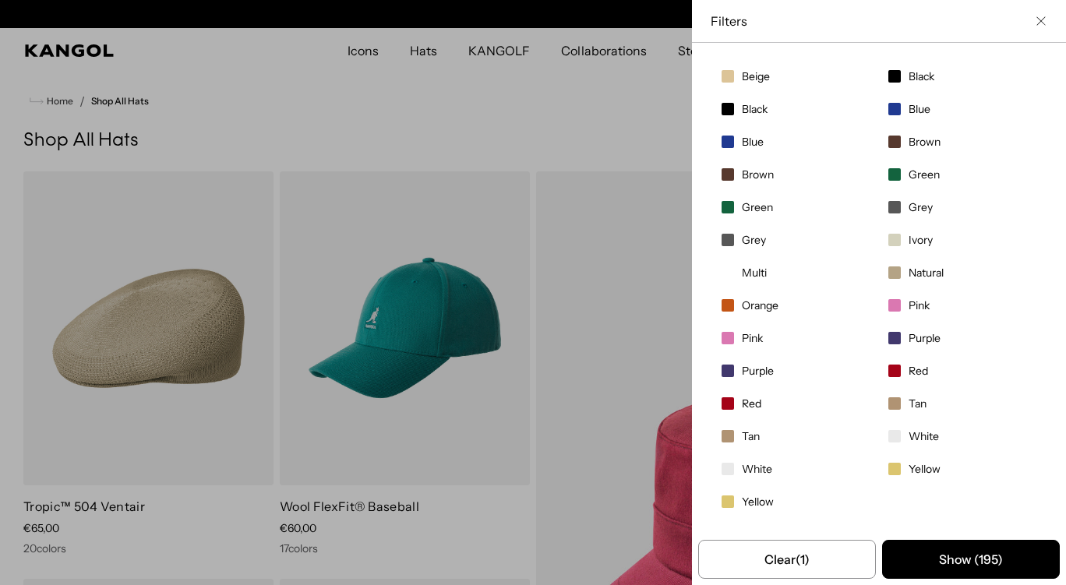
scroll to position [0, 321]
click at [743, 361] on label "Purple" at bounding box center [795, 371] width 160 height 26
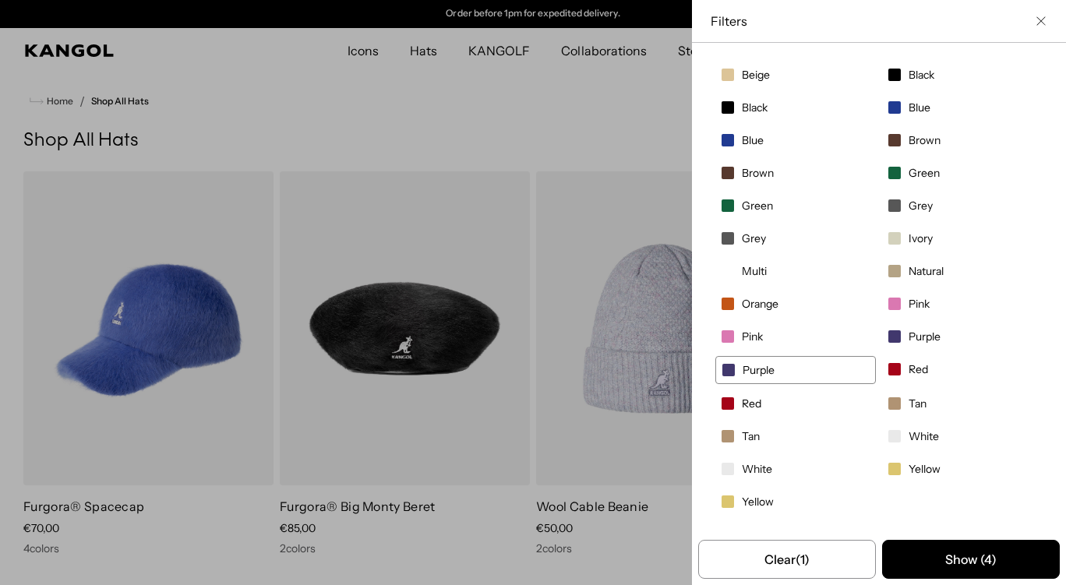
click at [742, 338] on span "Pink" at bounding box center [752, 337] width 21 height 14
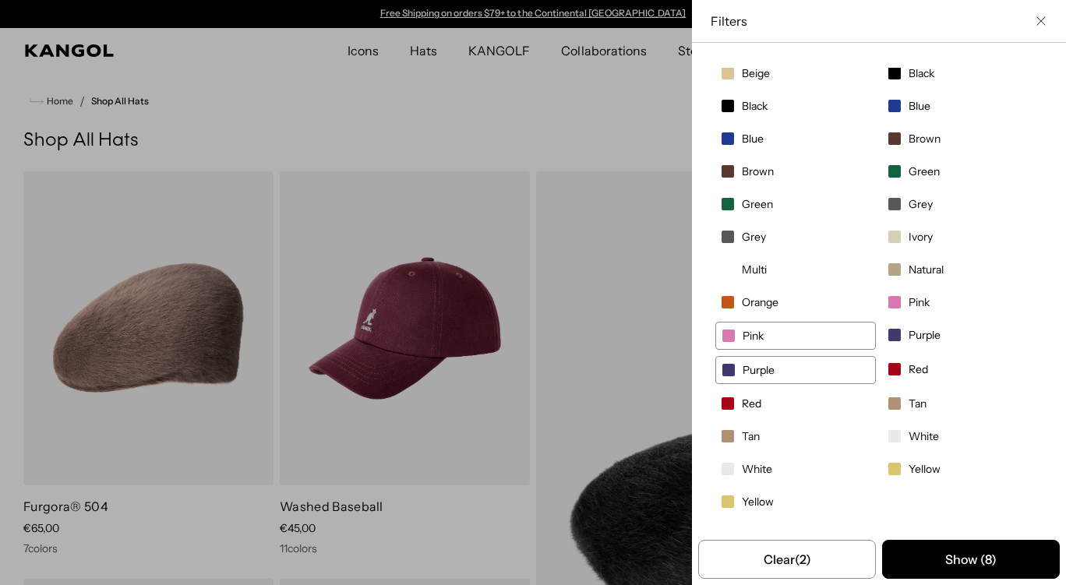
click at [908, 342] on span "Purple" at bounding box center [924, 335] width 32 height 14
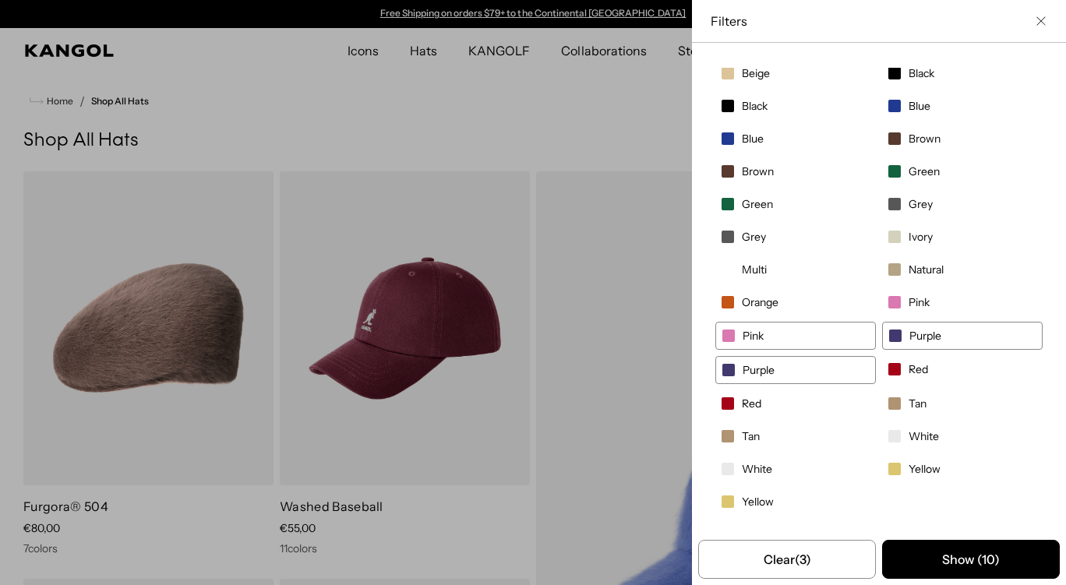
click at [908, 307] on span "Pink" at bounding box center [918, 302] width 21 height 14
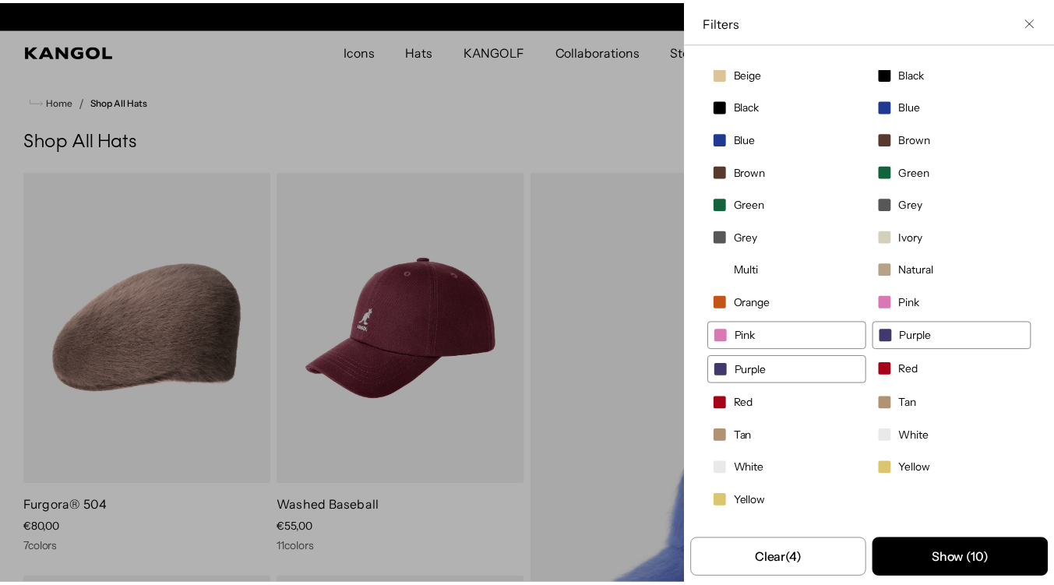
scroll to position [0, 321]
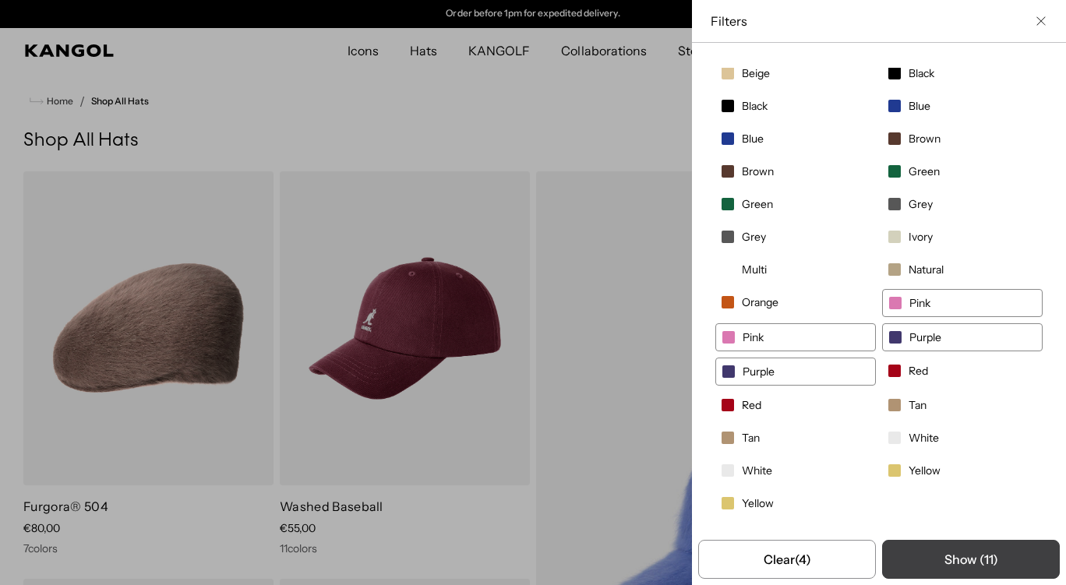
click at [949, 559] on button "Show ( 11 )" at bounding box center [971, 559] width 178 height 39
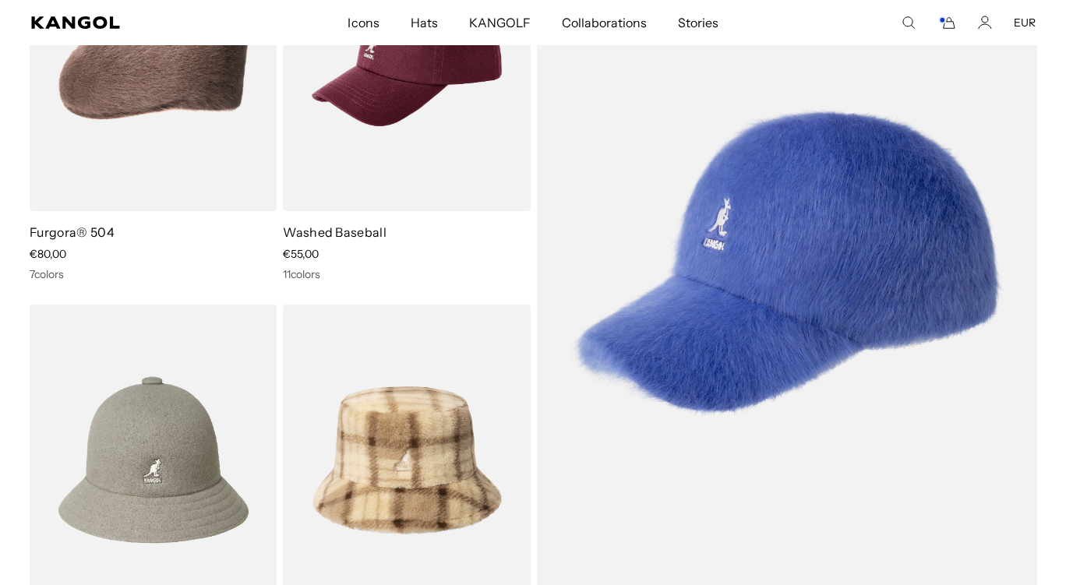
scroll to position [0, 0]
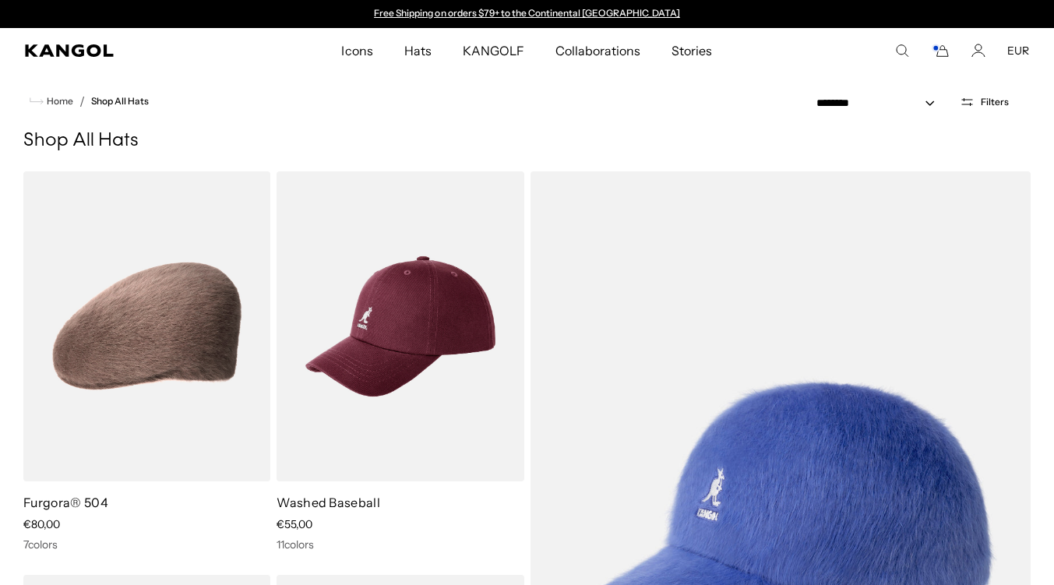
click at [943, 56] on icon "Cart" at bounding box center [942, 51] width 11 height 11
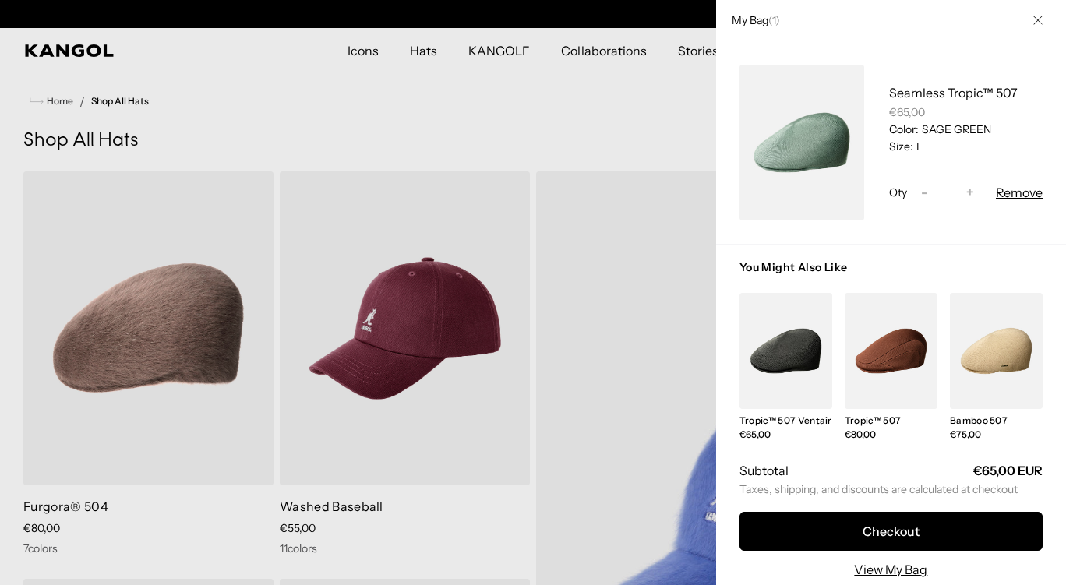
scroll to position [0, 321]
click at [836, 173] on link "My Bag" at bounding box center [801, 143] width 125 height 156
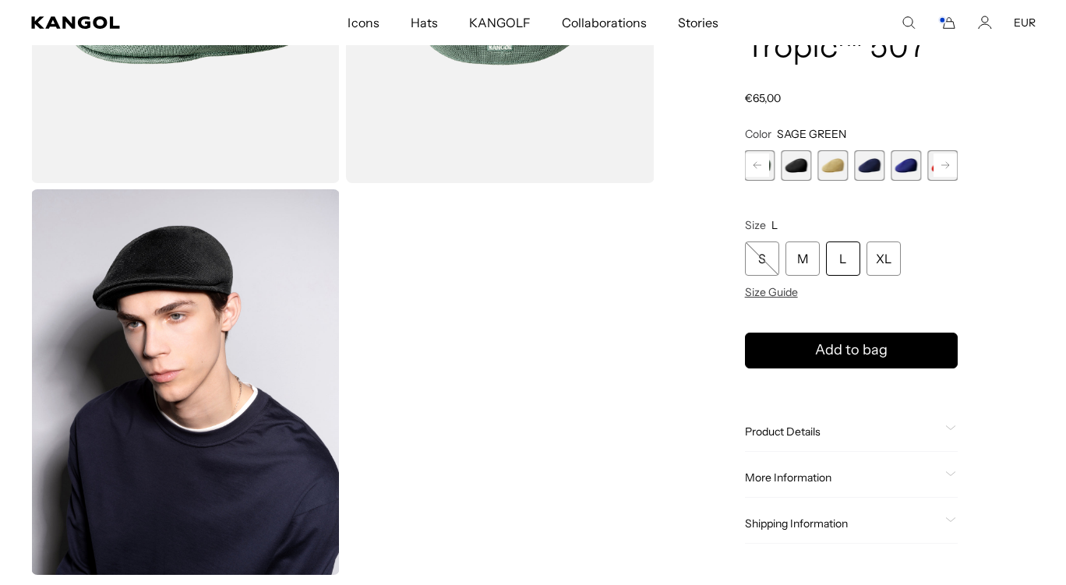
scroll to position [312, 0]
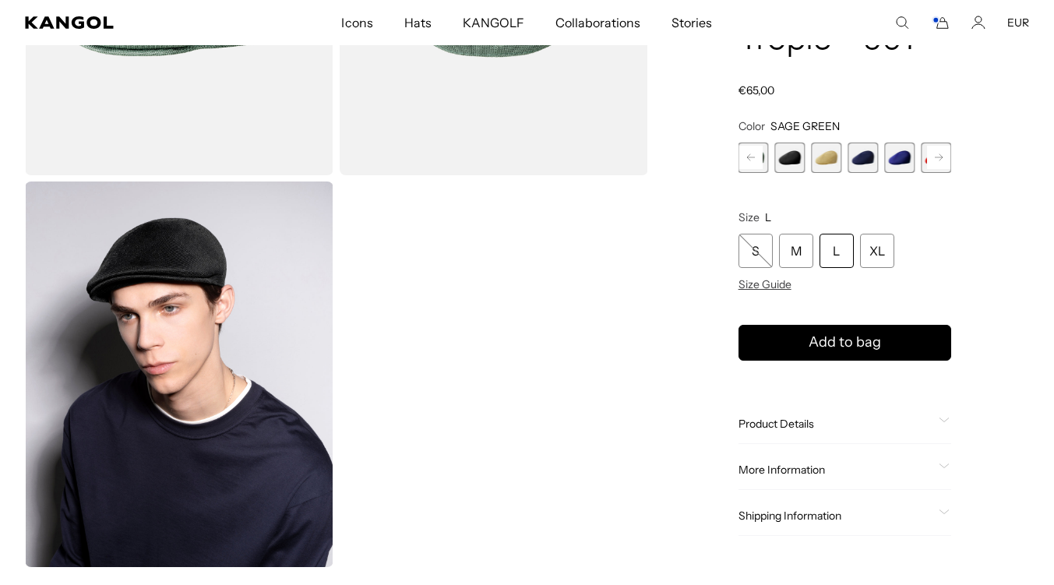
click at [163, 298] on img "Gallery Viewer" at bounding box center [179, 375] width 308 height 386
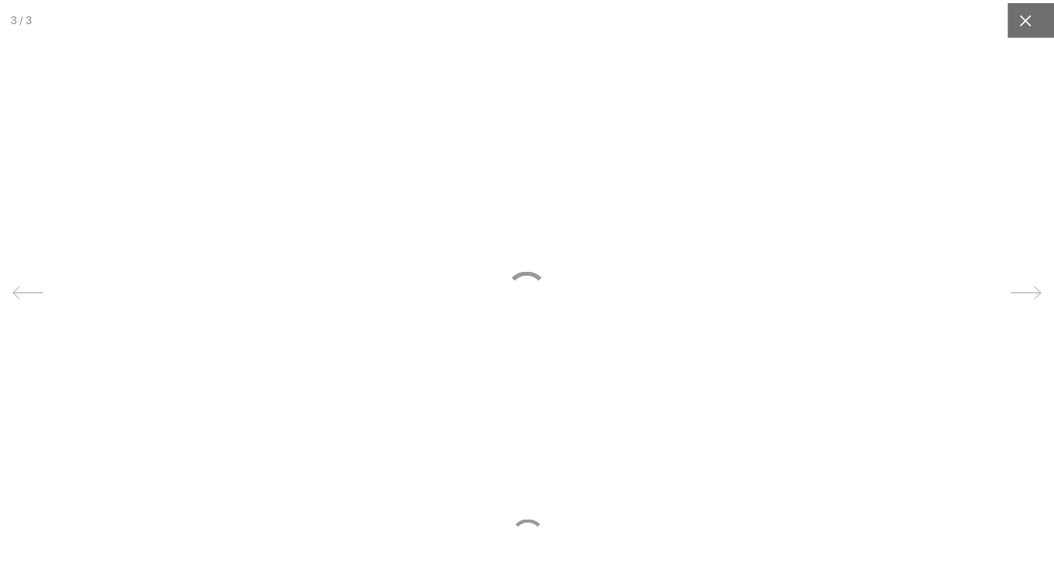
scroll to position [0, 321]
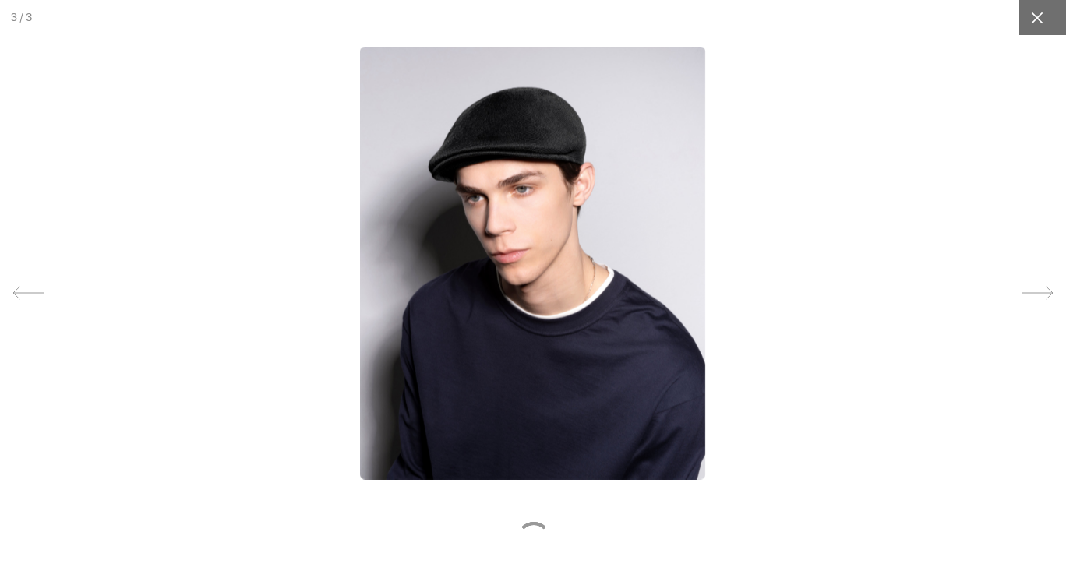
click at [1029, 23] on icon at bounding box center [1037, 18] width 16 height 16
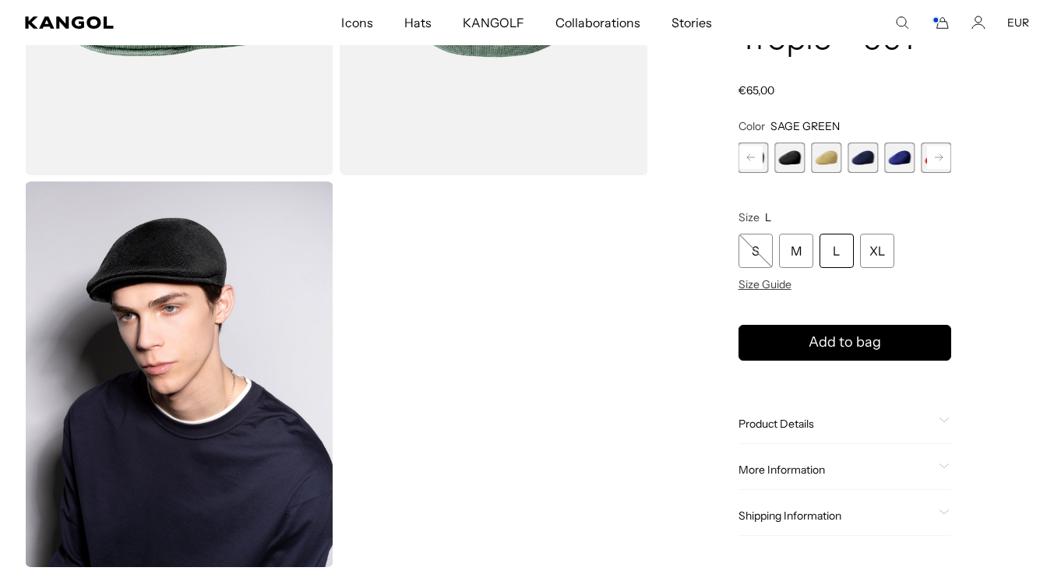
click at [272, 313] on img "Gallery Viewer" at bounding box center [179, 375] width 308 height 386
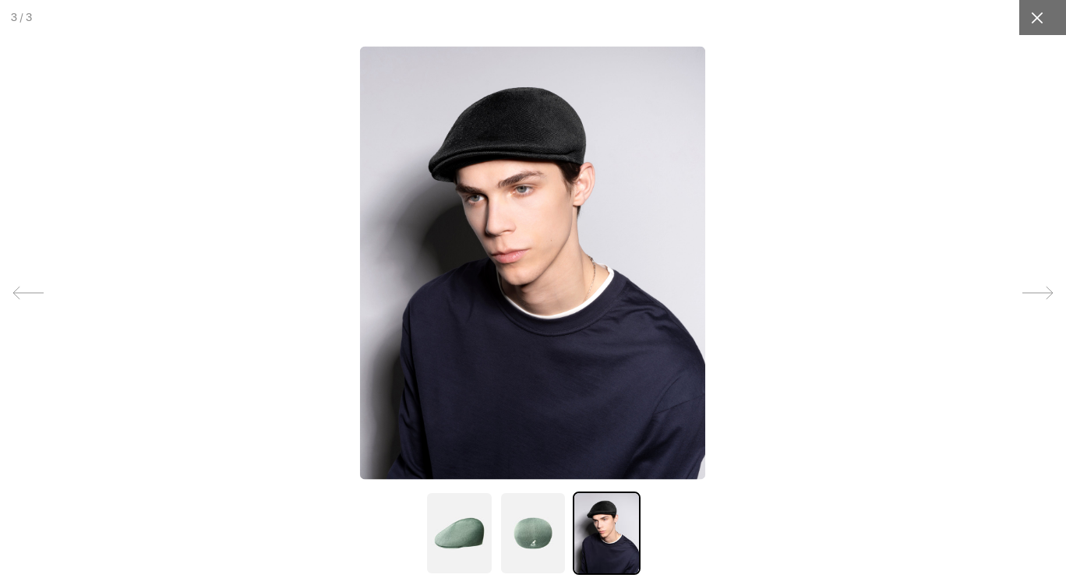
click at [1031, 31] on div at bounding box center [1036, 17] width 35 height 35
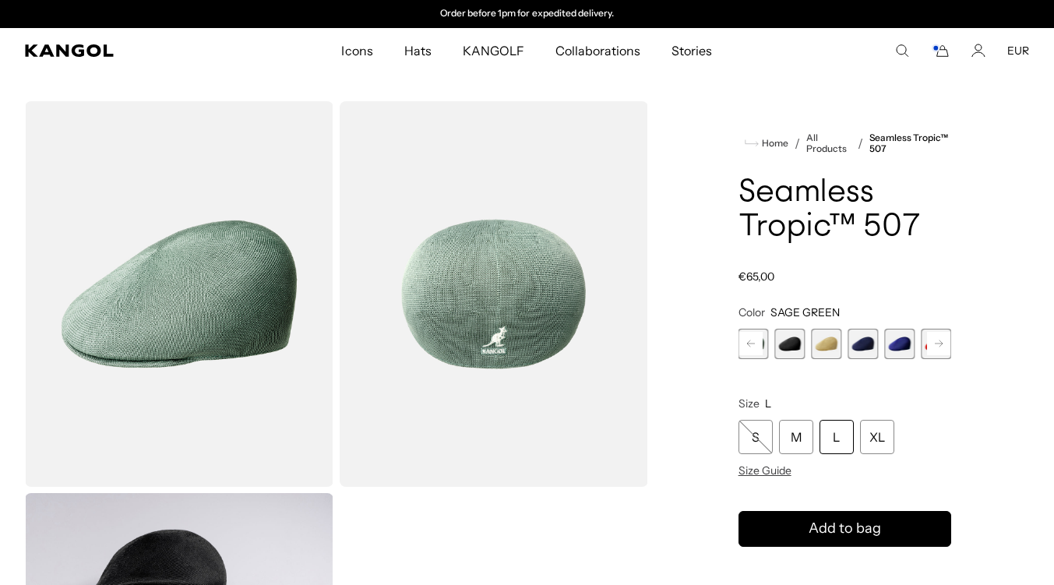
click at [828, 354] on span "6 of 12" at bounding box center [826, 344] width 30 height 30
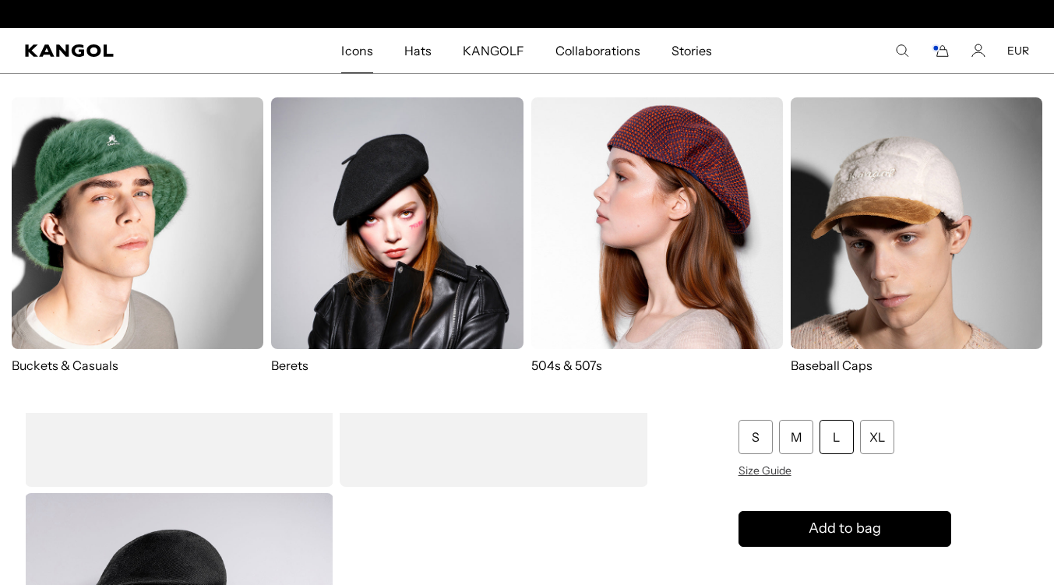
scroll to position [0, 321]
click at [593, 238] on img at bounding box center [657, 223] width 252 height 252
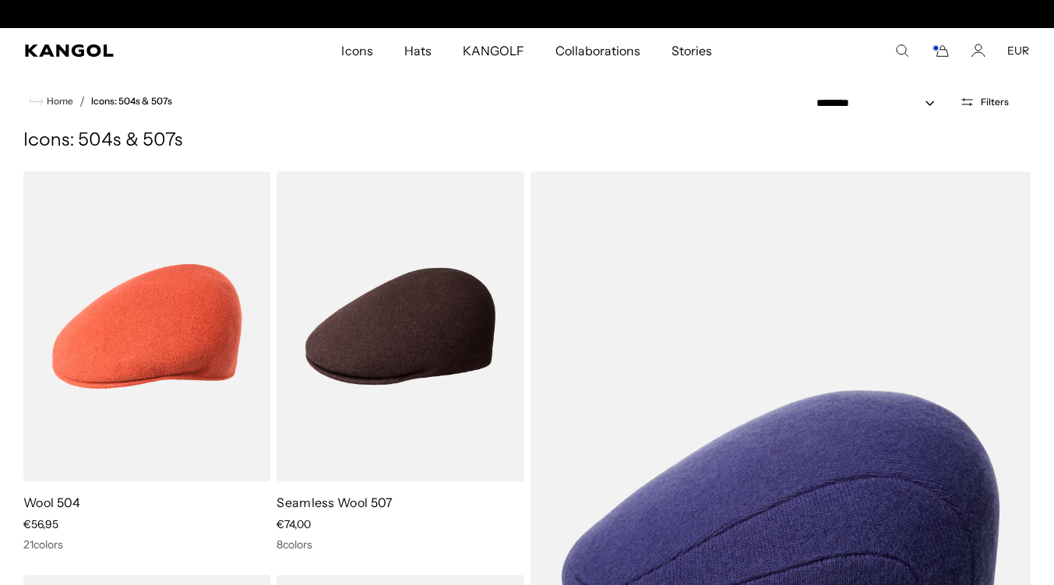
click at [992, 104] on span "Filters" at bounding box center [995, 102] width 28 height 11
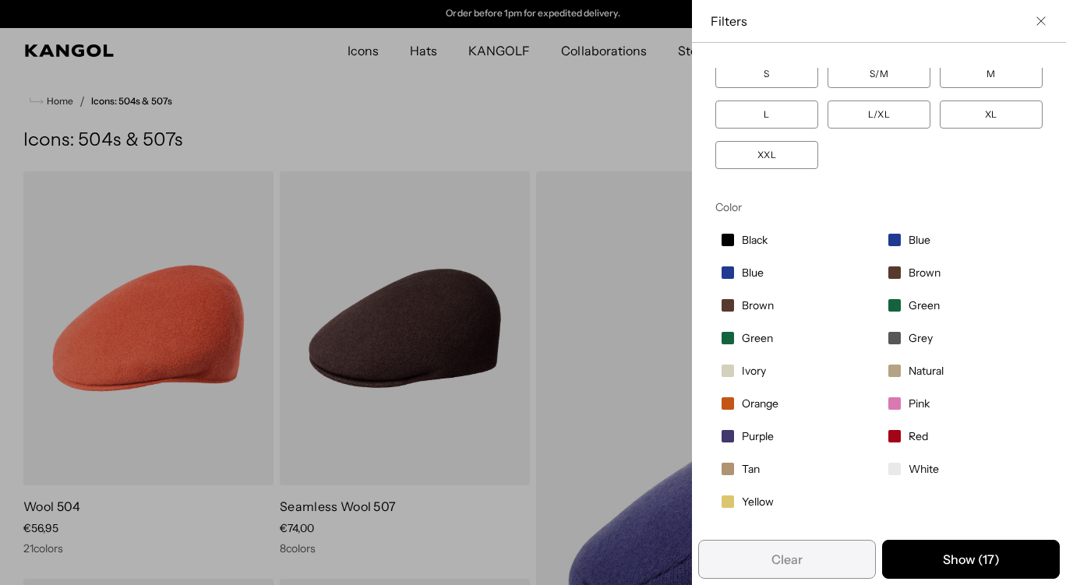
scroll to position [37, 0]
click at [908, 268] on span "Brown" at bounding box center [924, 273] width 32 height 14
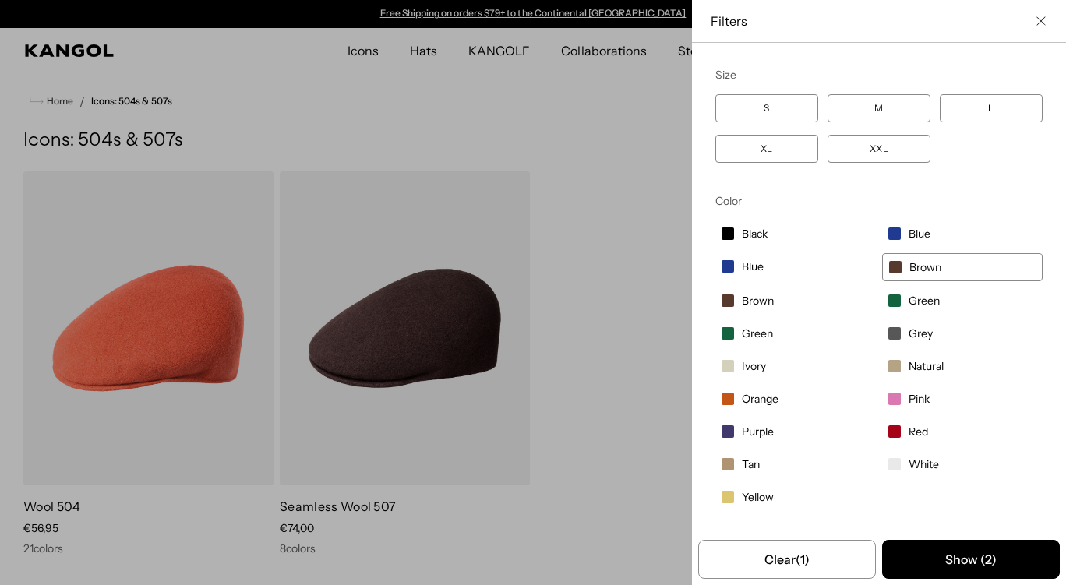
click at [739, 311] on label "Brown" at bounding box center [795, 300] width 160 height 26
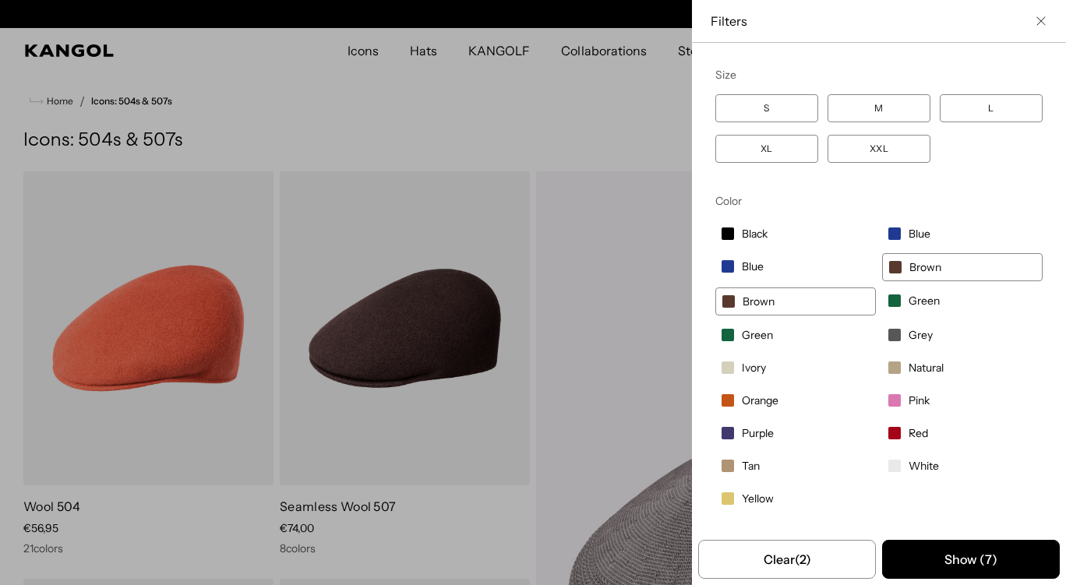
scroll to position [0, 321]
click at [746, 499] on span "Yellow" at bounding box center [758, 499] width 32 height 14
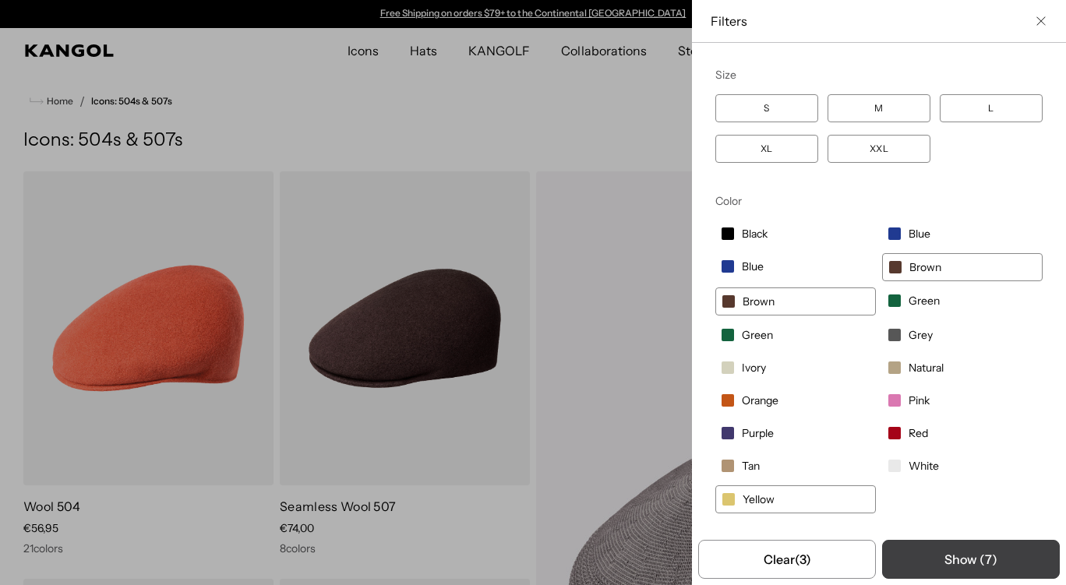
click at [939, 557] on button "Show ( 7 )" at bounding box center [971, 559] width 178 height 39
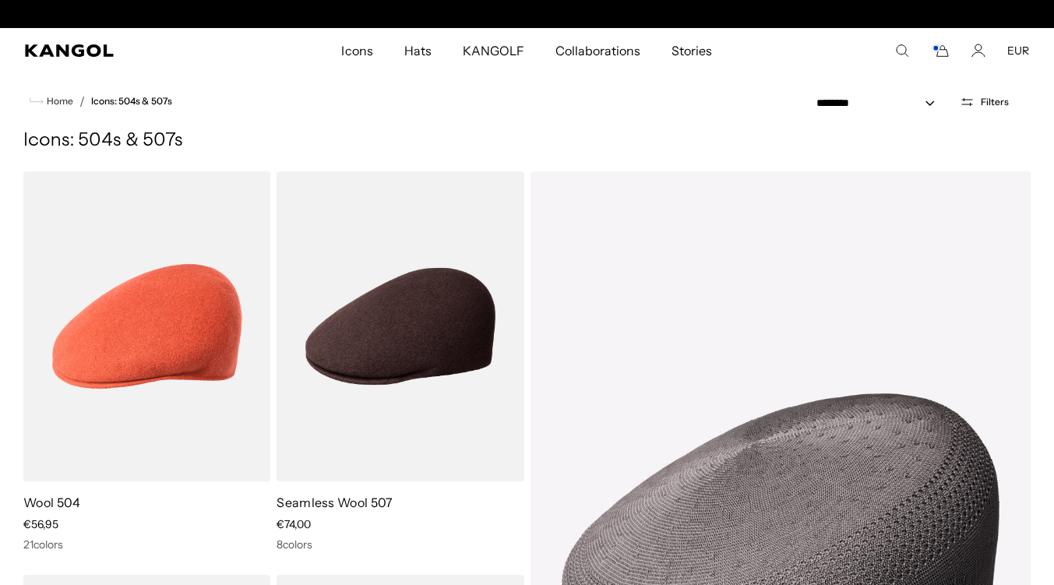
click at [986, 99] on span "Filters" at bounding box center [995, 102] width 28 height 11
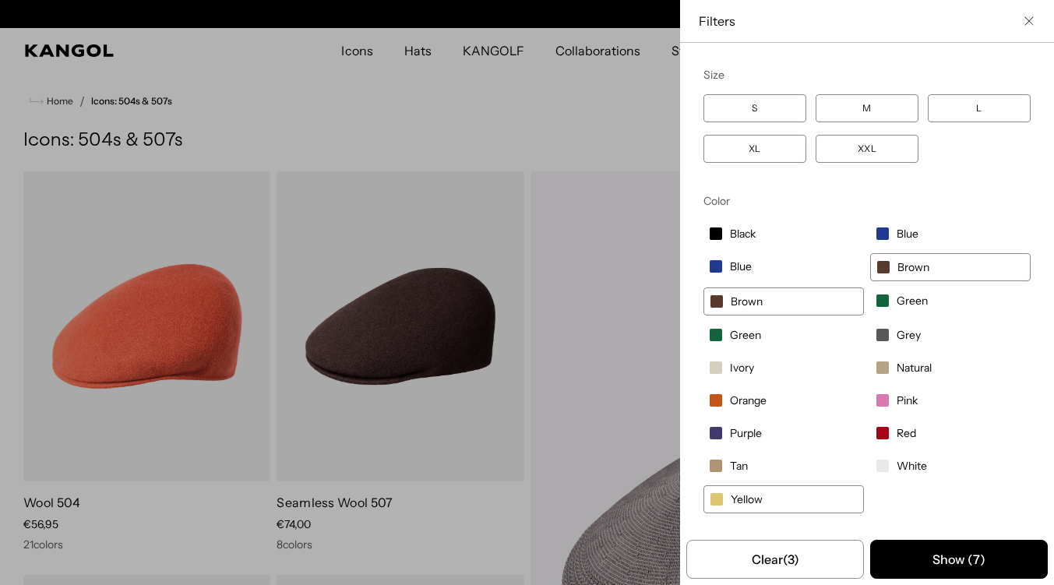
scroll to position [0, 321]
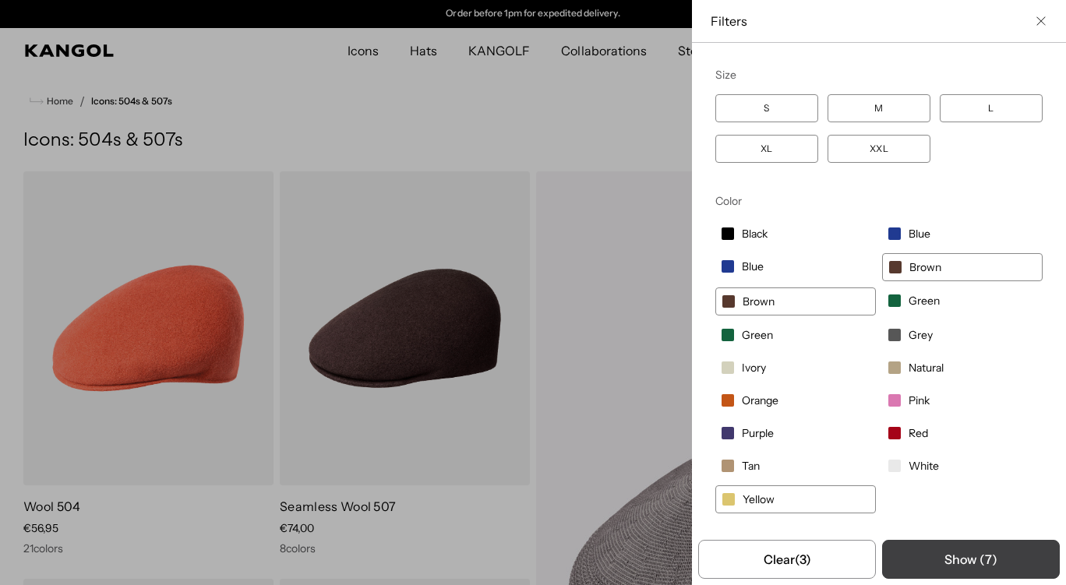
click at [935, 558] on button "Show ( 7 )" at bounding box center [971, 559] width 178 height 39
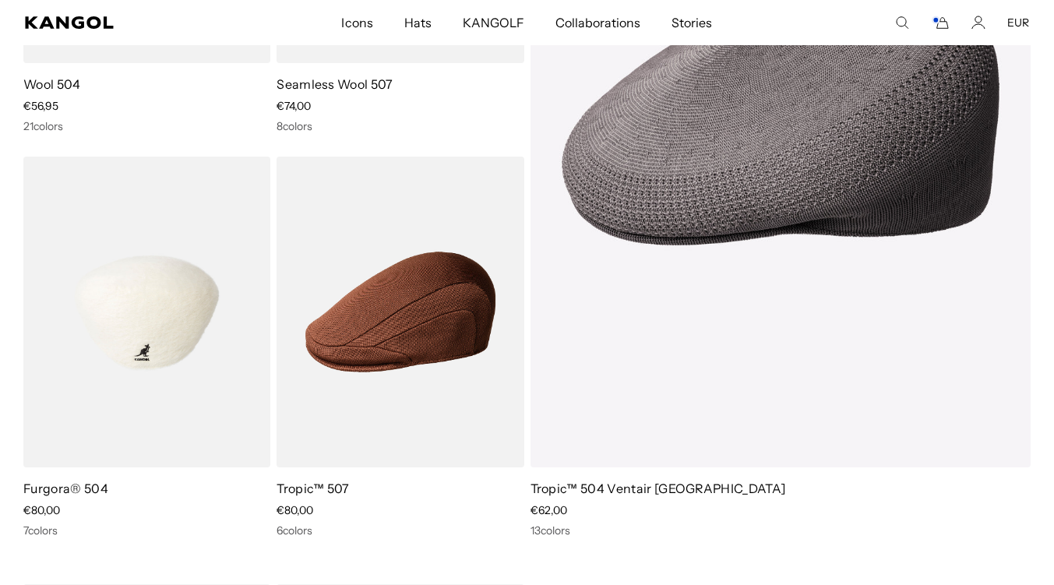
scroll to position [0, 0]
click at [184, 333] on img at bounding box center [146, 312] width 247 height 310
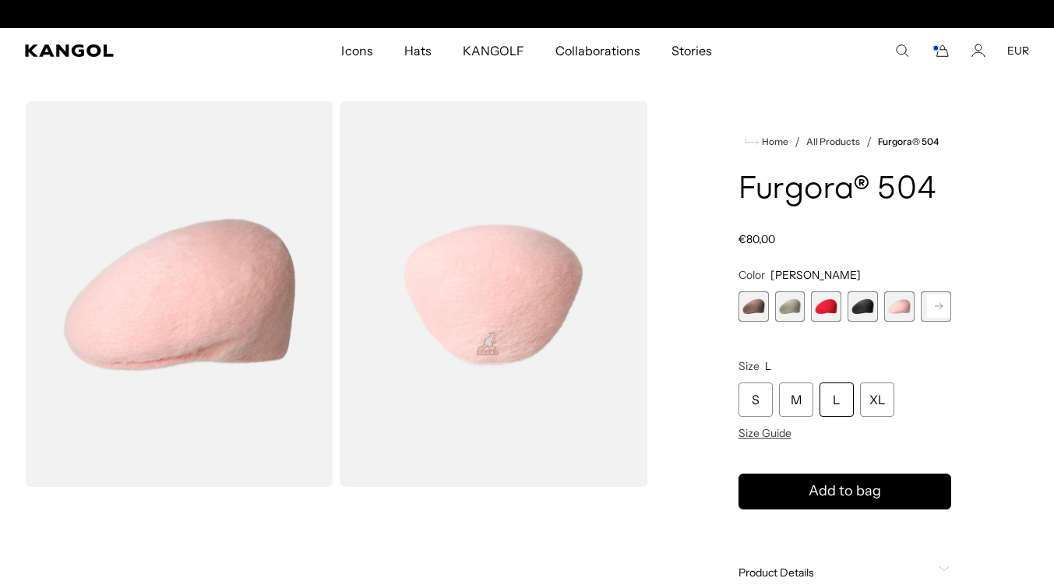
click at [957, 308] on div "Home / All Products / Furgora® 504 Furgora® 504 Regular price €80,00 Regular pr…" at bounding box center [845, 489] width 368 height 777
click at [950, 308] on rect at bounding box center [938, 305] width 23 height 23
click at [950, 308] on span "7 of 7" at bounding box center [936, 306] width 30 height 30
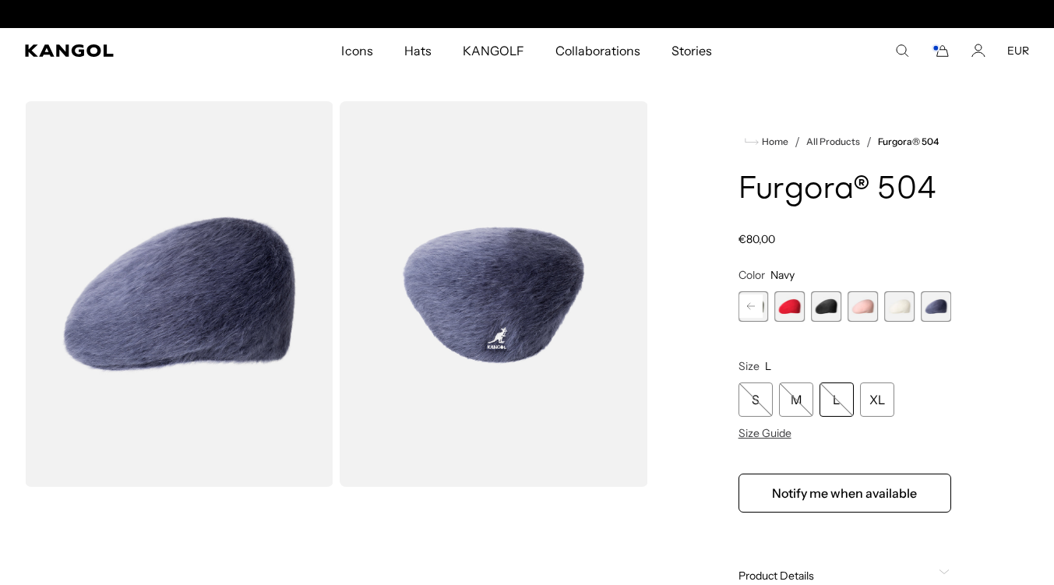
click at [753, 316] on rect at bounding box center [750, 305] width 23 height 23
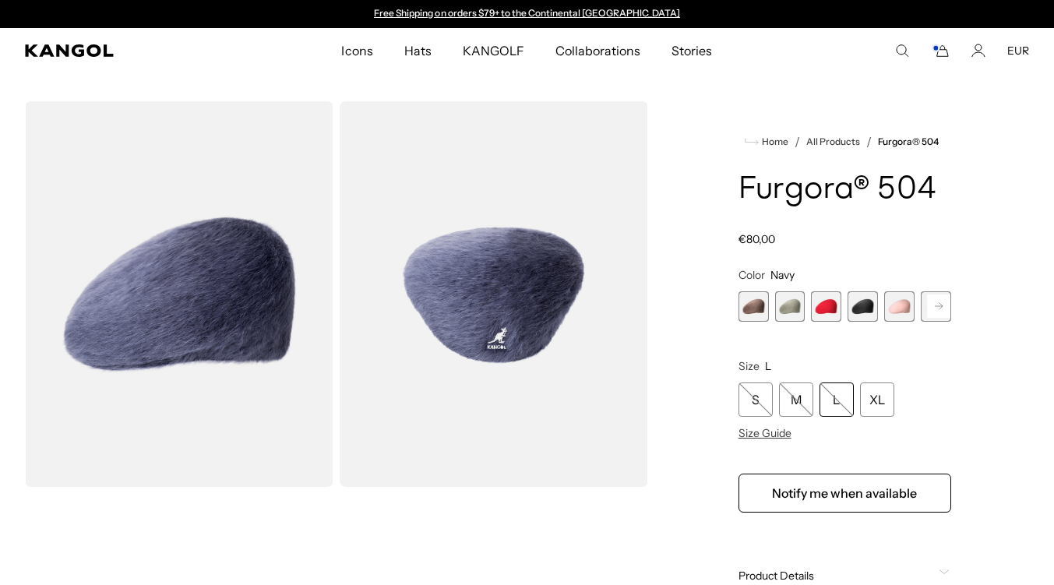
click at [796, 315] on span "2 of 7" at bounding box center [790, 306] width 30 height 30
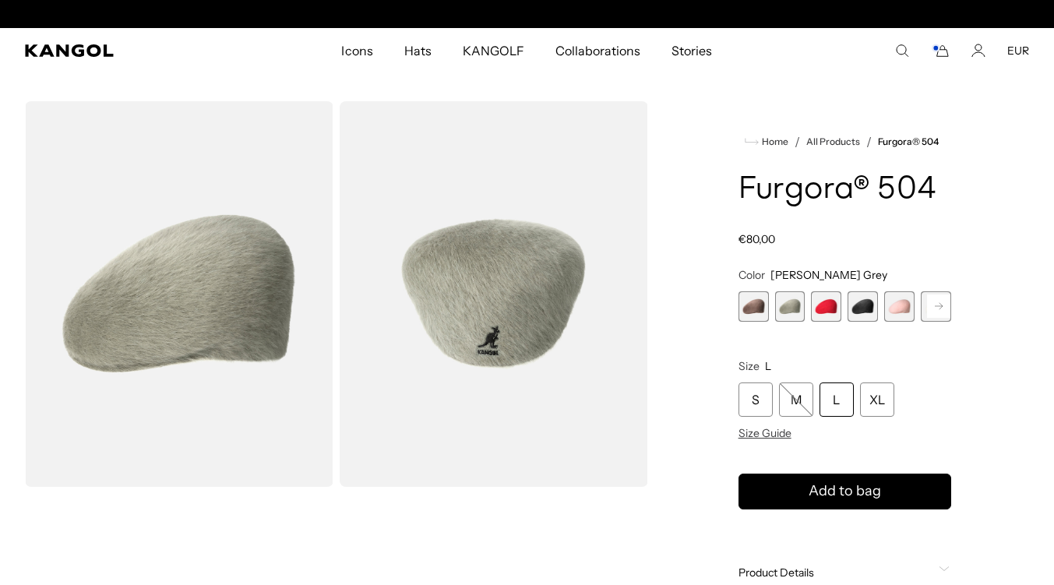
scroll to position [0, 321]
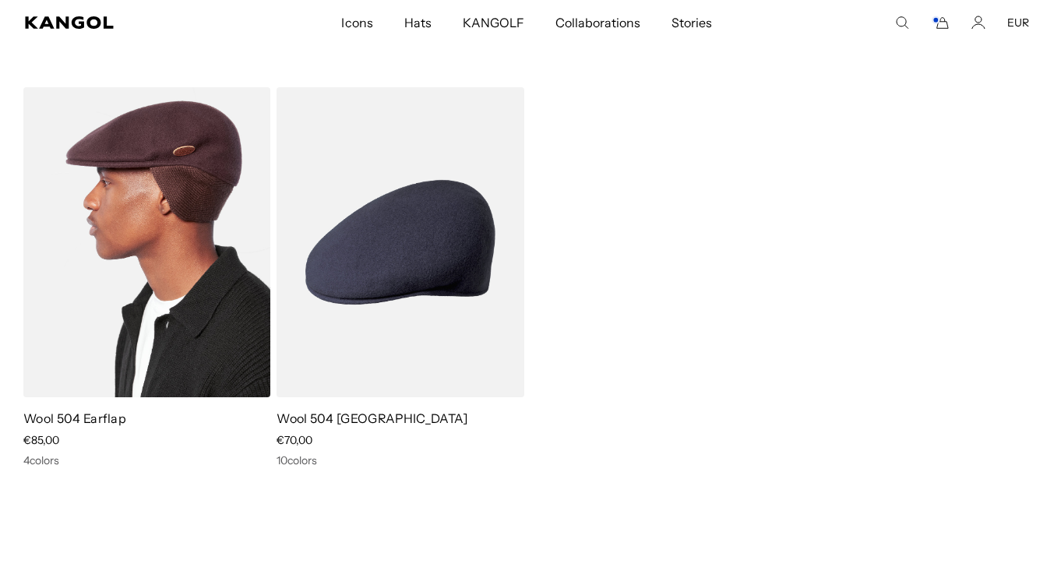
scroll to position [0, 321]
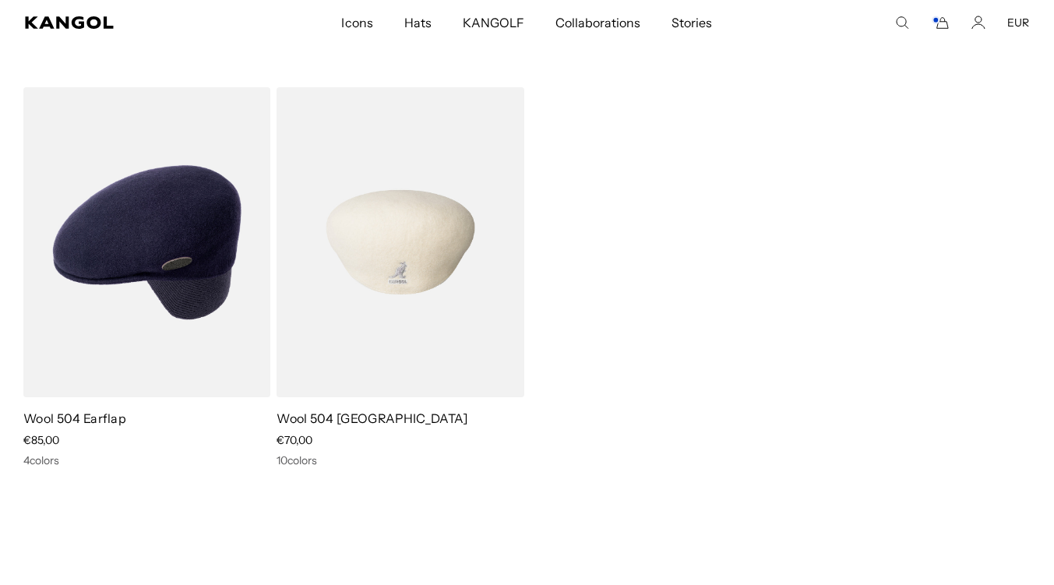
click at [447, 277] on img at bounding box center [400, 242] width 247 height 310
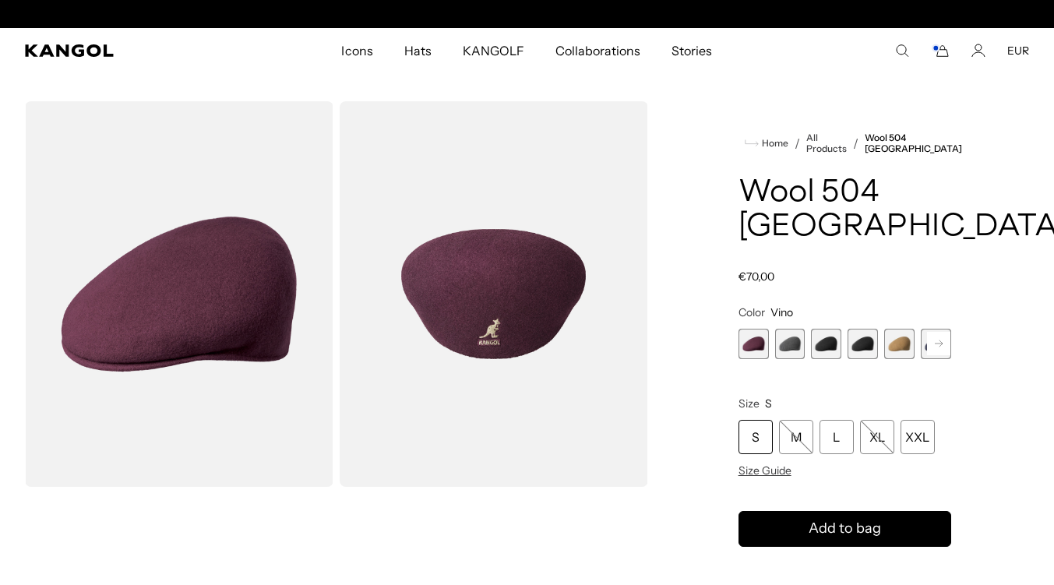
scroll to position [0, 321]
click at [942, 332] on rect at bounding box center [938, 343] width 23 height 23
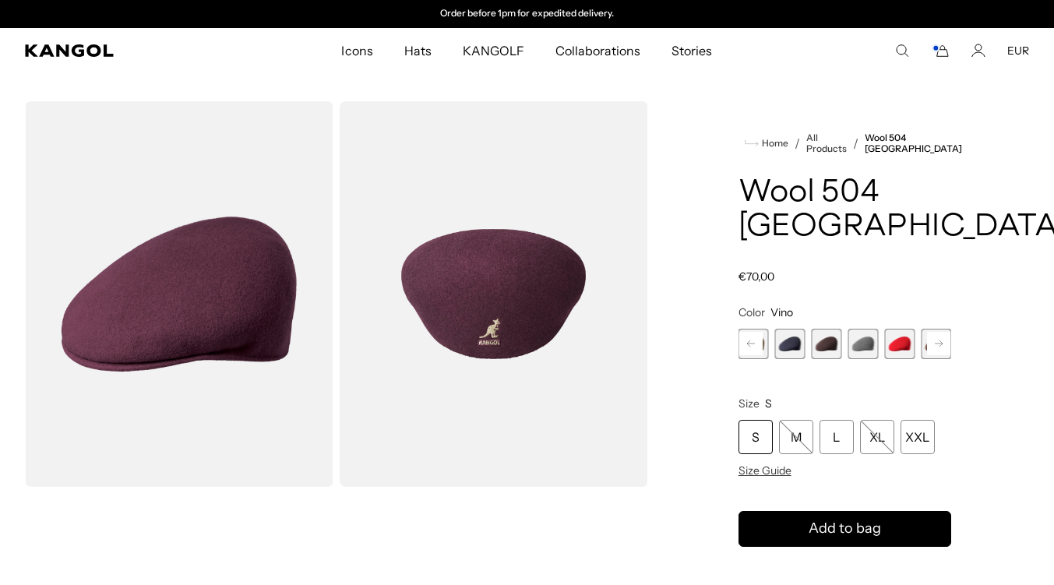
click at [942, 332] on rect at bounding box center [938, 343] width 23 height 23
click at [942, 329] on div "Previous Next Vino Variant sold out or unavailable Dark Flannel Variant sold ou…" at bounding box center [845, 344] width 213 height 30
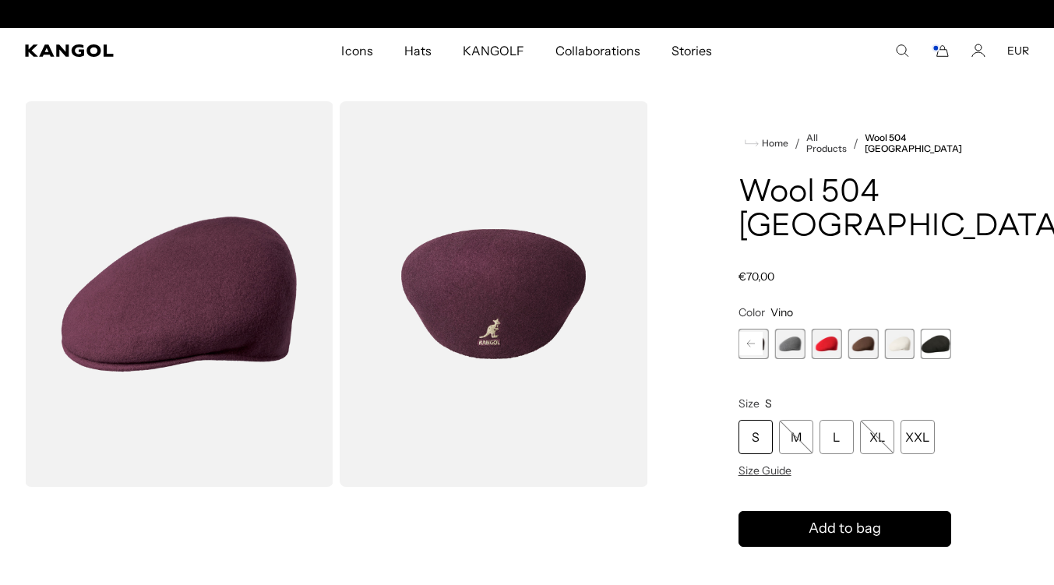
scroll to position [0, 0]
click at [942, 329] on span "12 of 12" at bounding box center [936, 344] width 30 height 30
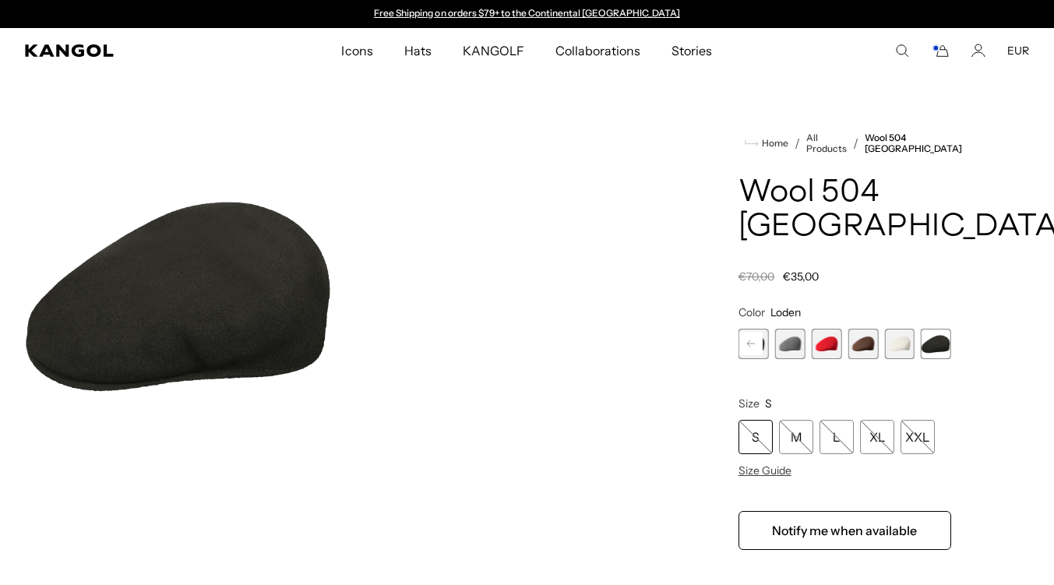
click at [758, 332] on rect at bounding box center [750, 343] width 23 height 23
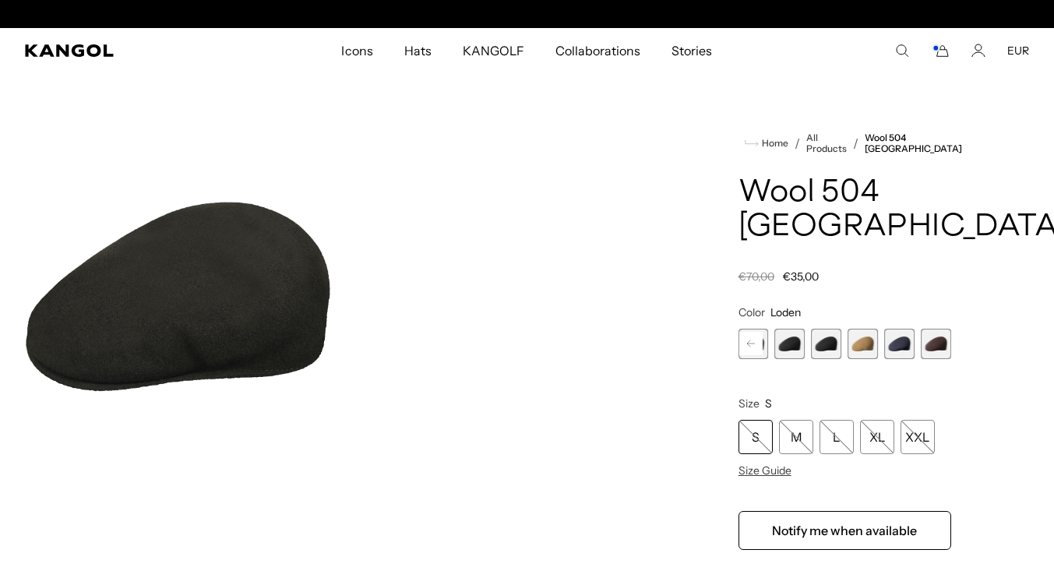
scroll to position [0, 321]
click at [864, 329] on span "5 of 12" at bounding box center [863, 344] width 30 height 30
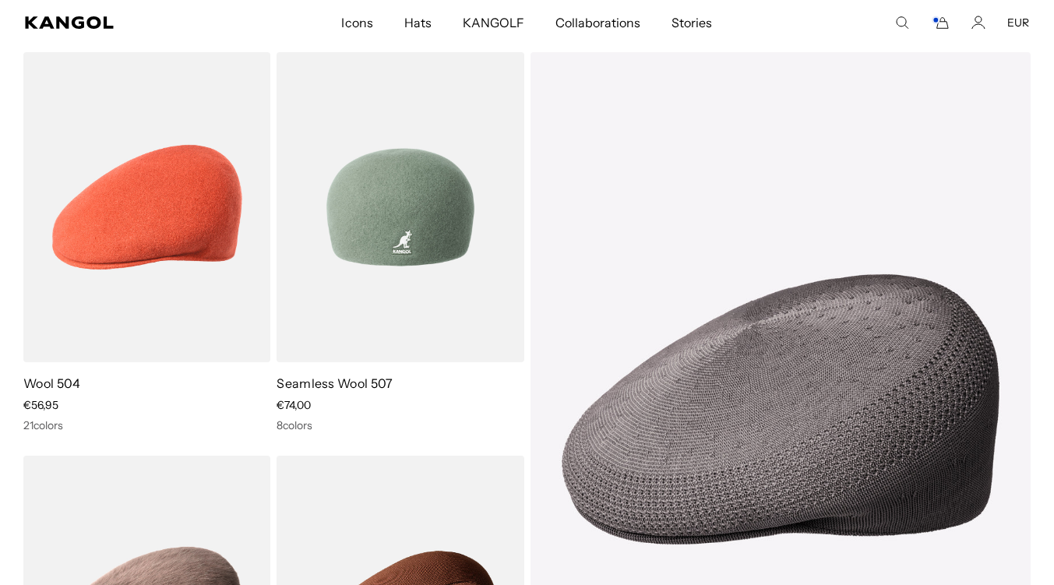
scroll to position [118, 0]
click at [298, 256] on img at bounding box center [400, 208] width 247 height 310
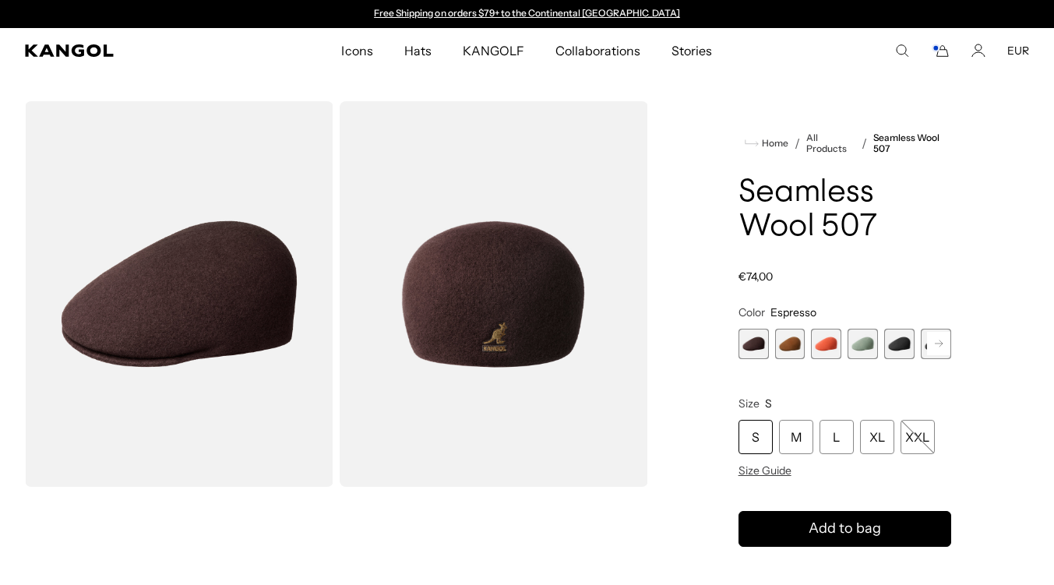
click at [832, 348] on span "3 of 9" at bounding box center [826, 344] width 30 height 30
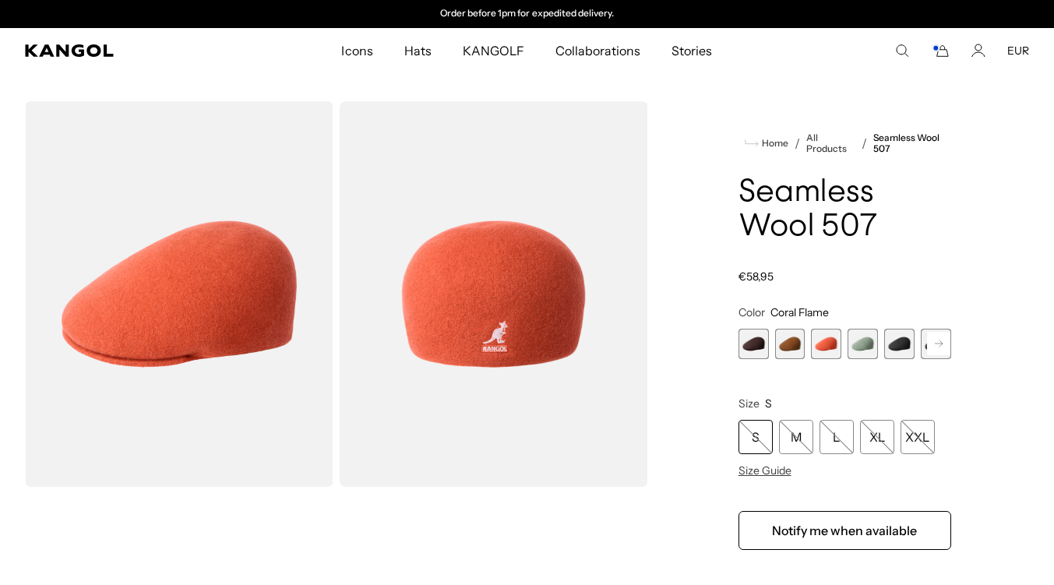
click at [938, 351] on rect at bounding box center [938, 343] width 23 height 23
click at [938, 351] on div "Previous Next Espresso Variant sold out or unavailable Rustic Caramel Variant s…" at bounding box center [845, 344] width 213 height 30
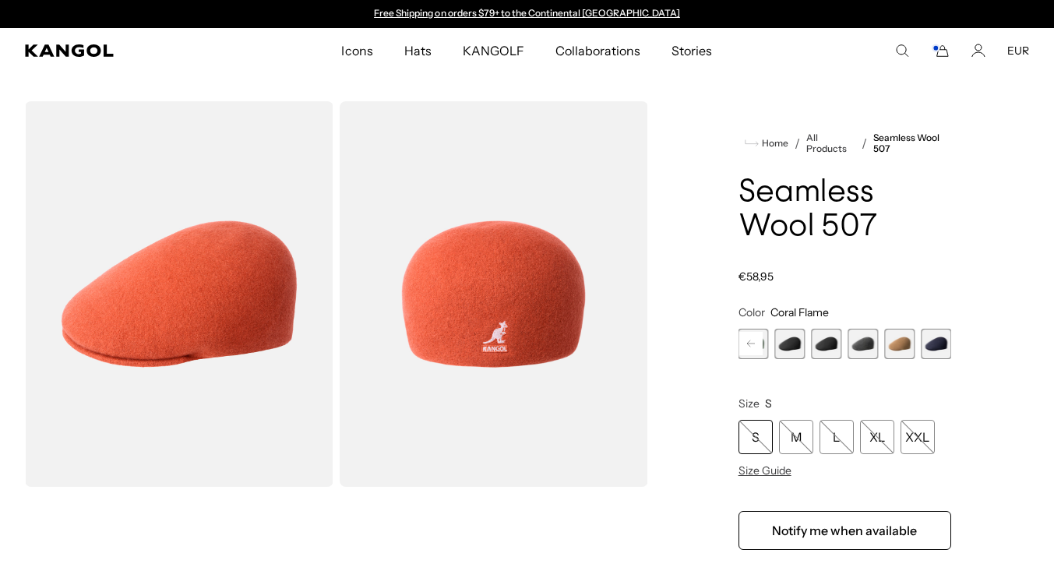
click at [913, 351] on span "8 of 9" at bounding box center [899, 344] width 30 height 30
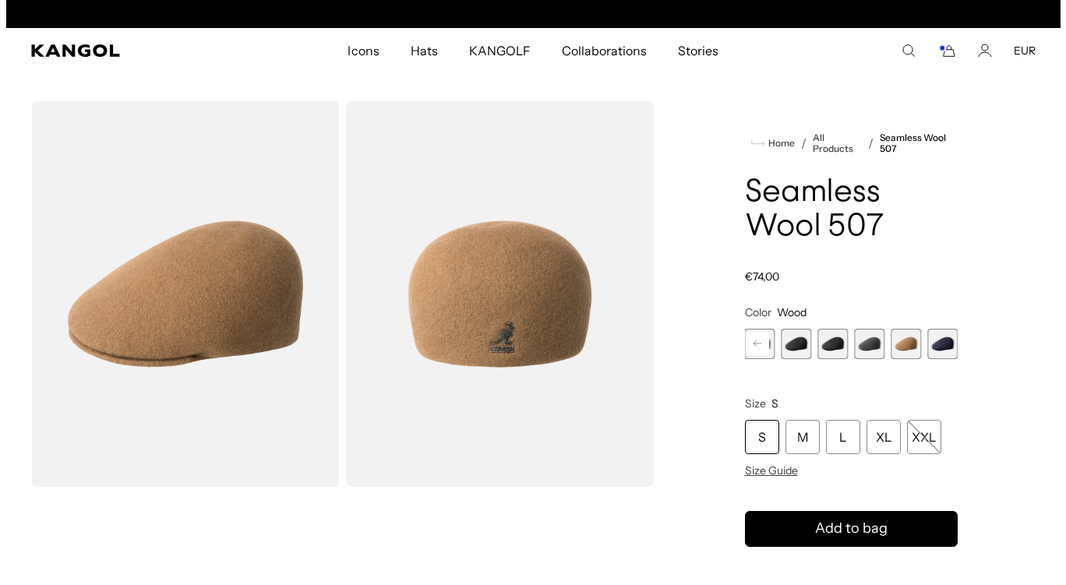
scroll to position [0, 321]
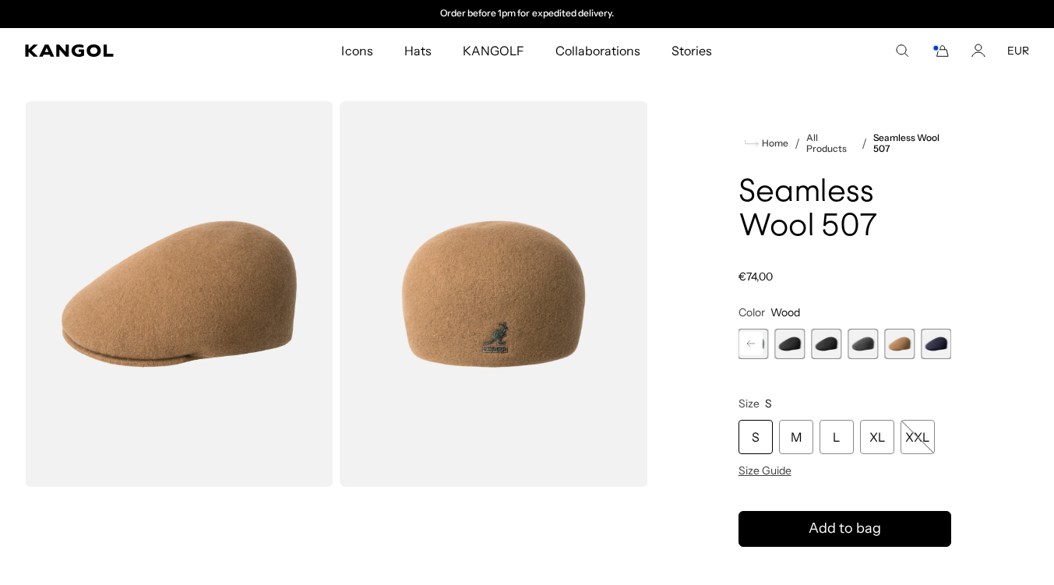
click at [945, 56] on icon "Cart" at bounding box center [942, 51] width 11 height 11
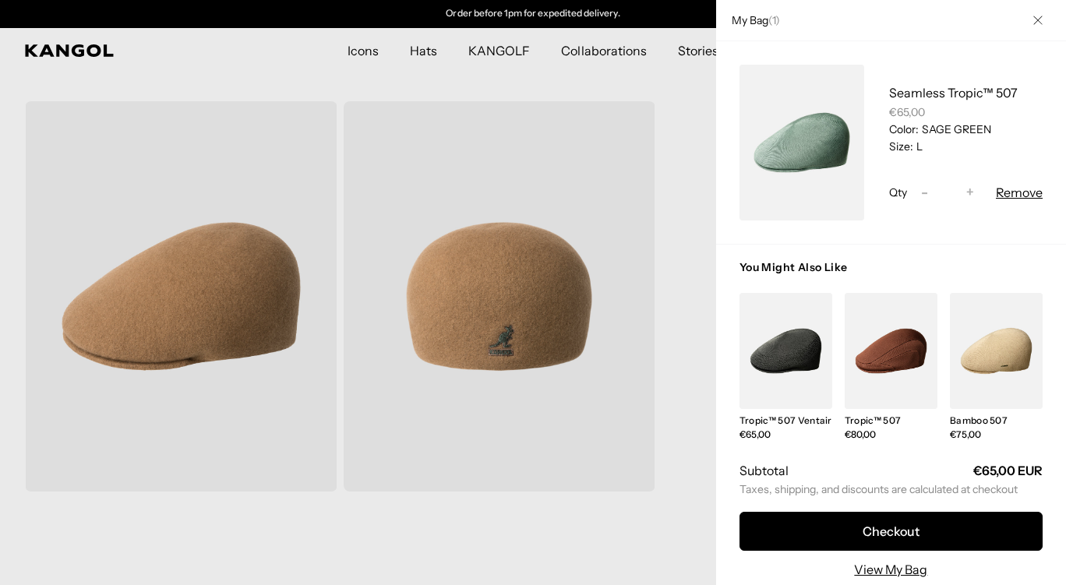
click at [945, 56] on div "Seamless Tropic™ 507 €65,00 Color: SAGE GREEN Size: L Qty Decrease quantity for…" at bounding box center [891, 142] width 350 height 203
click at [924, 91] on link "Seamless Tropic™ 507" at bounding box center [953, 93] width 129 height 16
